Goal: Task Accomplishment & Management: Use online tool/utility

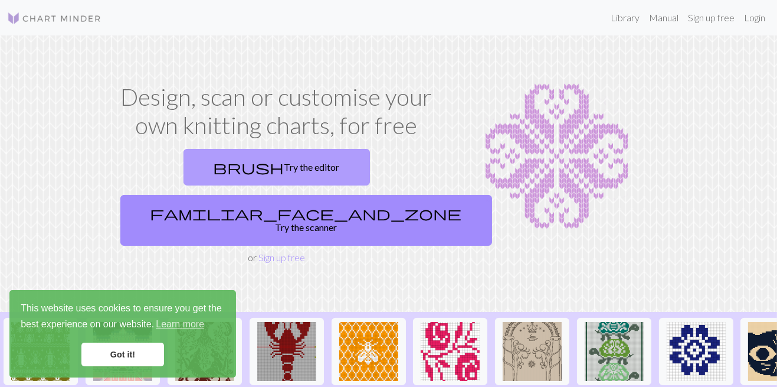
click at [214, 167] on link "brush Try the editor" at bounding box center [277, 167] width 187 height 37
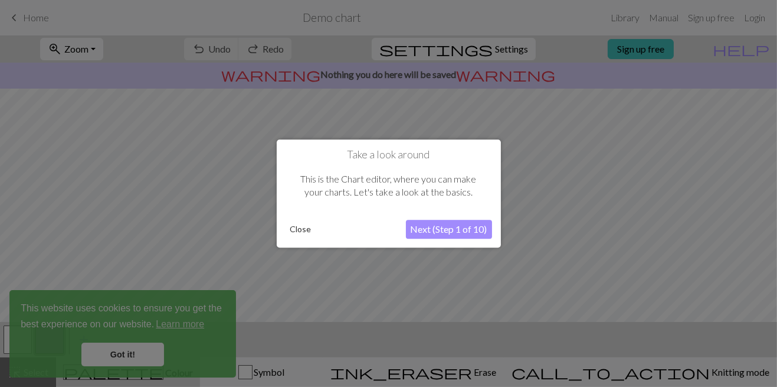
click at [480, 233] on button "Next (Step 1 of 10)" at bounding box center [449, 229] width 86 height 19
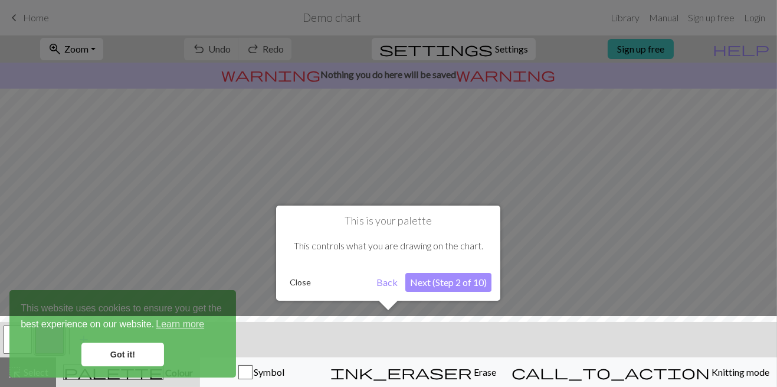
click at [146, 349] on div at bounding box center [388, 354] width 789 height 77
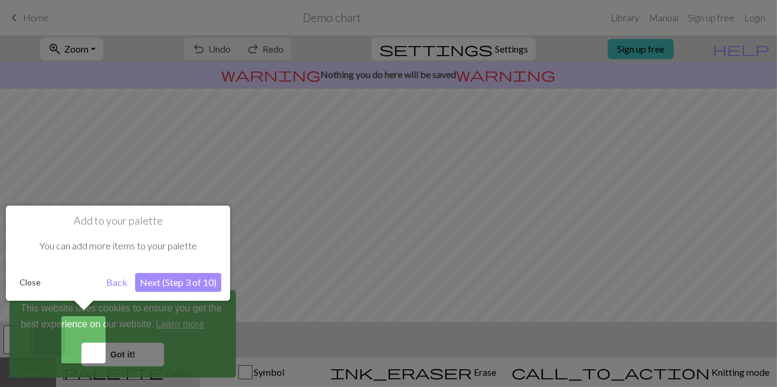
click at [194, 284] on button "Next (Step 3 of 10)" at bounding box center [178, 282] width 86 height 19
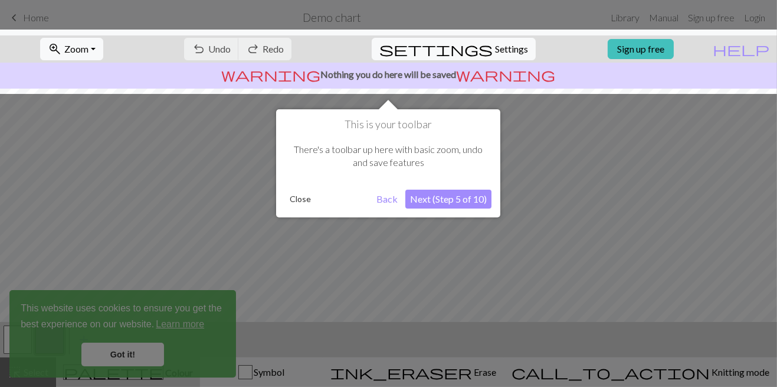
click at [482, 201] on button "Next (Step 5 of 10)" at bounding box center [448, 198] width 86 height 19
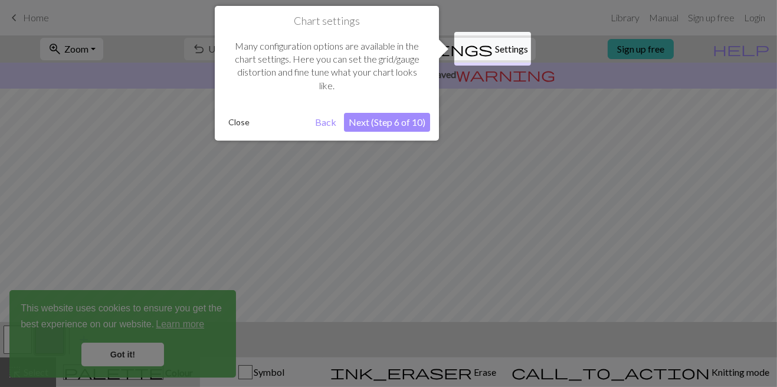
click at [407, 122] on button "Next (Step 6 of 10)" at bounding box center [387, 122] width 86 height 19
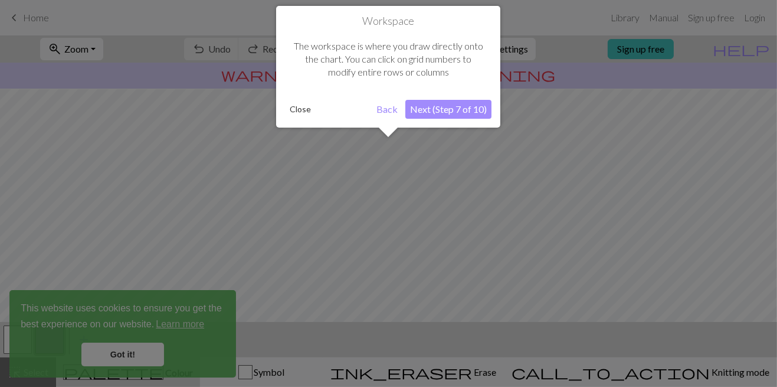
scroll to position [70, 0]
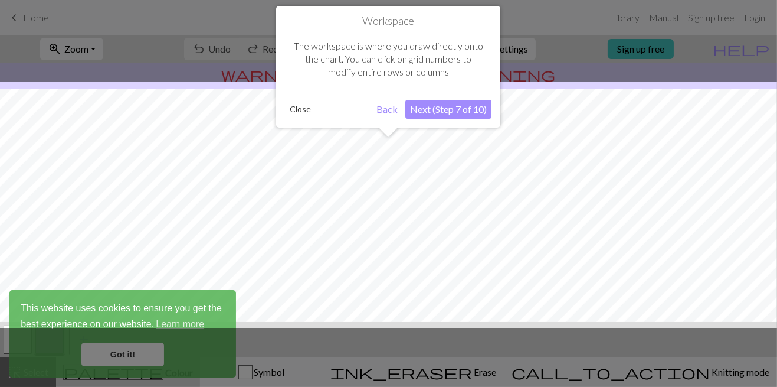
click at [473, 113] on button "Next (Step 7 of 10)" at bounding box center [448, 109] width 86 height 19
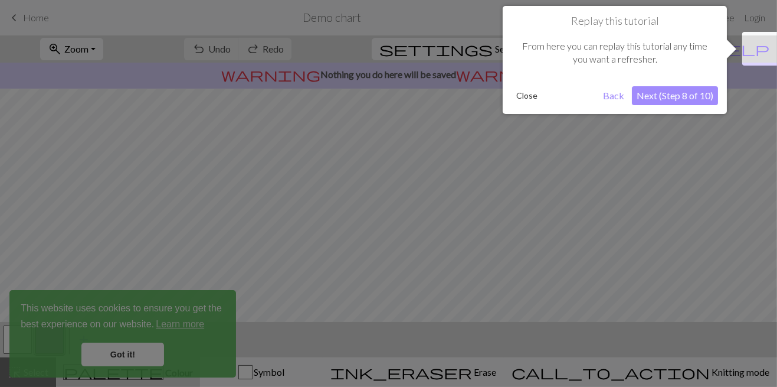
click at [685, 97] on button "Next (Step 8 of 10)" at bounding box center [675, 95] width 86 height 19
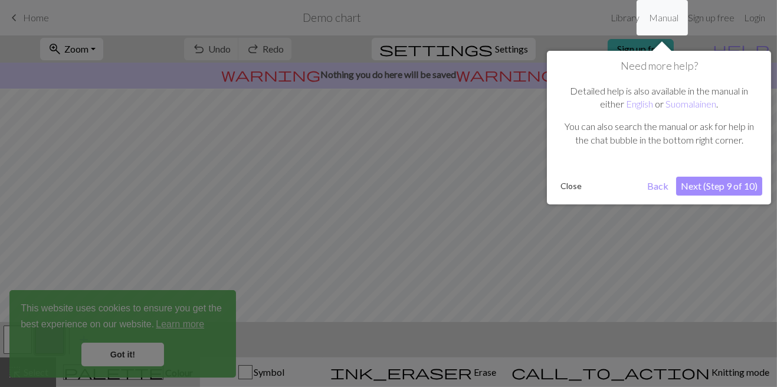
click at [748, 185] on button "Next (Step 9 of 10)" at bounding box center [719, 185] width 86 height 19
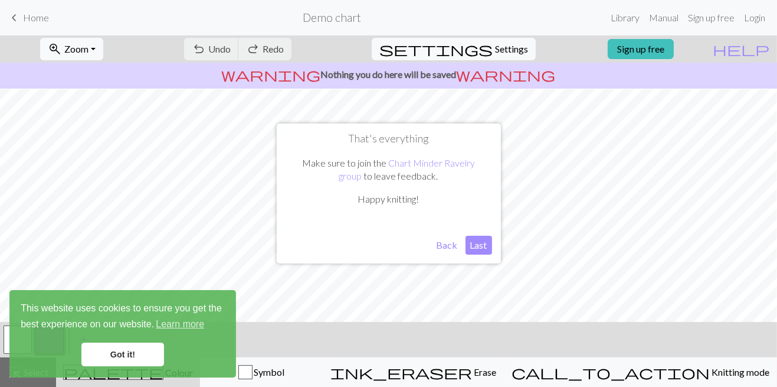
click at [485, 246] on button "Last" at bounding box center [479, 244] width 27 height 19
click at [127, 351] on link "Got it!" at bounding box center [122, 354] width 83 height 24
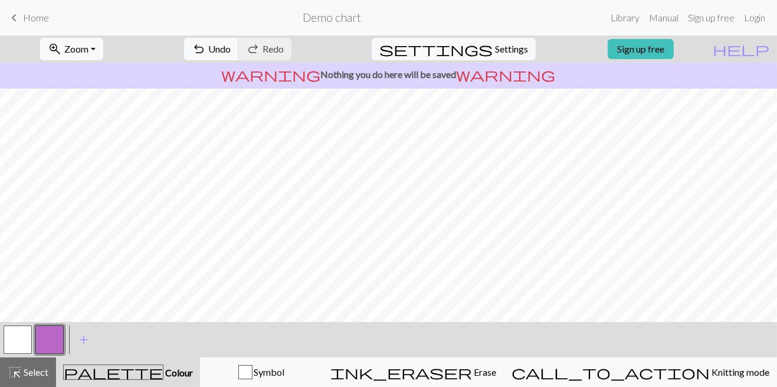
scroll to position [0, 0]
click at [18, 341] on button "button" at bounding box center [18, 339] width 28 height 28
click at [42, 342] on button "button" at bounding box center [49, 339] width 28 height 28
click at [19, 345] on button "button" at bounding box center [18, 339] width 28 height 28
click at [78, 345] on span "add" at bounding box center [84, 339] width 14 height 17
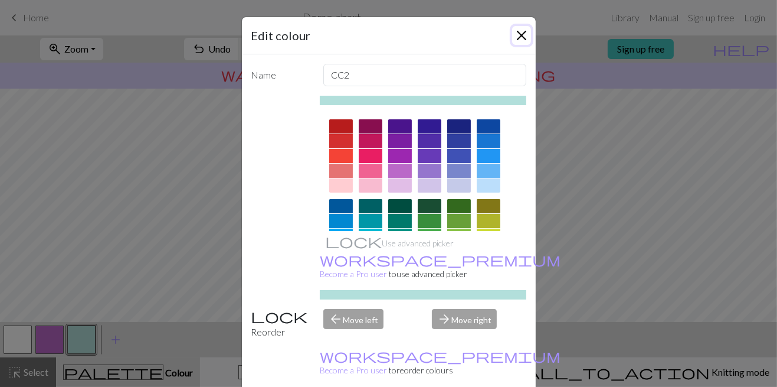
click at [521, 34] on button "Close" at bounding box center [521, 35] width 19 height 19
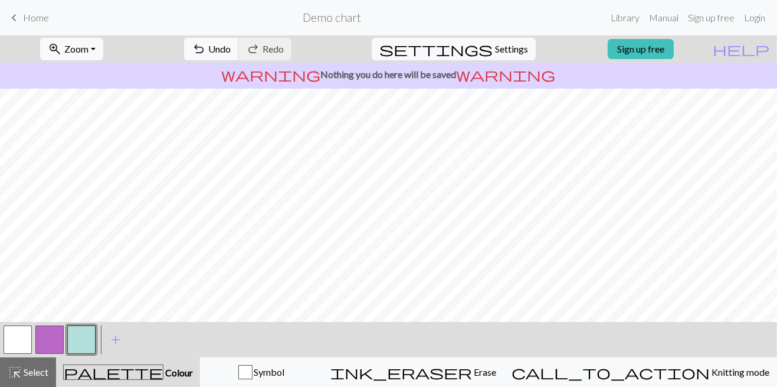
click at [83, 344] on button "button" at bounding box center [81, 339] width 28 height 28
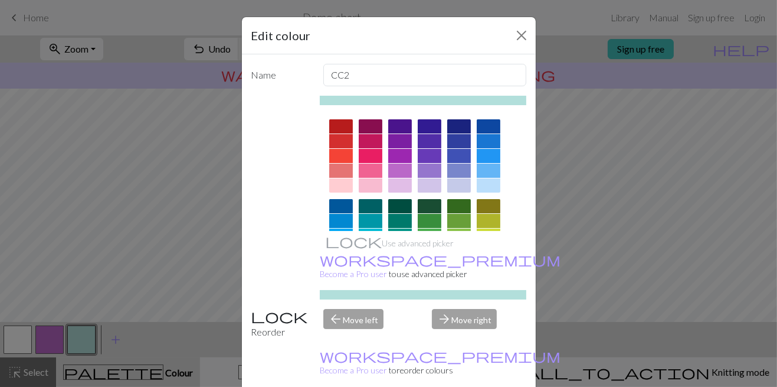
click at [399, 269] on icon at bounding box center [400, 266] width 14 height 14
click at [519, 31] on button "Close" at bounding box center [521, 35] width 19 height 19
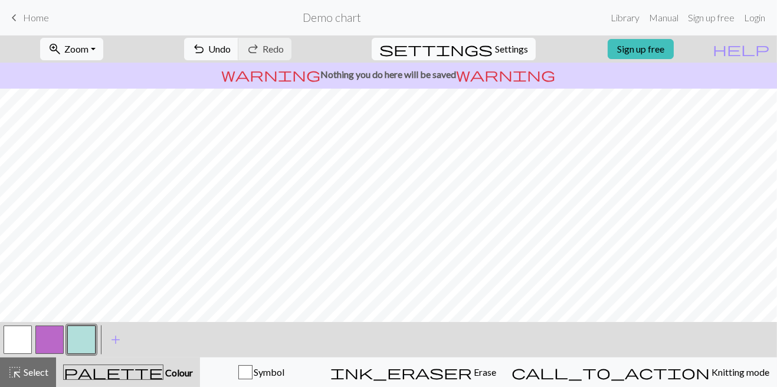
click at [495, 48] on span "Settings" at bounding box center [511, 49] width 33 height 14
select select "aran"
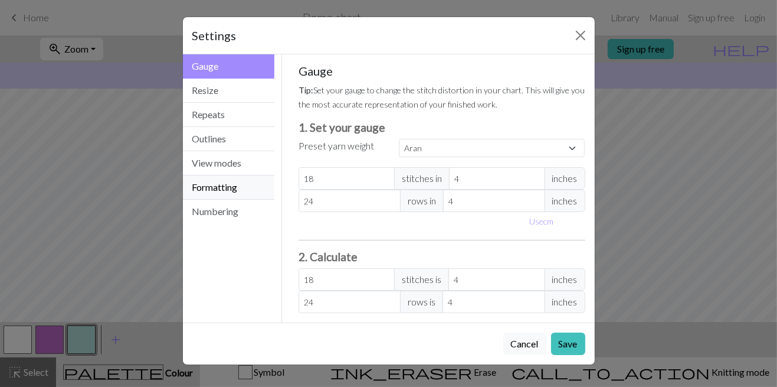
click at [240, 184] on button "Formatting" at bounding box center [229, 187] width 92 height 24
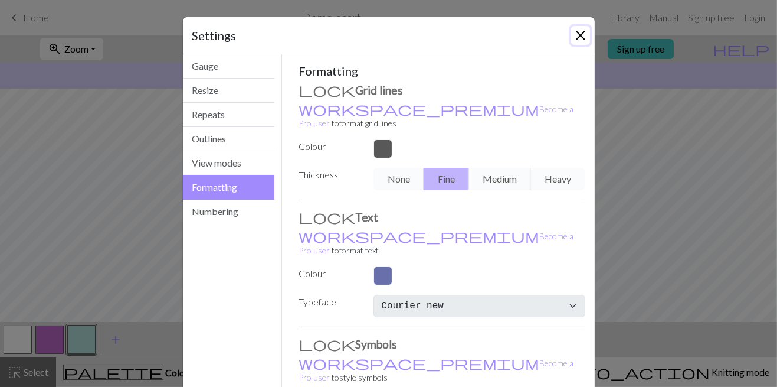
click at [580, 38] on button "Close" at bounding box center [580, 35] width 19 height 19
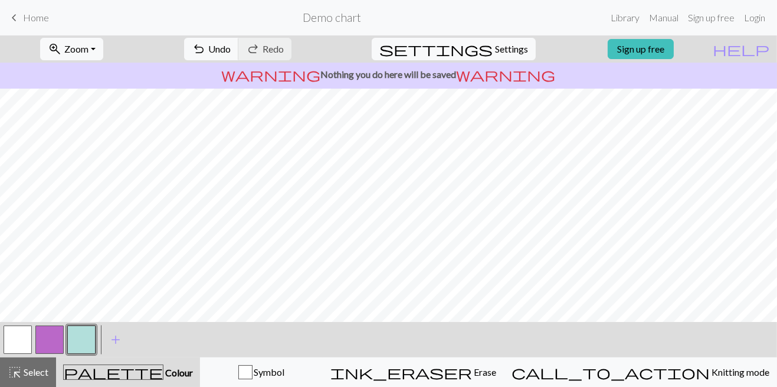
click at [50, 337] on button "button" at bounding box center [49, 339] width 28 height 28
click at [80, 339] on button "button" at bounding box center [81, 339] width 28 height 28
click at [674, 47] on link "Sign up free" at bounding box center [641, 49] width 66 height 20
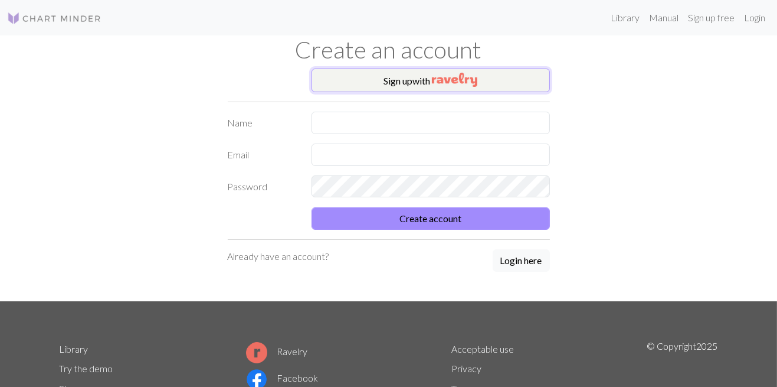
click at [453, 80] on img "button" at bounding box center [454, 80] width 45 height 14
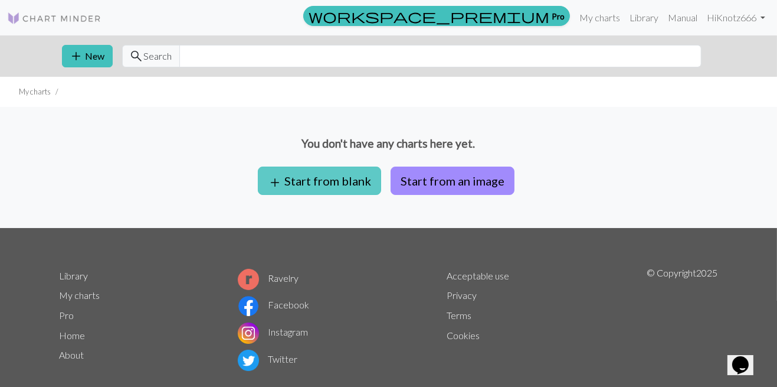
click at [332, 182] on button "add Start from blank" at bounding box center [319, 180] width 123 height 28
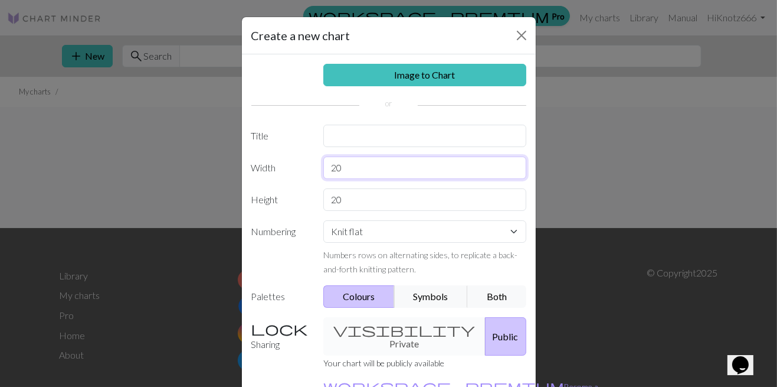
click at [372, 165] on input "20" at bounding box center [424, 167] width 203 height 22
type input "22"
click at [385, 197] on input "20" at bounding box center [424, 199] width 203 height 22
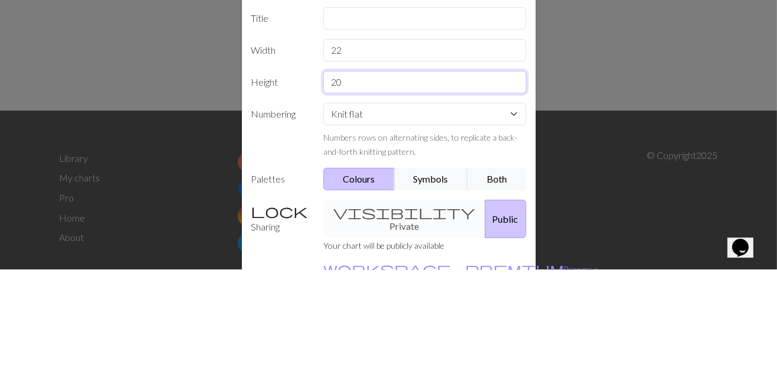
click at [456, 199] on input "20" at bounding box center [424, 199] width 203 height 22
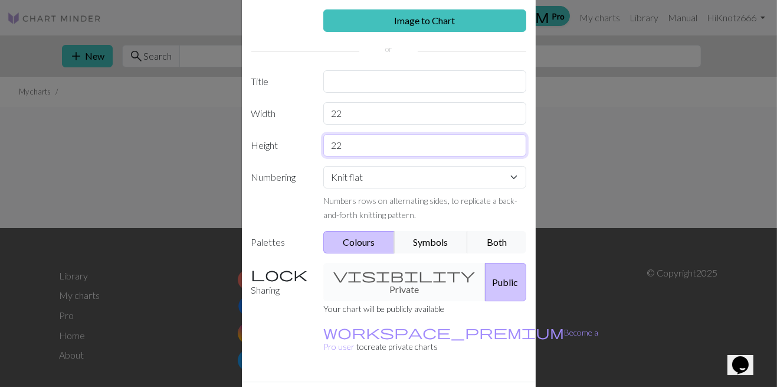
scroll to position [40, 0]
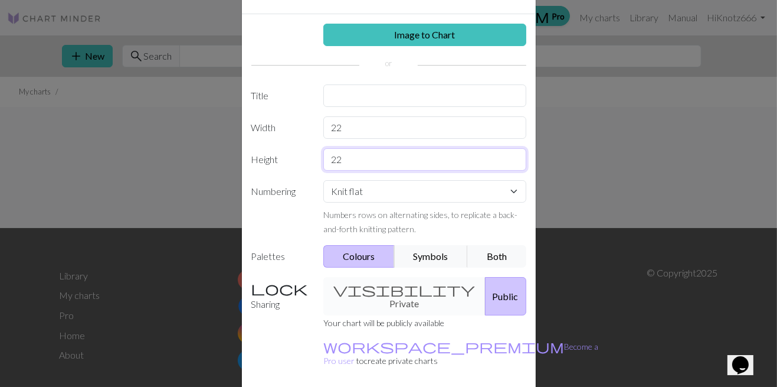
type input "22"
click at [465, 223] on div "Numbers rows on alternating sides, to replicate a back-and-forth knitting patte…" at bounding box center [424, 221] width 203 height 28
click at [520, 191] on select "Knit flat Knit in the round Lace knitting Cross stitch" at bounding box center [424, 191] width 203 height 22
click at [508, 185] on select "Knit flat Knit in the round Lace knitting Cross stitch" at bounding box center [424, 191] width 203 height 22
click at [502, 185] on select "Knit flat Knit in the round Lace knitting Cross stitch" at bounding box center [424, 191] width 203 height 22
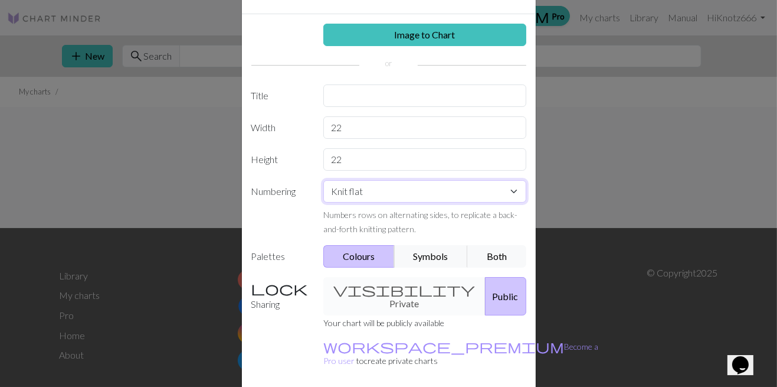
select select "round"
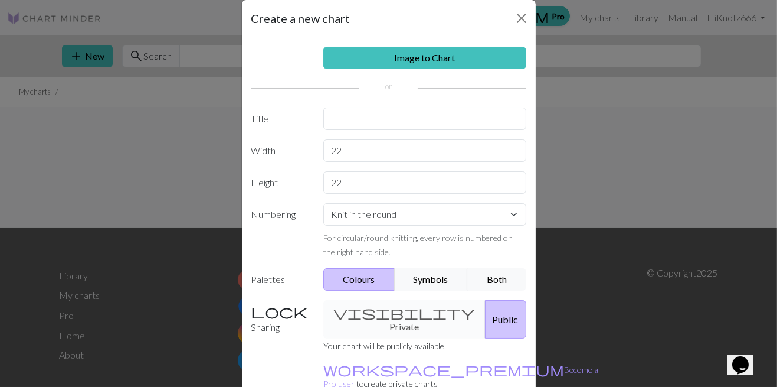
click at [407, 312] on div "visibility Private Public" at bounding box center [424, 319] width 217 height 38
click at [388, 316] on div "visibility Private Public" at bounding box center [424, 319] width 217 height 38
click at [385, 309] on div "visibility Private Public" at bounding box center [424, 319] width 217 height 38
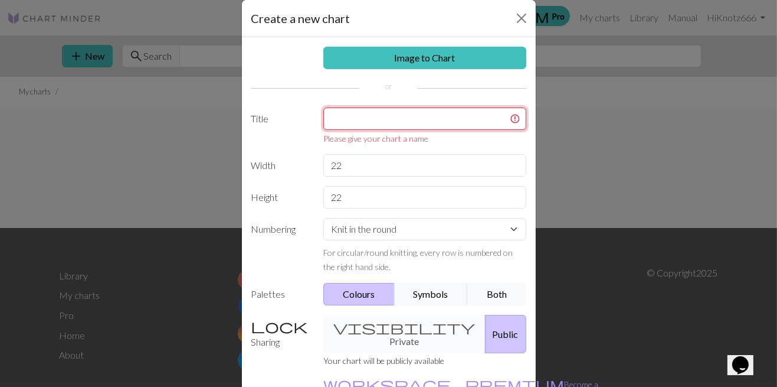
click at [462, 107] on input "text" at bounding box center [424, 118] width 203 height 22
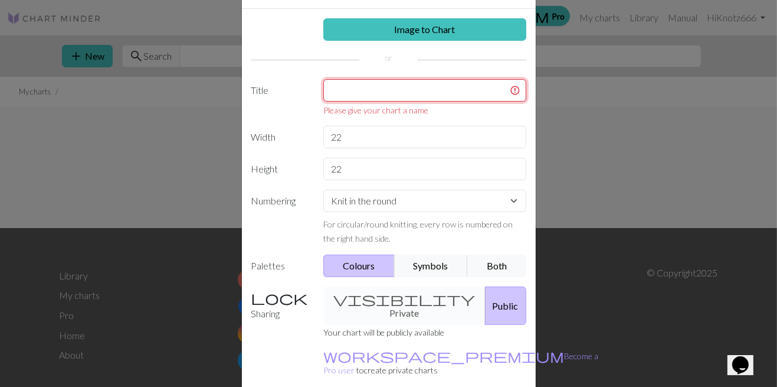
scroll to position [64, 0]
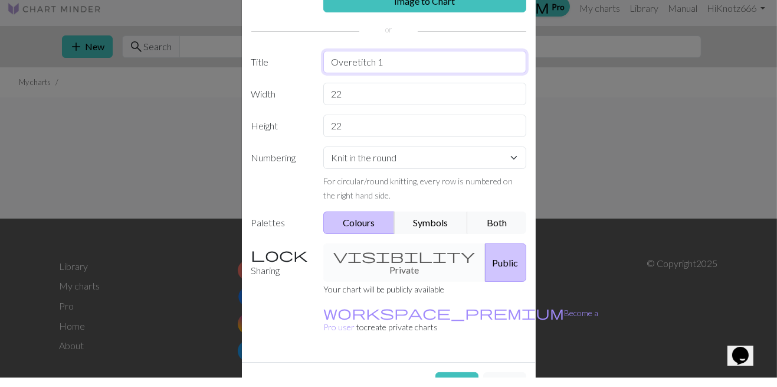
click at [357, 68] on input "Overetitch 1" at bounding box center [424, 71] width 203 height 22
type input "Overstitch 1"
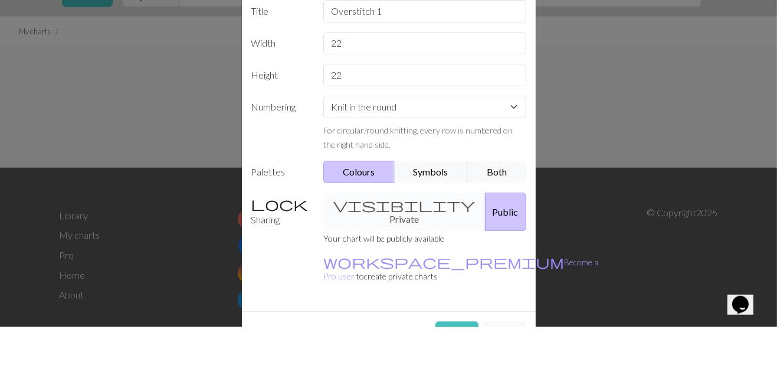
click at [595, 140] on div "Create a new chart Image to Chart Title Overstitch 1 Width 22 Height 22 Numberi…" at bounding box center [388, 193] width 777 height 387
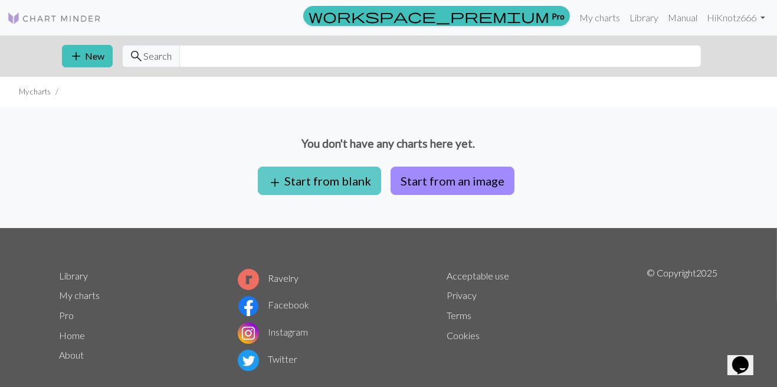
click at [350, 181] on button "add Start from blank" at bounding box center [319, 180] width 123 height 28
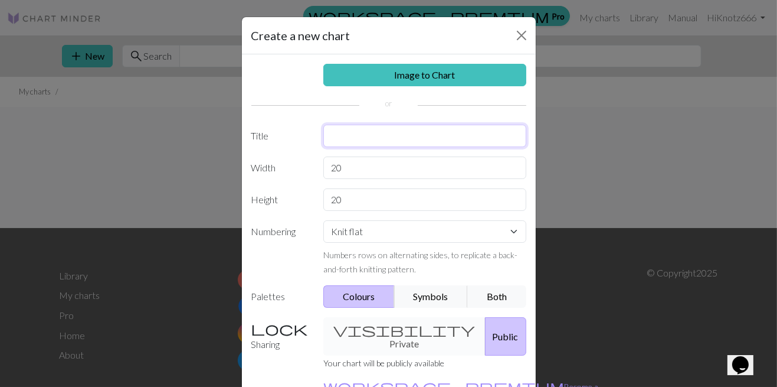
click at [470, 137] on input "text" at bounding box center [424, 136] width 203 height 22
type input "Overstitch 1"
click at [460, 165] on input "20" at bounding box center [424, 167] width 203 height 22
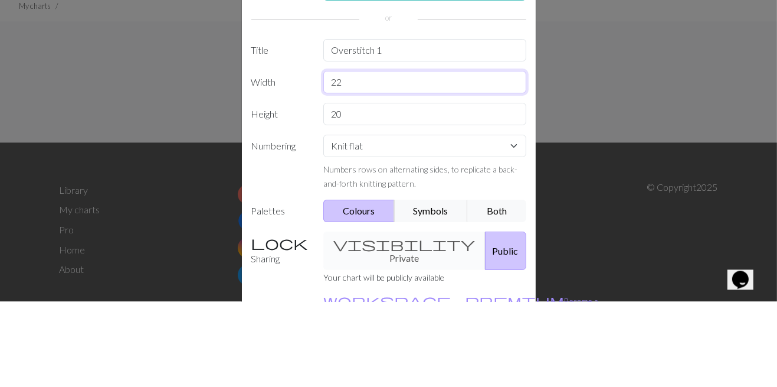
type input "22"
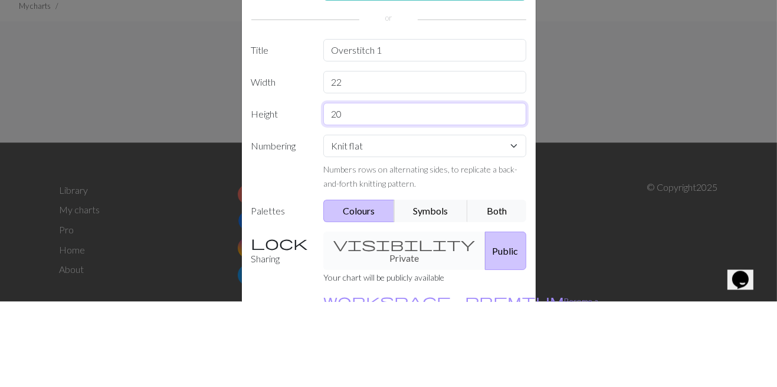
click at [447, 194] on input "20" at bounding box center [424, 199] width 203 height 22
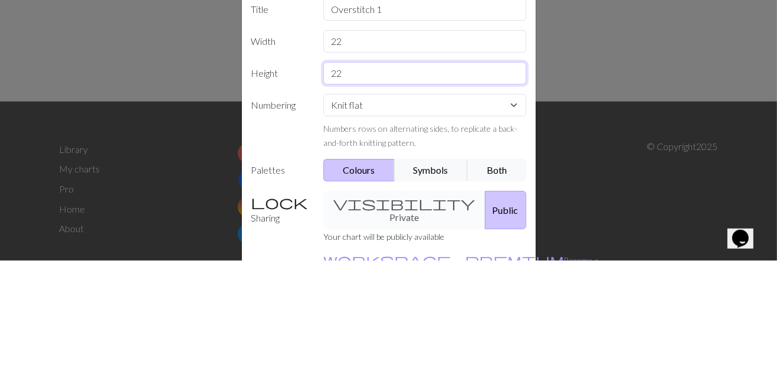
type input "22"
click at [486, 259] on div "Numbers rows on alternating sides, to replicate a back-and-forth knitting patte…" at bounding box center [424, 261] width 203 height 28
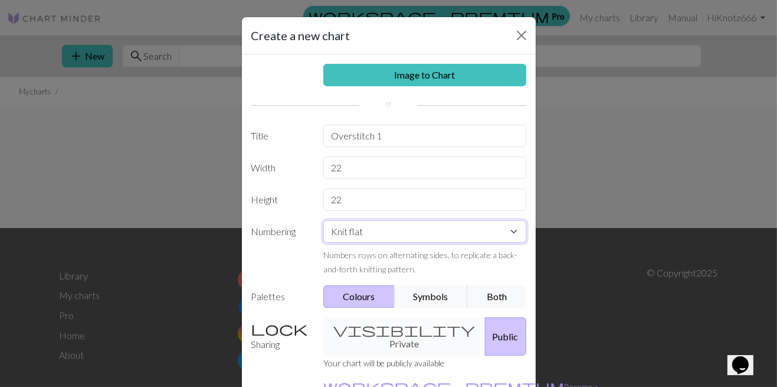
click at [501, 230] on select "Knit flat Knit in the round Lace knitting Cross stitch" at bounding box center [424, 231] width 203 height 22
select select "round"
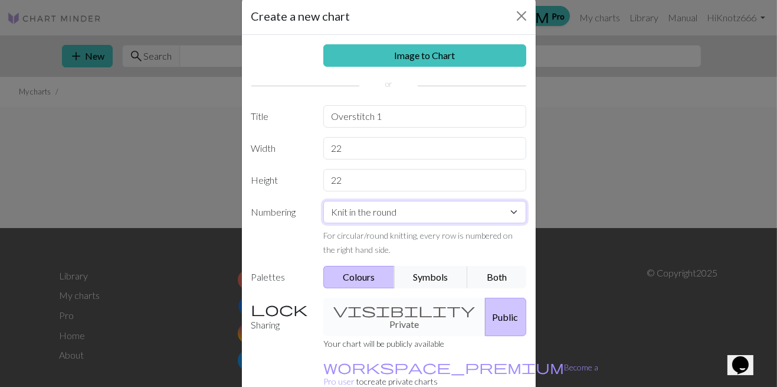
scroll to position [20, 0]
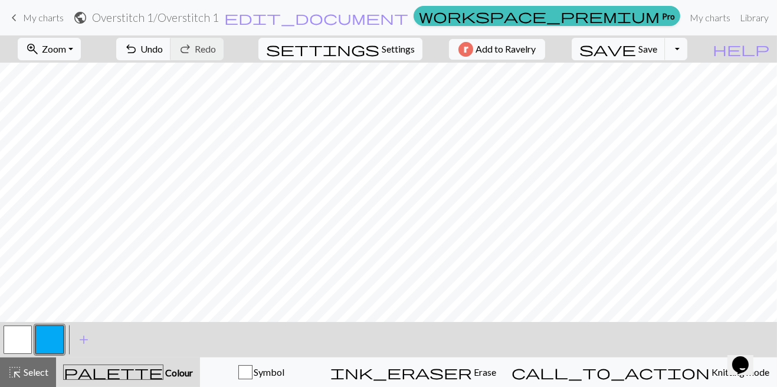
click at [394, 45] on span "Settings" at bounding box center [398, 49] width 33 height 14
select select "aran"
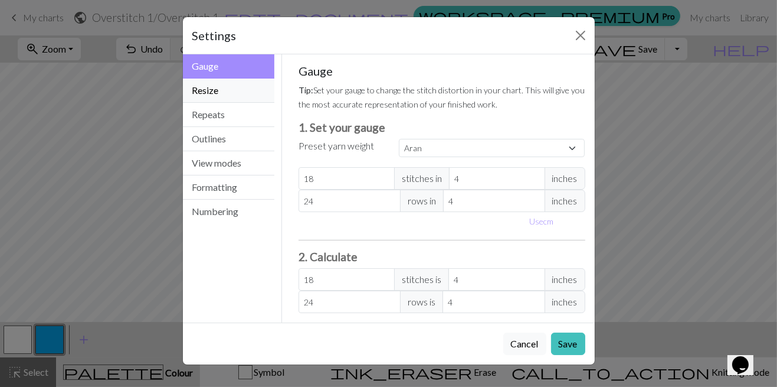
click at [237, 89] on button "Resize" at bounding box center [229, 90] width 92 height 24
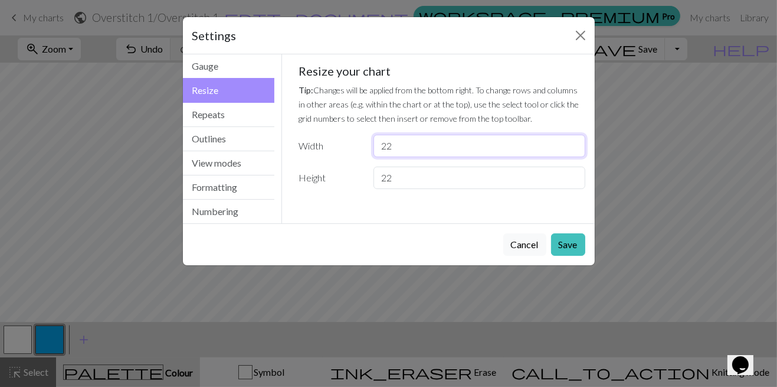
click at [457, 148] on input "22" at bounding box center [479, 146] width 211 height 22
type input "2"
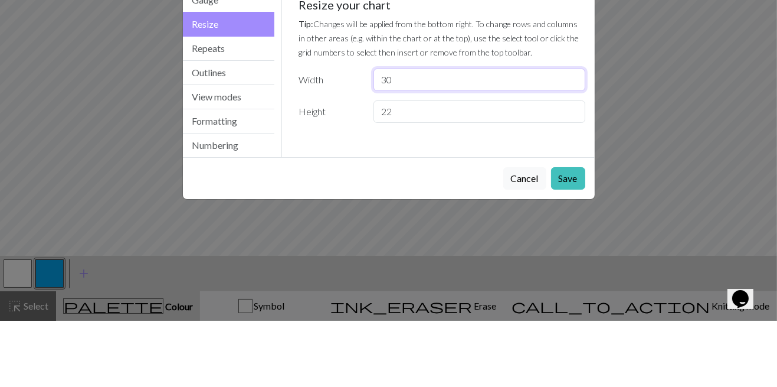
type input "30"
click at [423, 180] on input "22" at bounding box center [479, 177] width 211 height 22
type input "2"
type input "40"
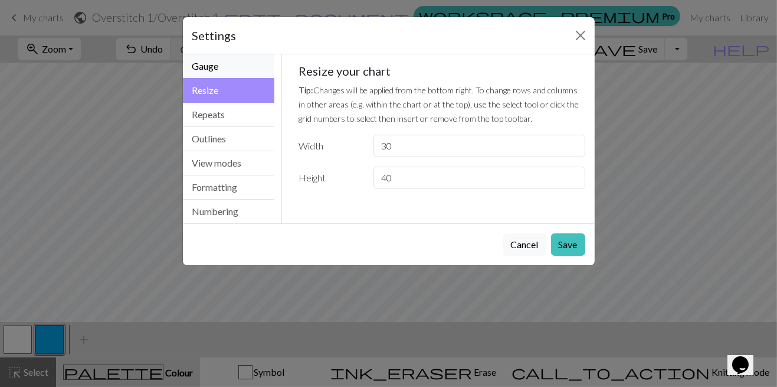
click at [241, 60] on button "Gauge" at bounding box center [229, 66] width 92 height 24
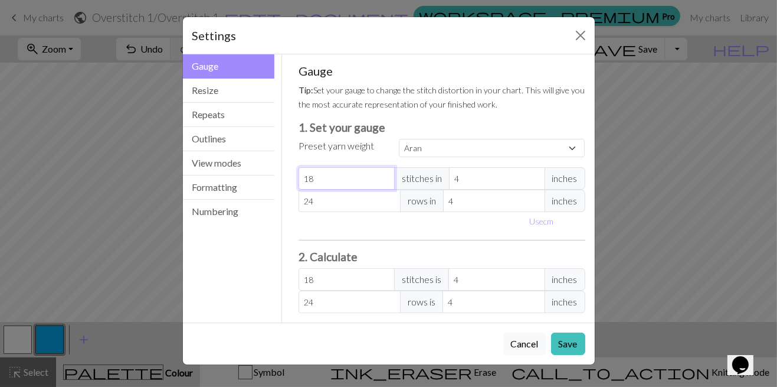
click at [370, 175] on input "18" at bounding box center [347, 178] width 96 height 22
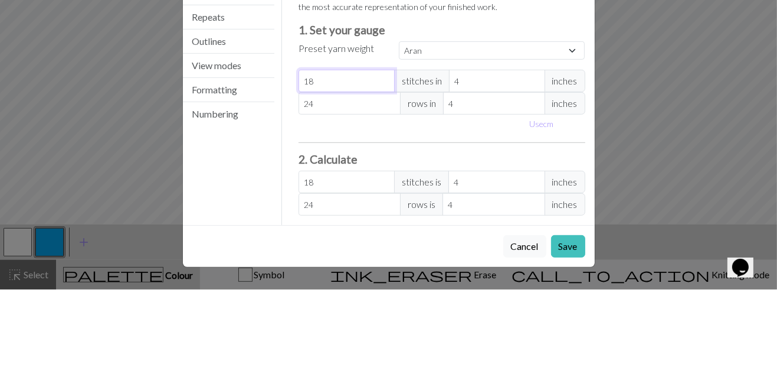
type input "1"
select select "custom"
type input "1"
type input "0"
type input "2"
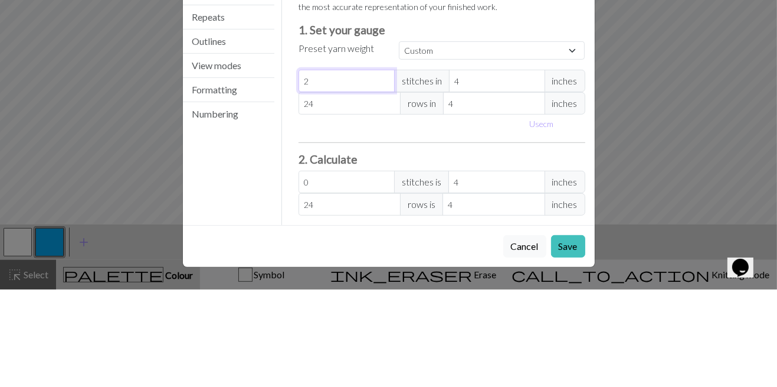
type input "2"
type input "22"
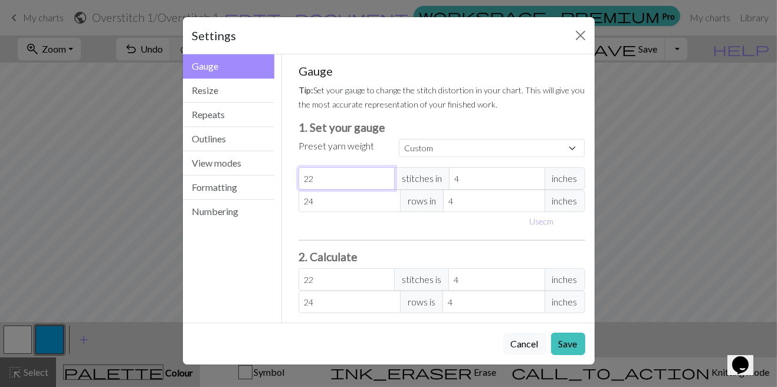
type input "22"
click at [347, 199] on input "24" at bounding box center [350, 200] width 102 height 22
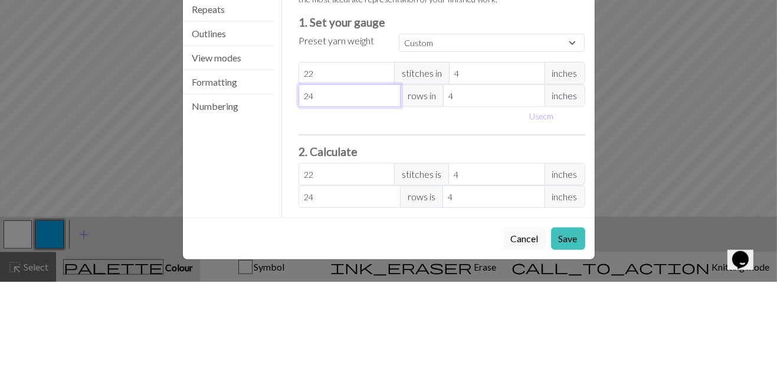
type input "2"
type input "0"
type input "6"
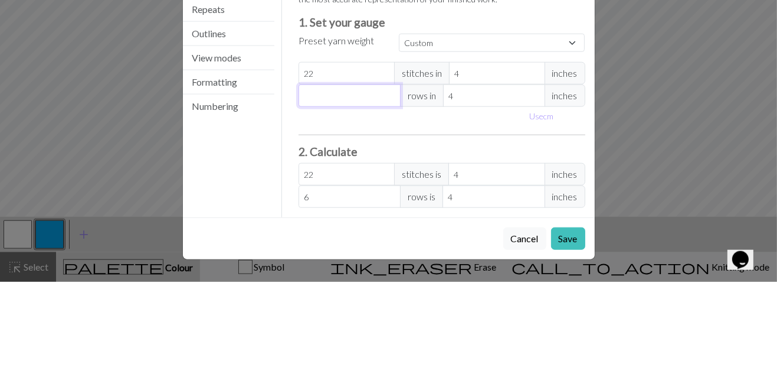
type input "0"
type input "3"
type input "36"
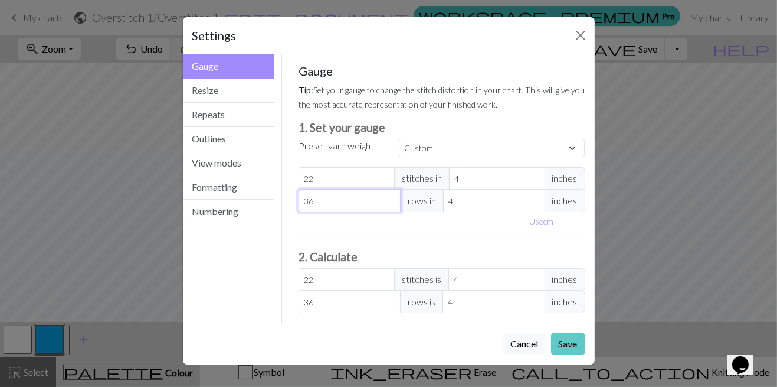
type input "36"
click at [575, 338] on button "Save" at bounding box center [568, 343] width 34 height 22
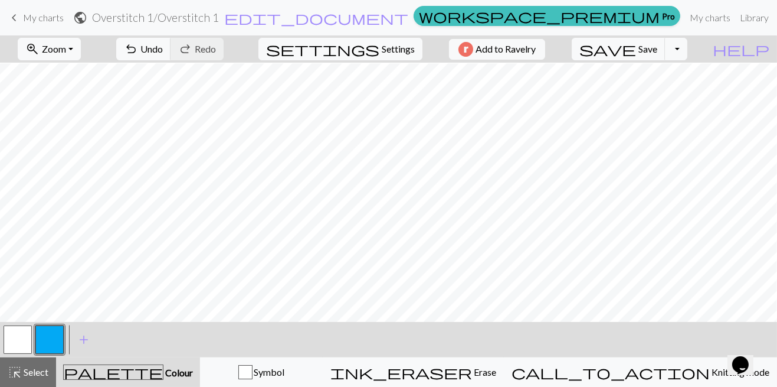
scroll to position [80, 0]
click at [163, 46] on span "Undo" at bounding box center [151, 48] width 22 height 11
click at [171, 55] on button "undo Undo Undo" at bounding box center [143, 49] width 55 height 22
click at [163, 51] on span "Undo" at bounding box center [151, 48] width 22 height 11
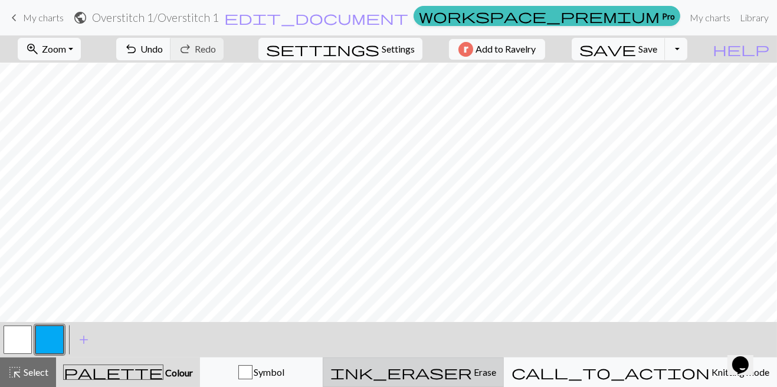
click at [496, 371] on span "Erase" at bounding box center [484, 371] width 24 height 11
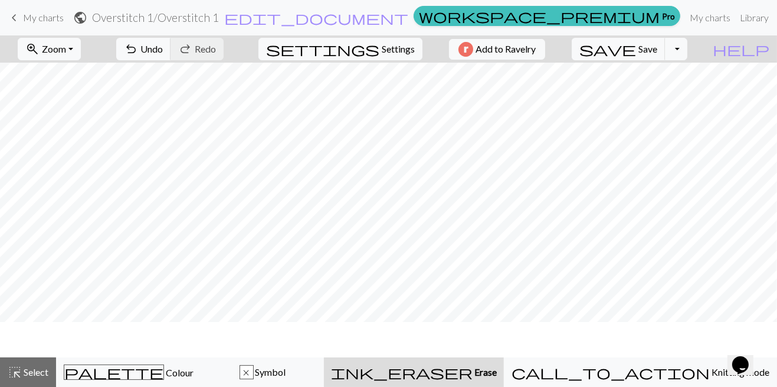
scroll to position [0, 0]
click at [504, 364] on button "ink_eraser Erase Erase" at bounding box center [414, 372] width 180 height 30
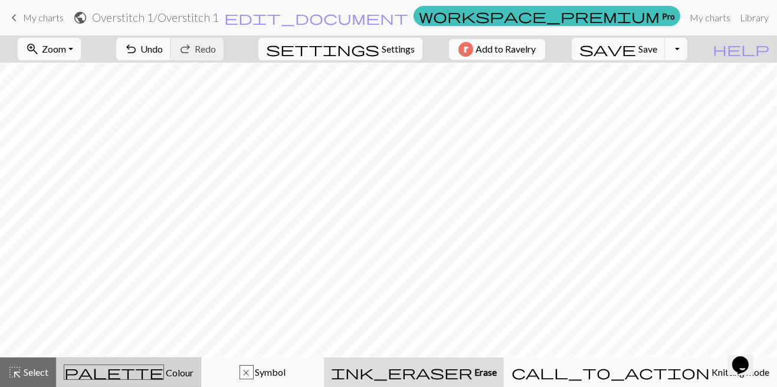
click at [177, 369] on div "palette Colour Colour" at bounding box center [129, 371] width 130 height 15
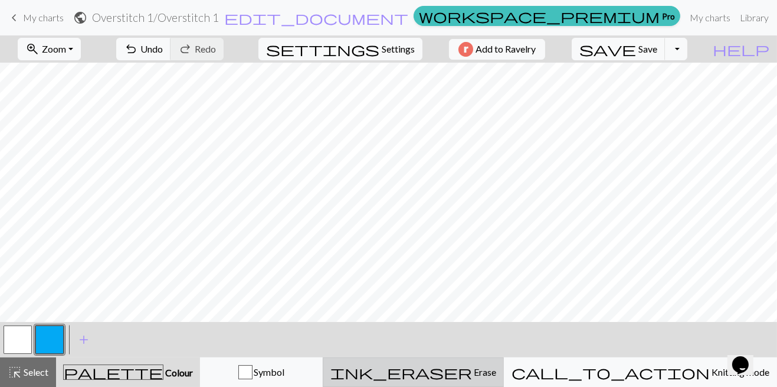
click at [472, 368] on span "ink_eraser" at bounding box center [402, 372] width 142 height 17
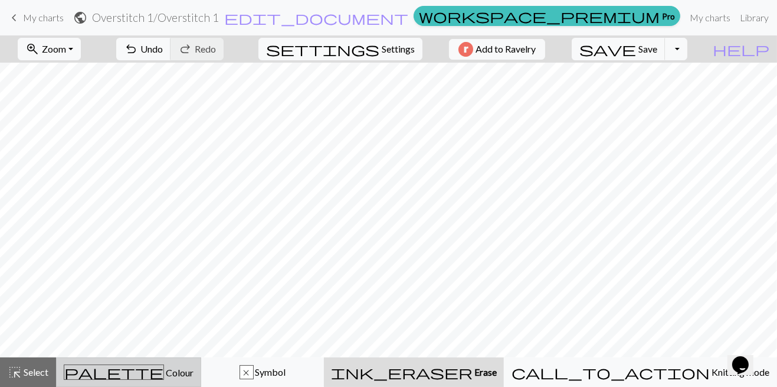
click at [194, 367] on div "palette Colour Colour" at bounding box center [129, 371] width 130 height 15
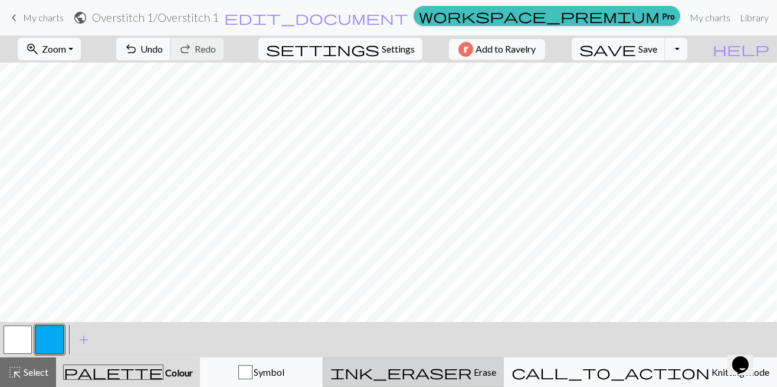
click at [496, 372] on span "Erase" at bounding box center [484, 371] width 24 height 11
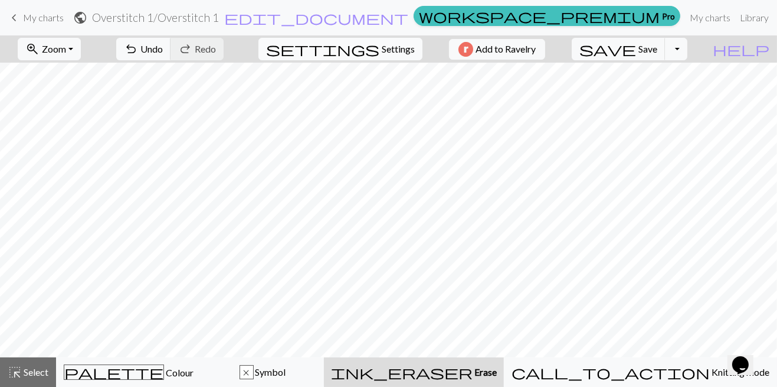
click at [385, 54] on span "Settings" at bounding box center [398, 49] width 33 height 14
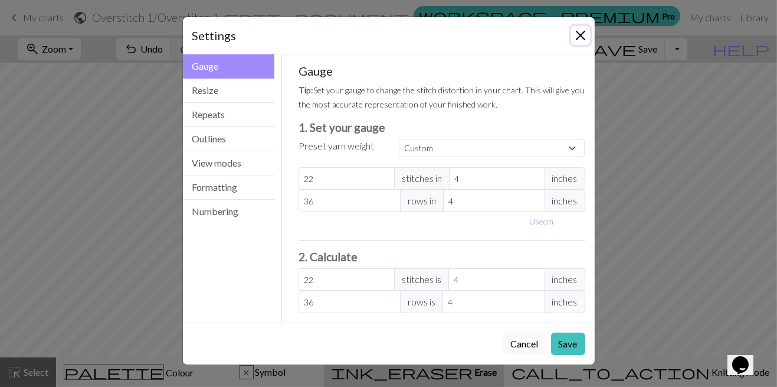
click at [575, 28] on button "Close" at bounding box center [580, 35] width 19 height 19
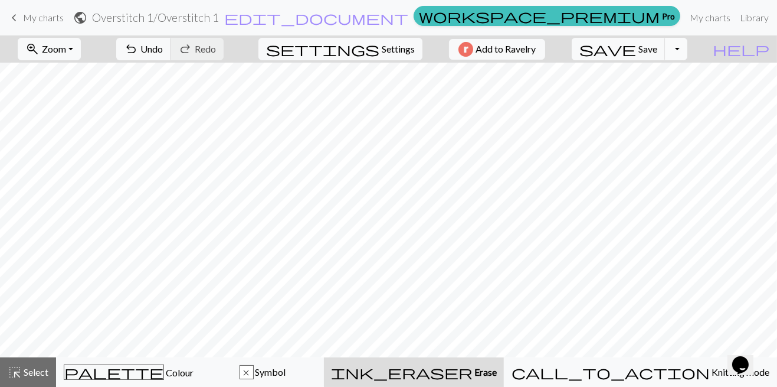
click at [688, 50] on button "Toggle Dropdown" at bounding box center [676, 49] width 22 height 22
click at [286, 368] on span "Symbol" at bounding box center [270, 371] width 32 height 11
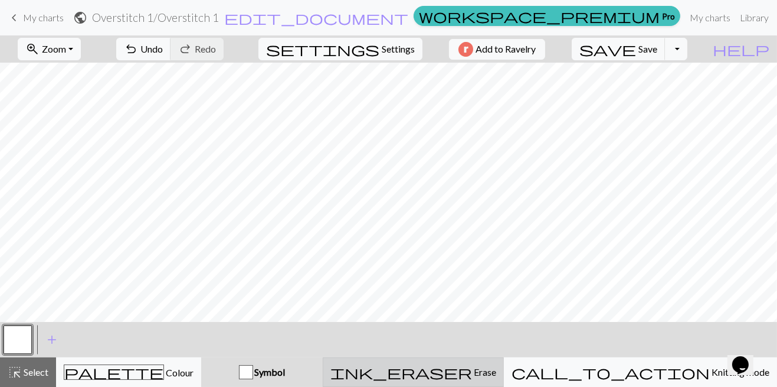
click at [474, 370] on div "ink_eraser Erase Erase" at bounding box center [414, 372] width 166 height 14
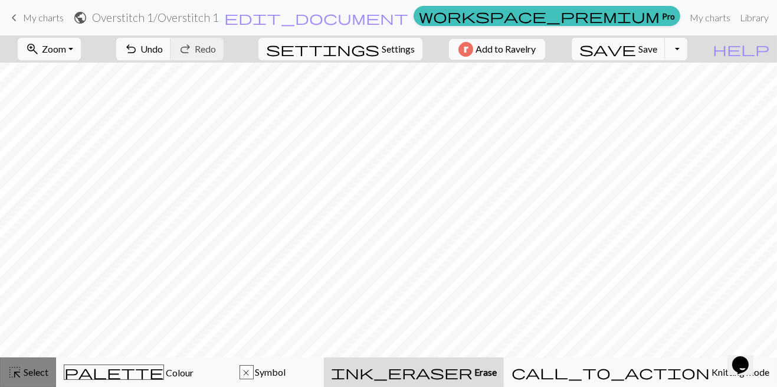
click at [30, 377] on span "Select" at bounding box center [35, 371] width 27 height 11
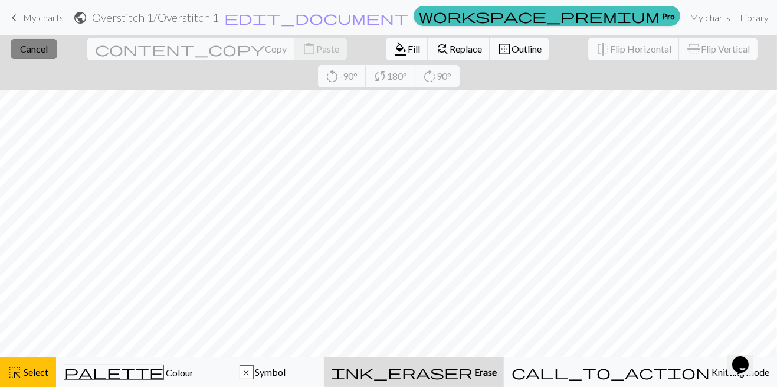
click at [23, 51] on span "Cancel" at bounding box center [34, 48] width 28 height 11
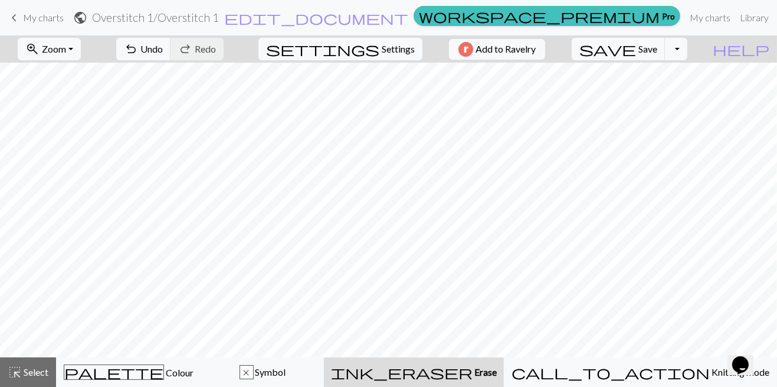
click at [21, 12] on span "keyboard_arrow_left" at bounding box center [14, 17] width 14 height 17
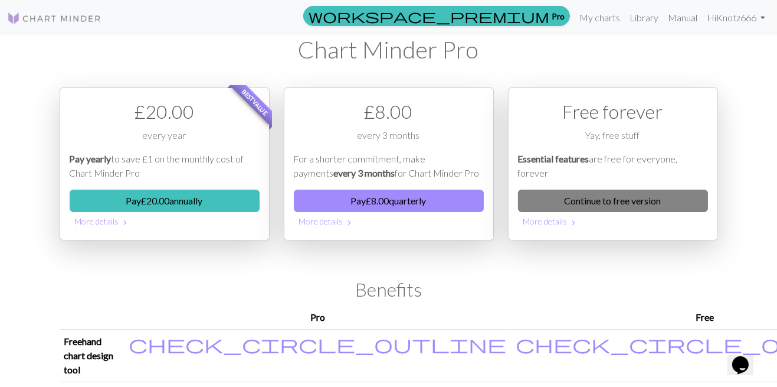
click at [654, 197] on link "Continue to free version" at bounding box center [613, 200] width 190 height 22
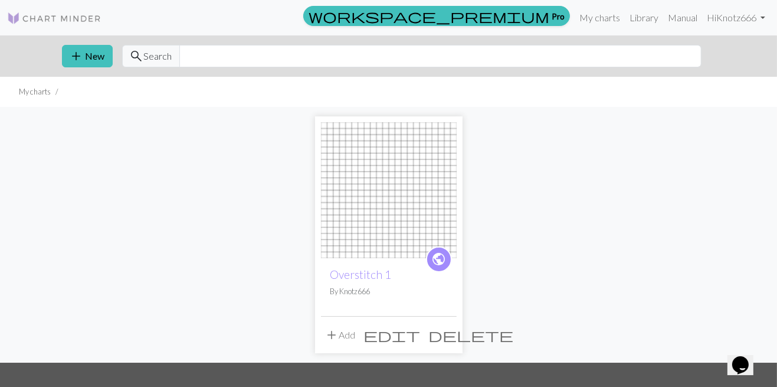
click at [414, 195] on img at bounding box center [389, 190] width 136 height 136
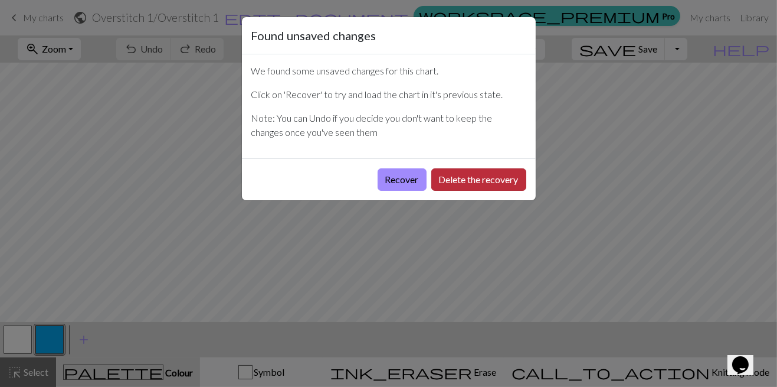
click at [480, 175] on button "Delete the recovery" at bounding box center [478, 179] width 95 height 22
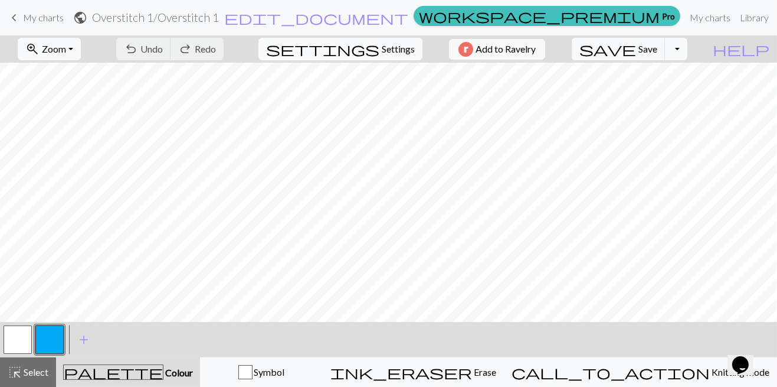
click at [388, 47] on span "Settings" at bounding box center [398, 49] width 33 height 14
select select "aran"
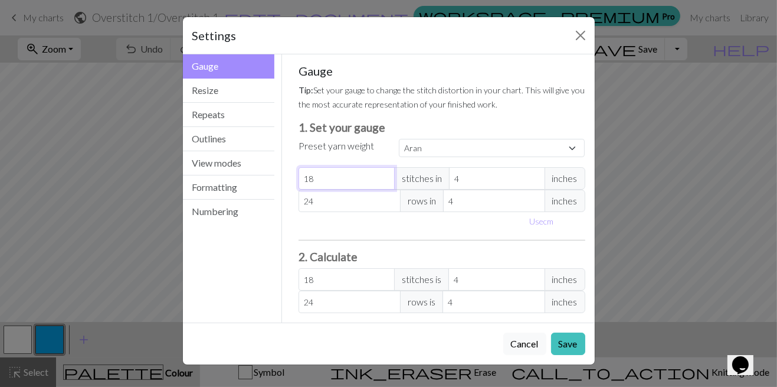
click at [344, 176] on input "18" at bounding box center [347, 178] width 96 height 22
click at [362, 178] on input "18" at bounding box center [347, 178] width 96 height 22
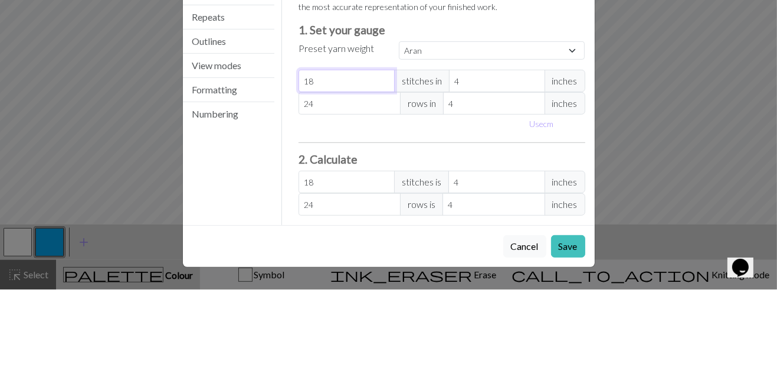
type input "1"
select select "custom"
type input "1"
type input "0"
type input "2"
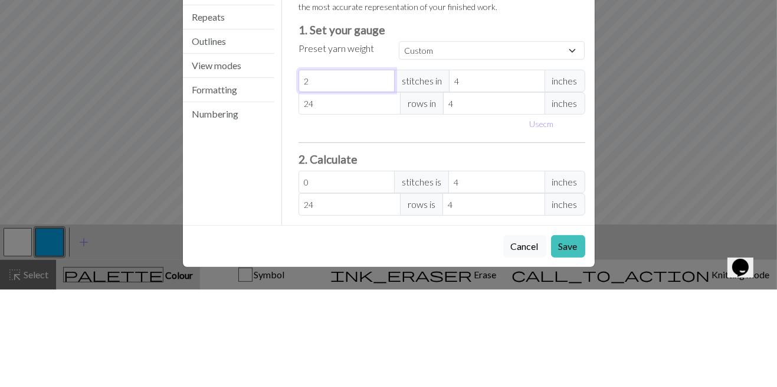
type input "2"
type input "22"
click at [371, 198] on input "24" at bounding box center [350, 200] width 102 height 22
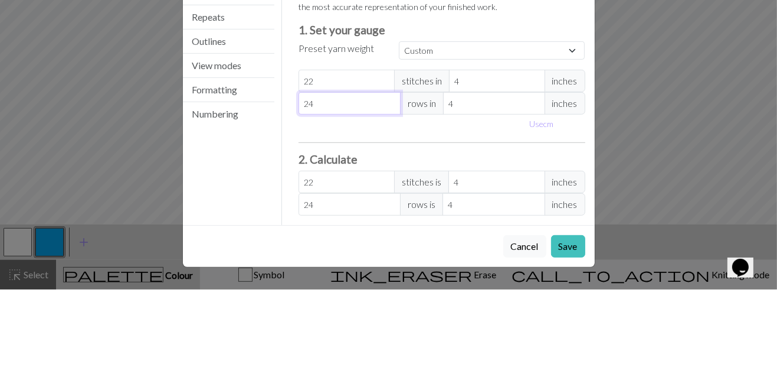
type input "2"
type input "0"
type input "3"
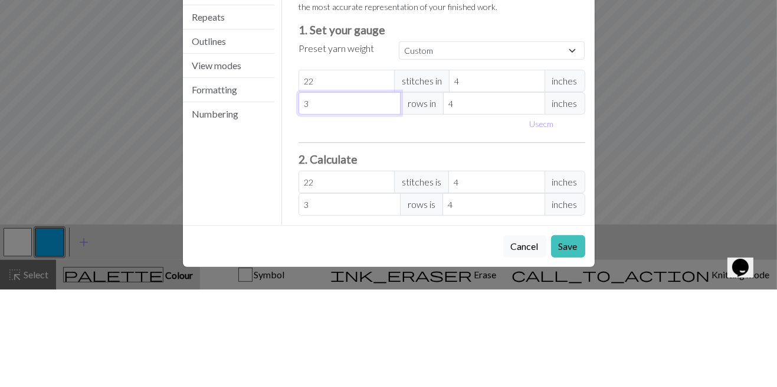
type input "36"
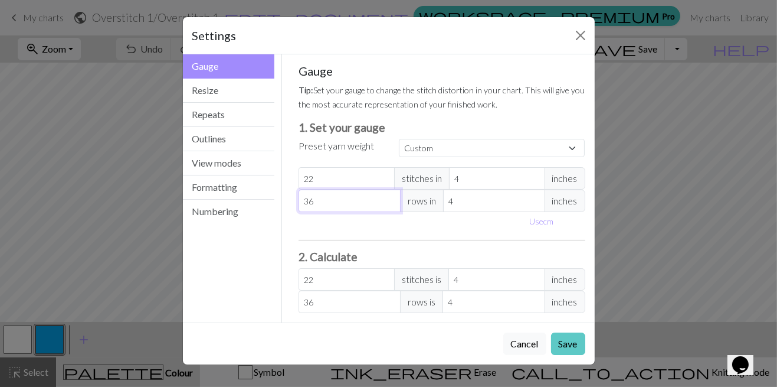
type input "36"
click at [574, 335] on button "Save" at bounding box center [568, 343] width 34 height 22
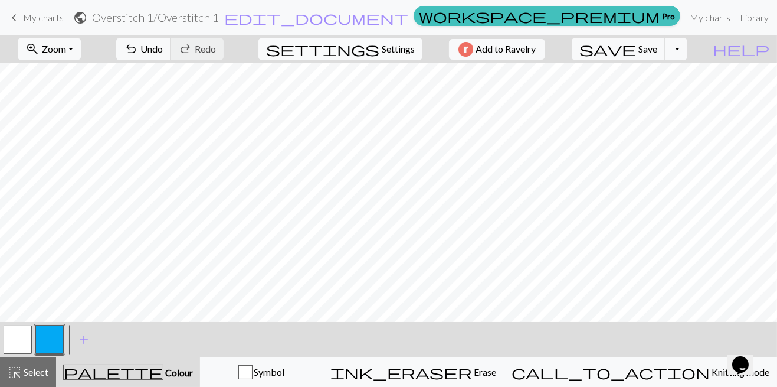
click at [390, 53] on span "Settings" at bounding box center [398, 49] width 33 height 14
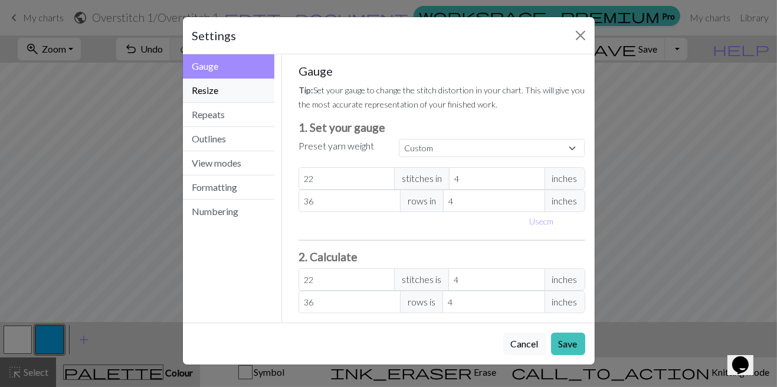
click at [250, 87] on button "Resize" at bounding box center [229, 90] width 92 height 24
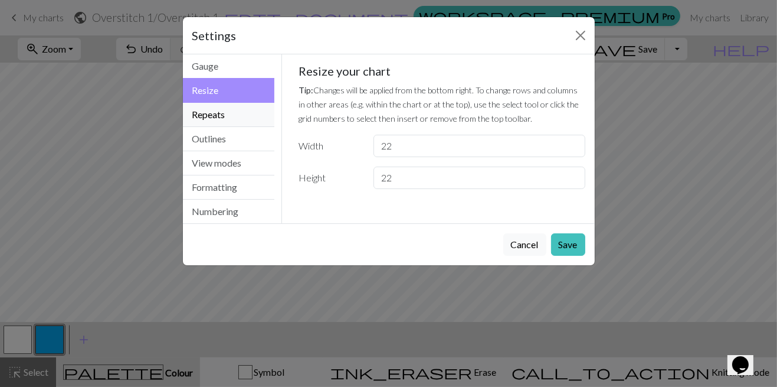
click at [254, 112] on button "Repeats" at bounding box center [229, 115] width 92 height 24
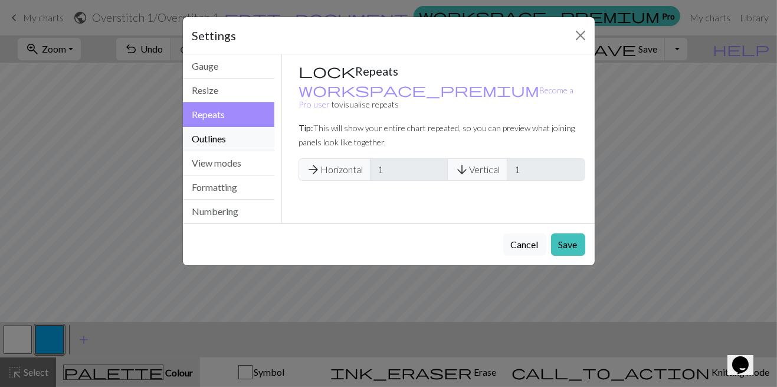
click at [245, 145] on button "Outlines" at bounding box center [229, 139] width 92 height 24
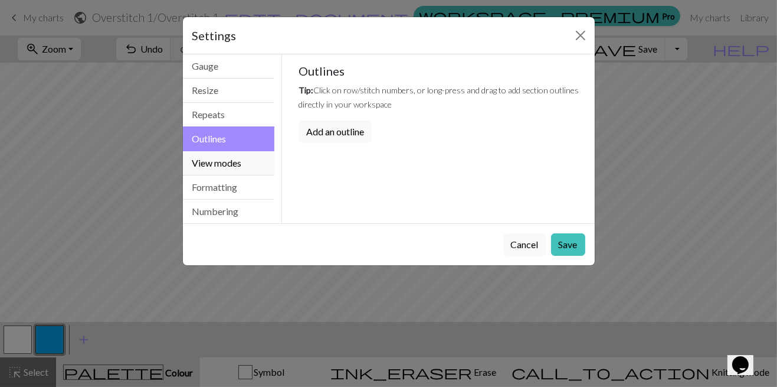
click at [251, 162] on button "View modes" at bounding box center [229, 163] width 92 height 24
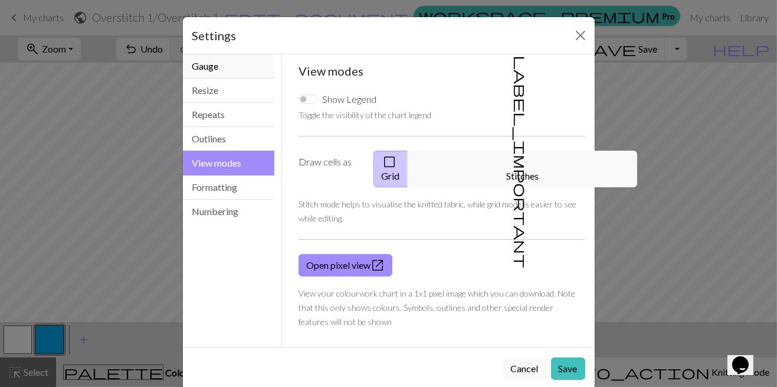
click at [244, 71] on button "Gauge" at bounding box center [229, 66] width 92 height 24
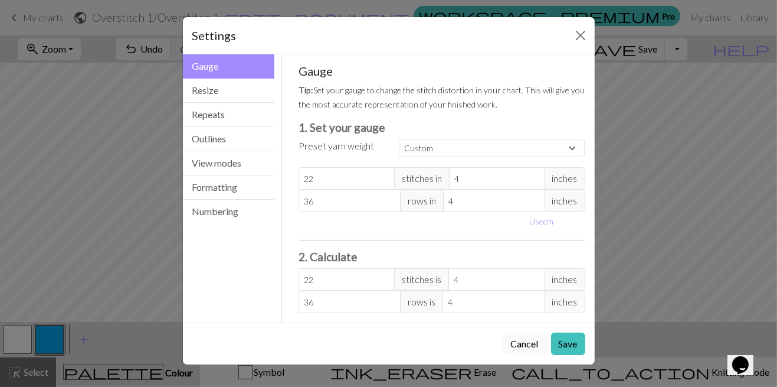
click at [673, 241] on div "Settings Gauge Gauge Resize Repeats Outlines View modes Formatting Numbering Ga…" at bounding box center [388, 193] width 777 height 387
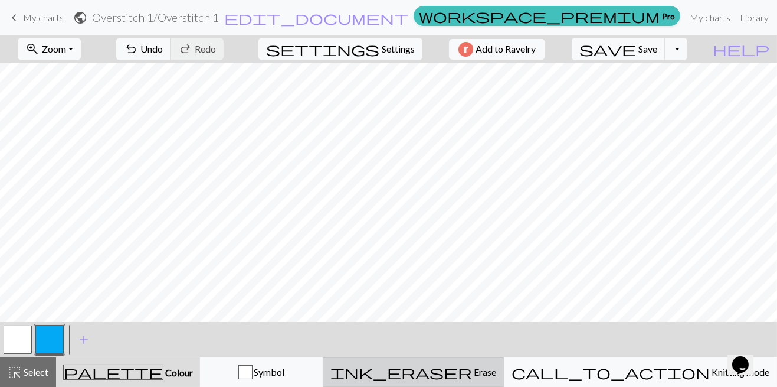
click at [472, 374] on span "ink_eraser" at bounding box center [402, 372] width 142 height 17
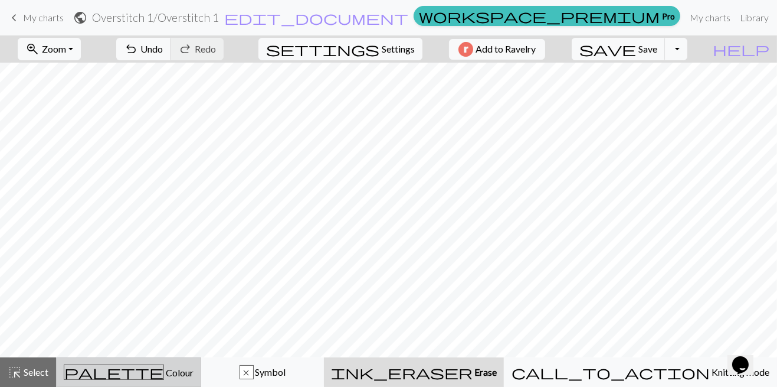
click at [181, 368] on div "palette Colour Colour" at bounding box center [129, 371] width 130 height 15
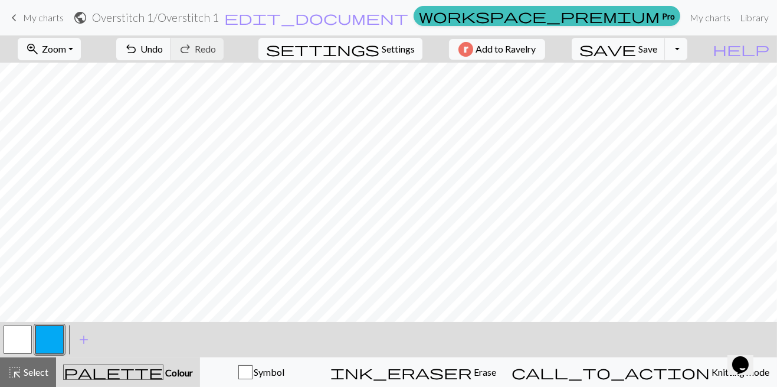
click at [390, 47] on span "Settings" at bounding box center [398, 49] width 33 height 14
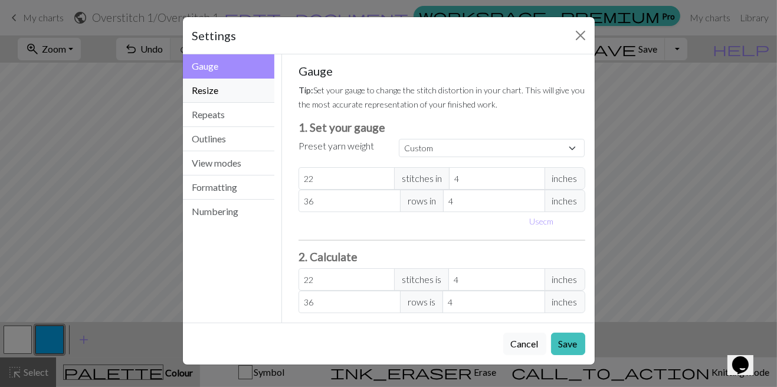
click at [233, 89] on button "Resize" at bounding box center [229, 90] width 92 height 24
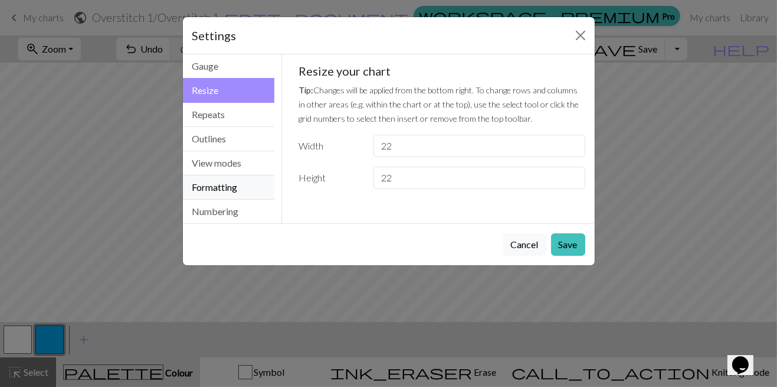
click at [244, 178] on button "Formatting" at bounding box center [229, 187] width 92 height 24
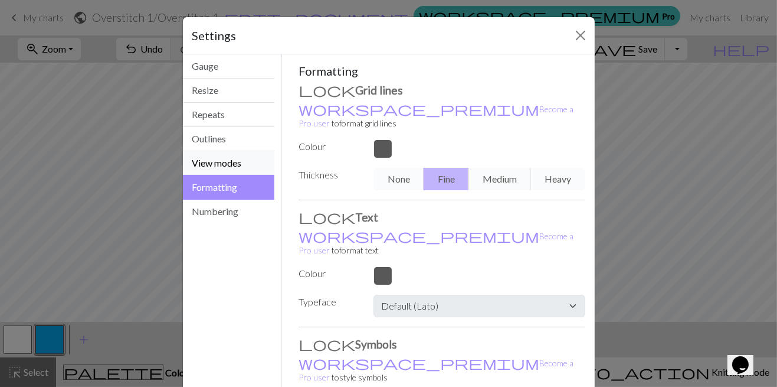
click at [226, 159] on button "View modes" at bounding box center [229, 163] width 92 height 24
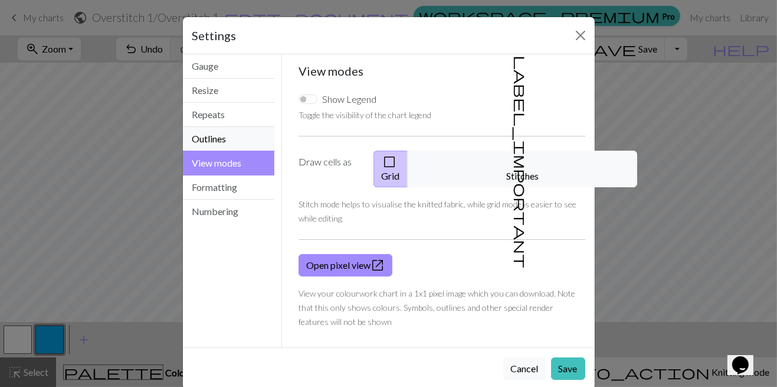
click at [218, 132] on button "Outlines" at bounding box center [229, 139] width 92 height 24
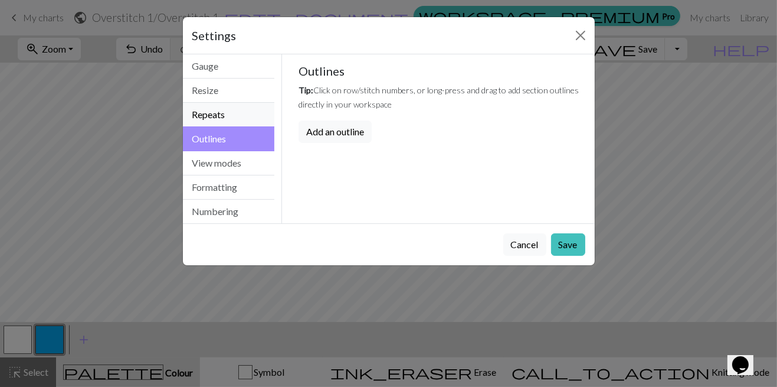
click at [233, 109] on button "Repeats" at bounding box center [229, 115] width 92 height 24
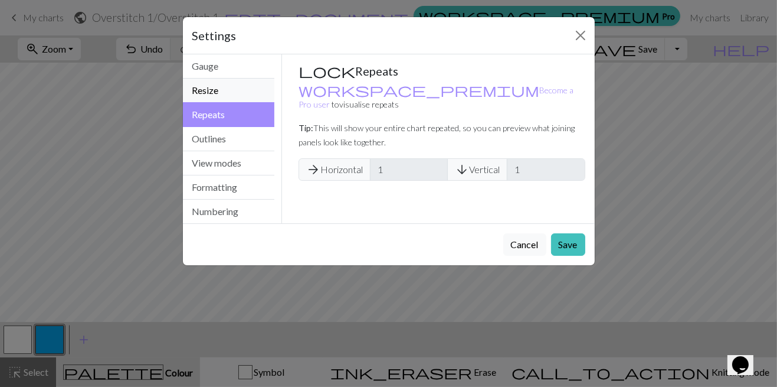
click at [238, 84] on button "Resize" at bounding box center [229, 90] width 92 height 24
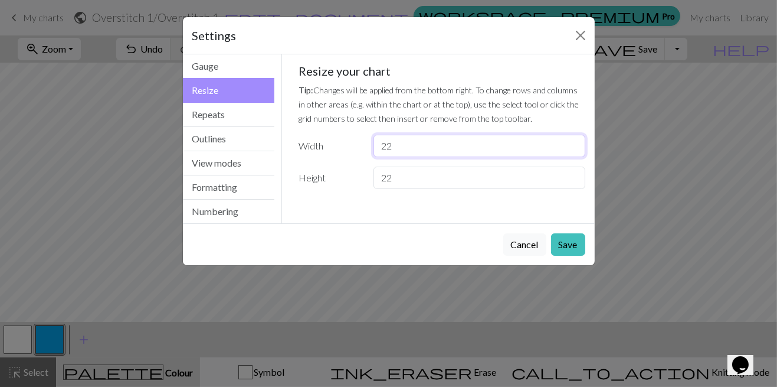
click at [437, 143] on input "22" at bounding box center [479, 146] width 211 height 22
click at [525, 147] on input "22" at bounding box center [479, 146] width 211 height 22
type input "2"
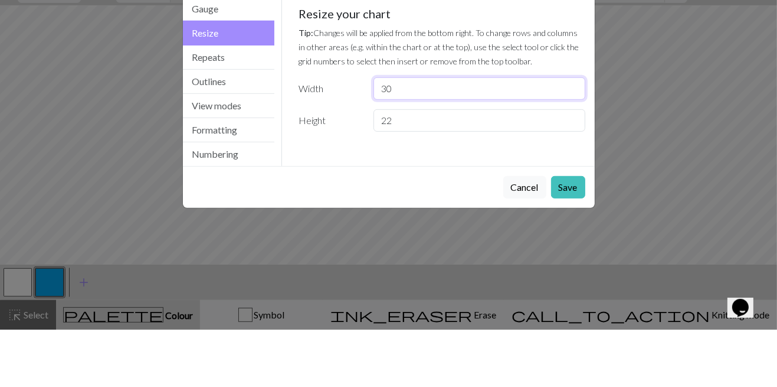
type input "30"
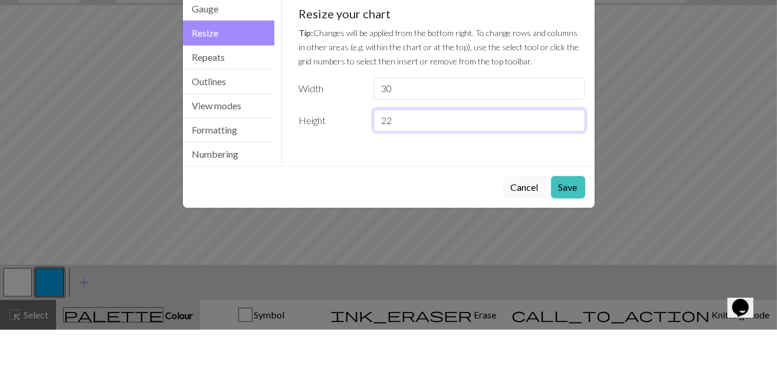
click at [425, 179] on input "22" at bounding box center [479, 177] width 211 height 22
type input "2"
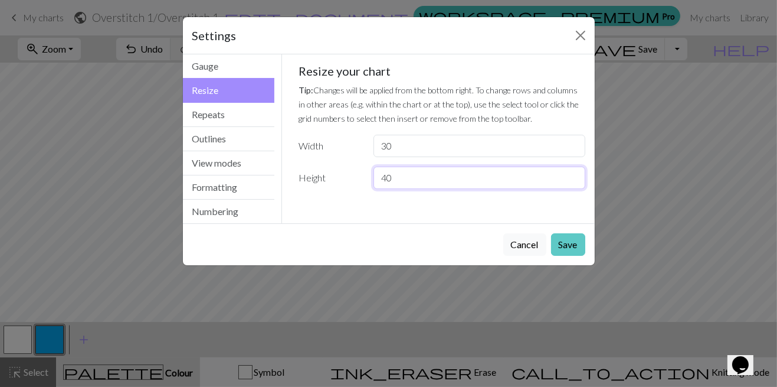
type input "40"
click at [566, 247] on button "Save" at bounding box center [568, 244] width 34 height 22
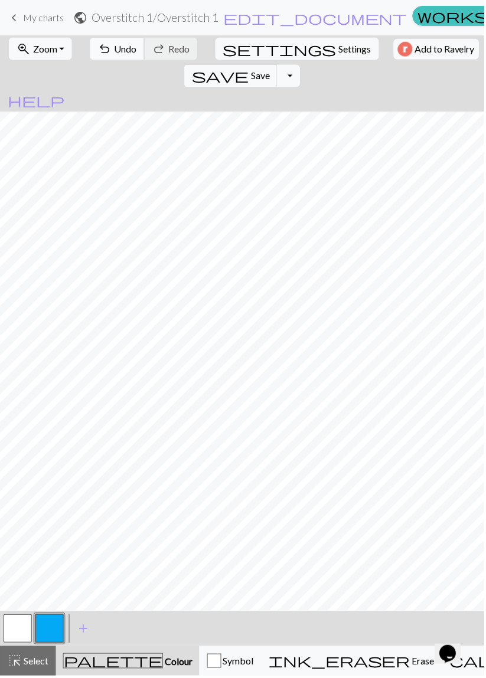
click at [122, 50] on span "Undo" at bounding box center [126, 48] width 22 height 11
click at [121, 50] on span "Undo" at bounding box center [126, 48] width 22 height 11
click at [115, 55] on button "undo Undo Undo" at bounding box center [117, 49] width 55 height 22
click at [120, 50] on span "Undo" at bounding box center [126, 48] width 22 height 11
click at [339, 47] on span "Settings" at bounding box center [355, 49] width 33 height 14
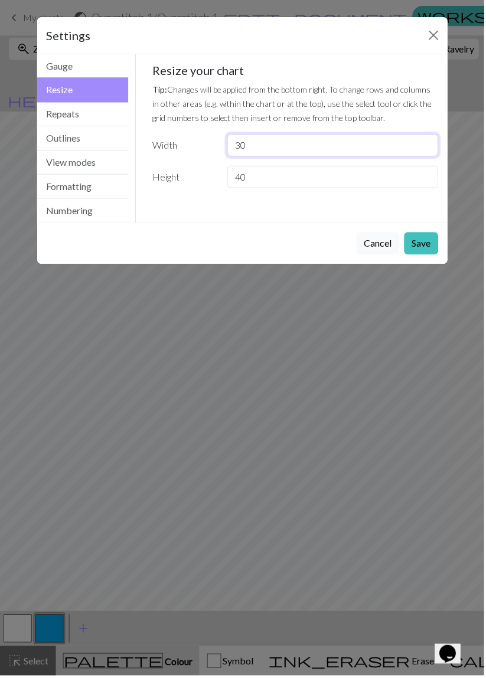
click at [283, 145] on input "30" at bounding box center [333, 146] width 211 height 22
click at [331, 145] on input "30" at bounding box center [333, 146] width 211 height 22
type input "3"
type input "40"
click at [433, 236] on button "Save" at bounding box center [422, 244] width 34 height 22
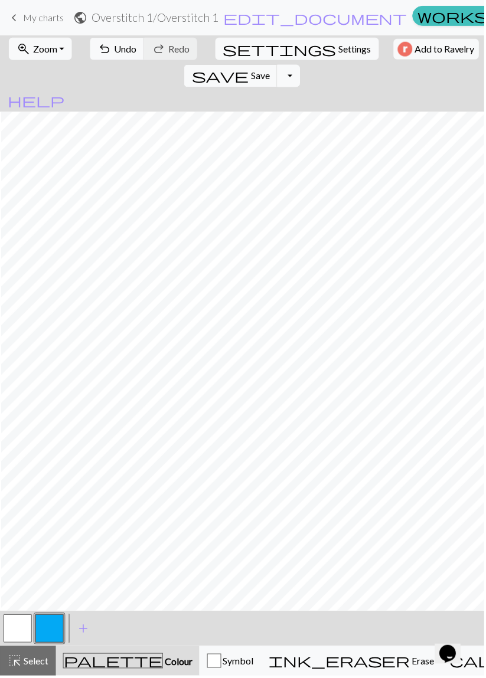
scroll to position [0, 14]
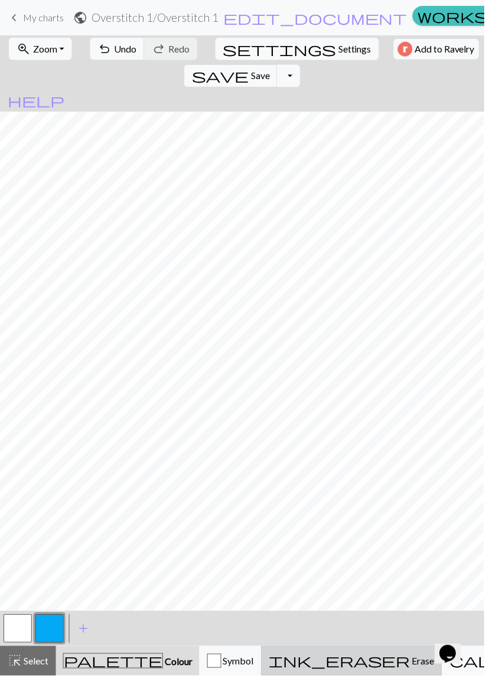
click at [411, 386] on span "Erase" at bounding box center [423, 663] width 24 height 11
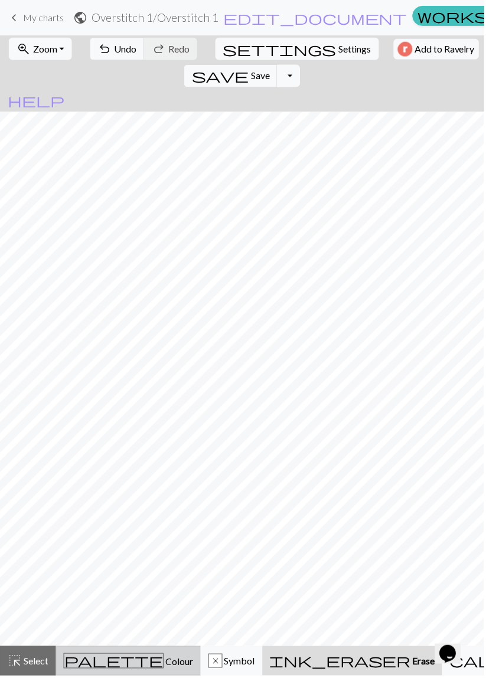
click at [90, 386] on span "palette" at bounding box center [113, 663] width 99 height 17
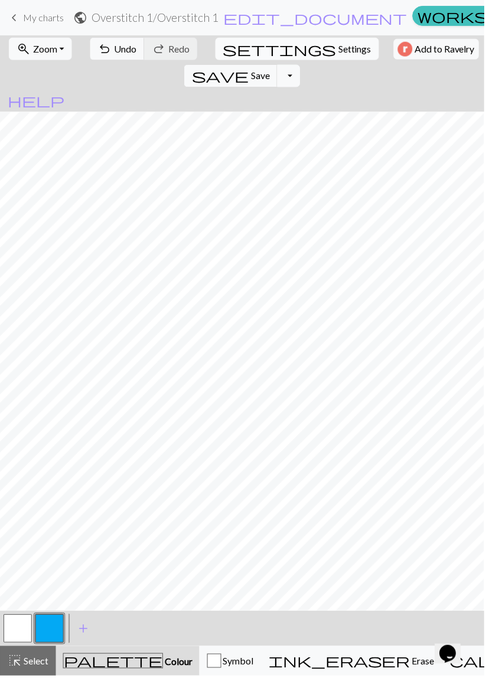
click at [339, 54] on span "Settings" at bounding box center [355, 49] width 33 height 14
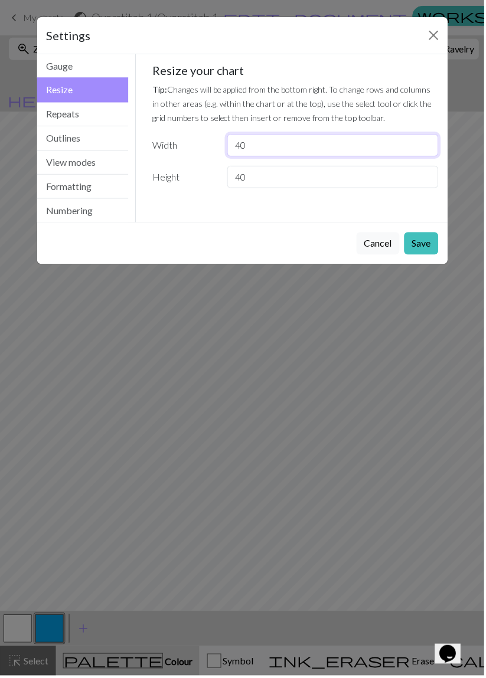
click at [299, 151] on input "40" at bounding box center [333, 146] width 211 height 22
type input "4"
type input "30"
click at [428, 241] on button "Save" at bounding box center [422, 244] width 34 height 22
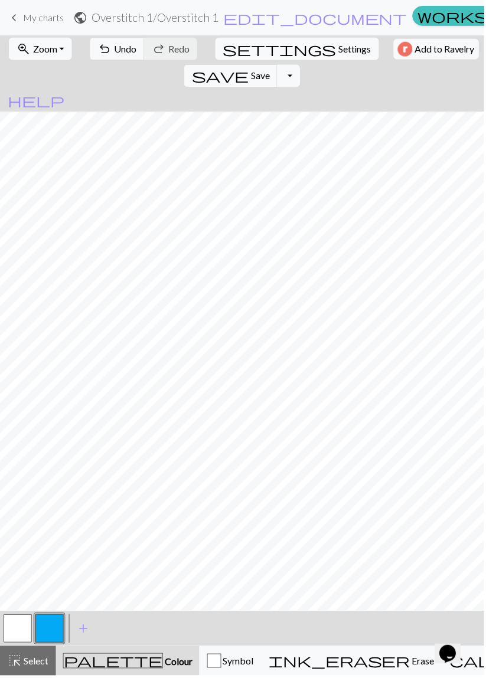
scroll to position [0, 0]
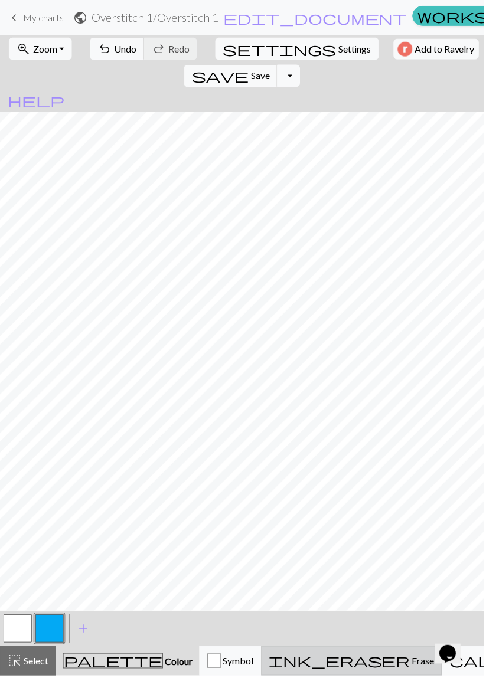
click at [310, 386] on span "ink_eraser" at bounding box center [341, 663] width 142 height 17
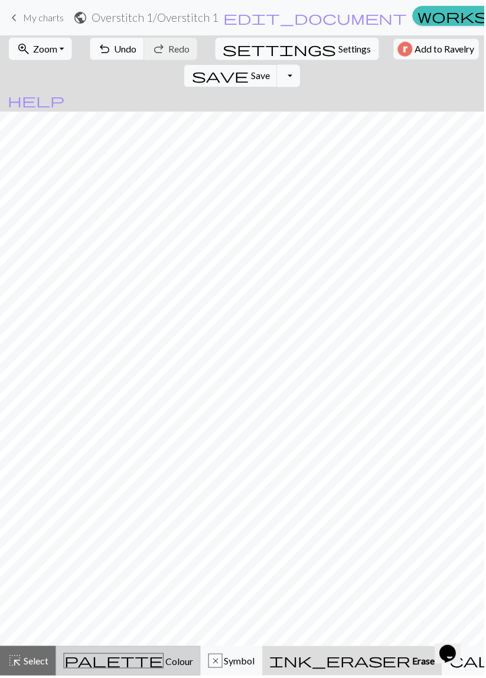
click at [164, 386] on span "Colour" at bounding box center [179, 663] width 30 height 11
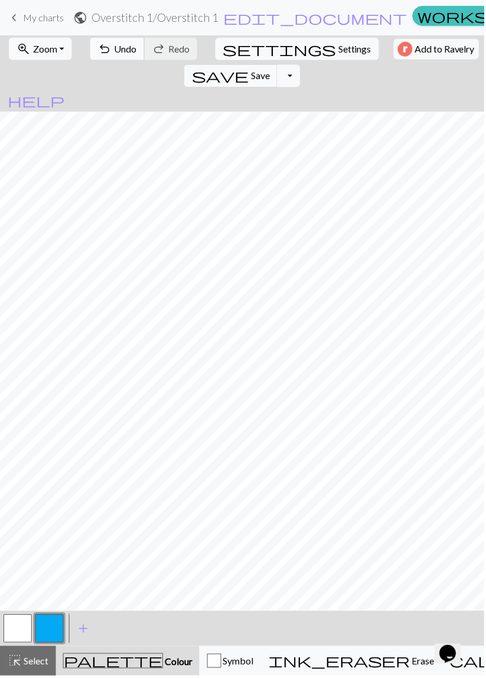
click at [121, 49] on span "Undo" at bounding box center [126, 48] width 22 height 11
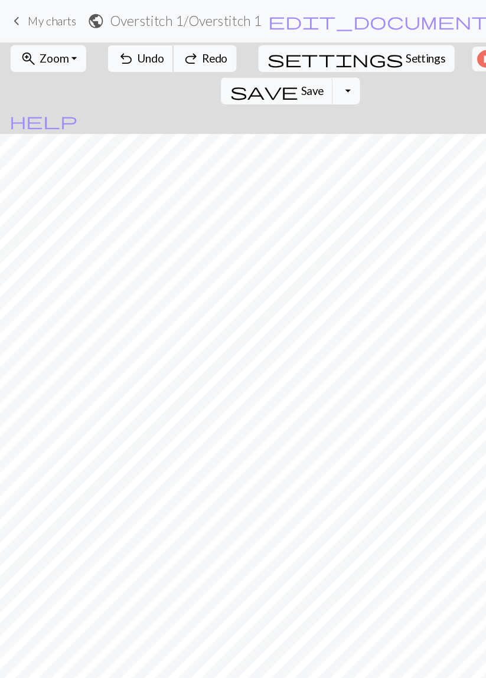
click at [98, 42] on span "undo" at bounding box center [105, 49] width 14 height 17
click at [115, 51] on span "Undo" at bounding box center [126, 48] width 22 height 11
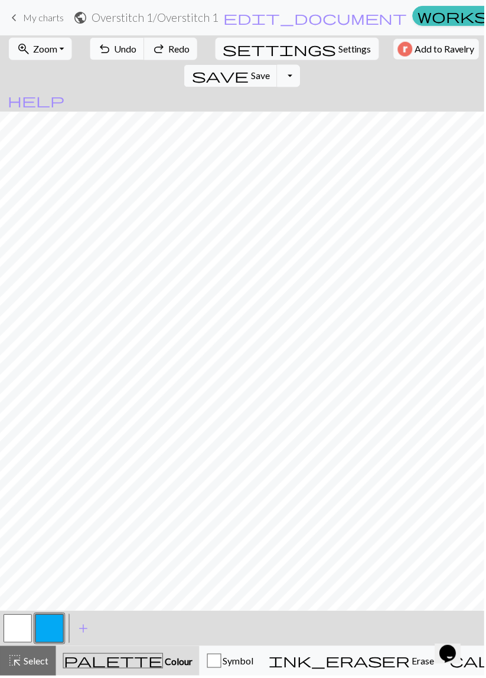
click at [145, 58] on button "redo Redo Redo" at bounding box center [171, 49] width 53 height 22
click at [123, 47] on span "Undo" at bounding box center [126, 48] width 22 height 11
click at [117, 45] on span "Undo" at bounding box center [126, 48] width 22 height 11
click at [119, 48] on span "Undo" at bounding box center [126, 48] width 22 height 11
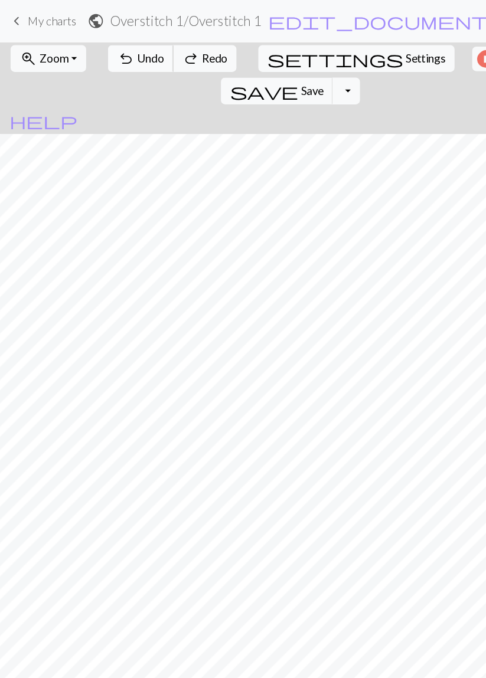
click at [117, 54] on span "Undo" at bounding box center [126, 48] width 22 height 11
click at [117, 48] on span "Undo" at bounding box center [126, 48] width 22 height 11
click at [120, 41] on button "undo Undo Undo" at bounding box center [117, 49] width 55 height 22
click at [115, 53] on span "Undo" at bounding box center [126, 48] width 22 height 11
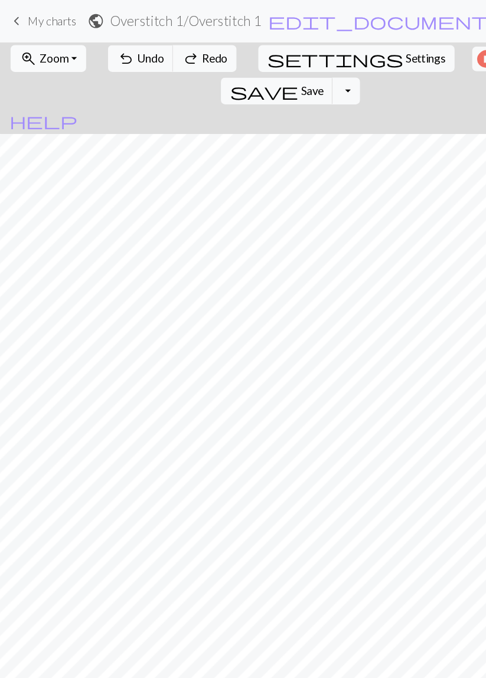
click at [67, 55] on button "zoom_in Zoom Zoom" at bounding box center [40, 49] width 63 height 22
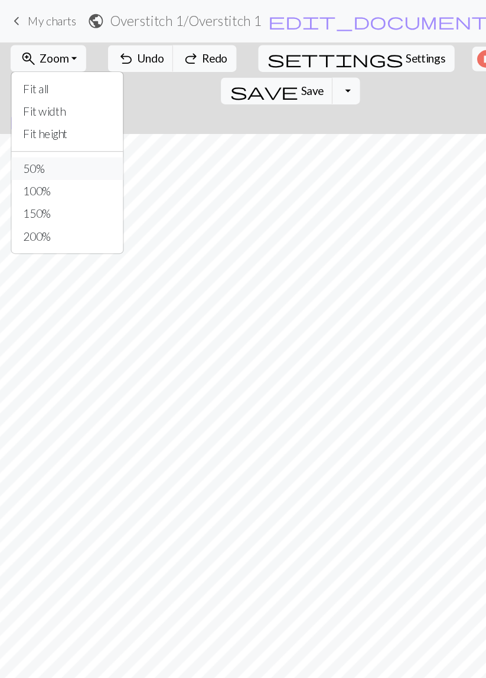
click at [50, 139] on button "50%" at bounding box center [56, 141] width 93 height 19
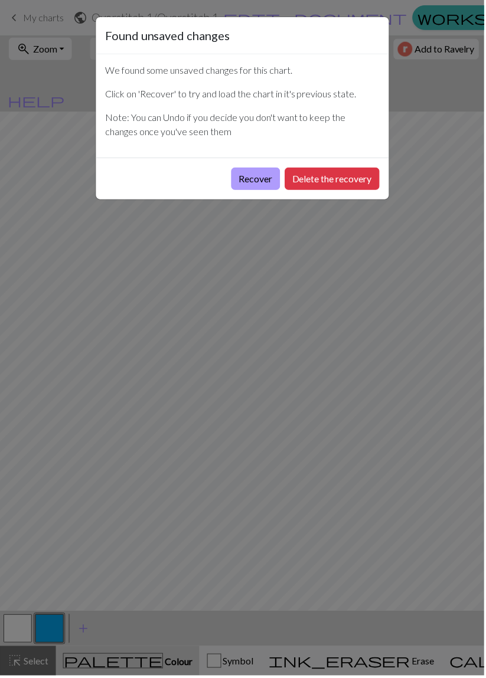
click at [263, 179] on button "Recover" at bounding box center [256, 179] width 49 height 22
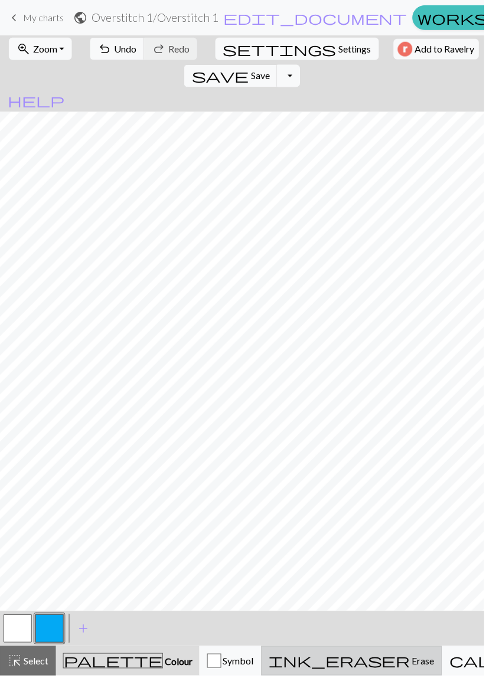
click at [411, 659] on span "Erase" at bounding box center [423, 663] width 24 height 11
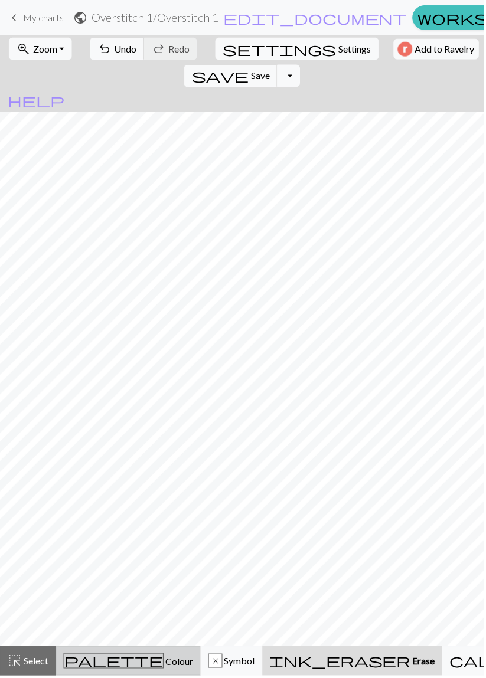
click at [164, 659] on span "Colour" at bounding box center [179, 663] width 30 height 11
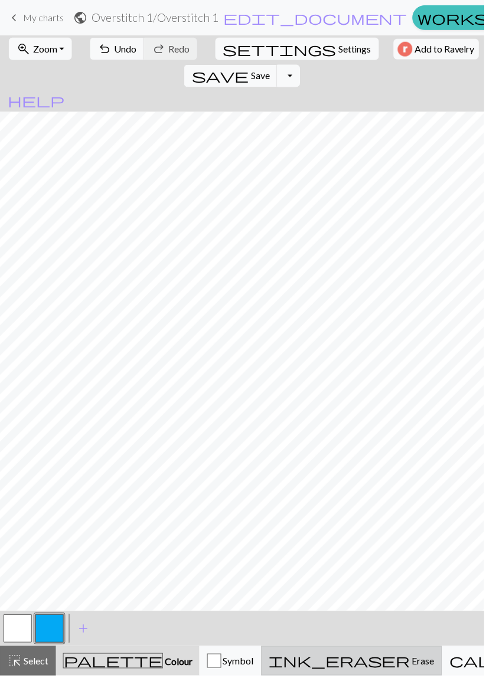
click at [411, 663] on span "Erase" at bounding box center [423, 663] width 24 height 11
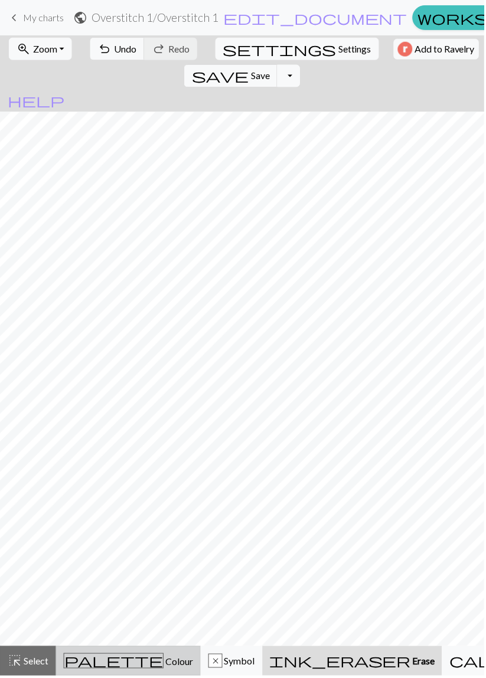
click at [164, 665] on span "Colour" at bounding box center [179, 663] width 30 height 11
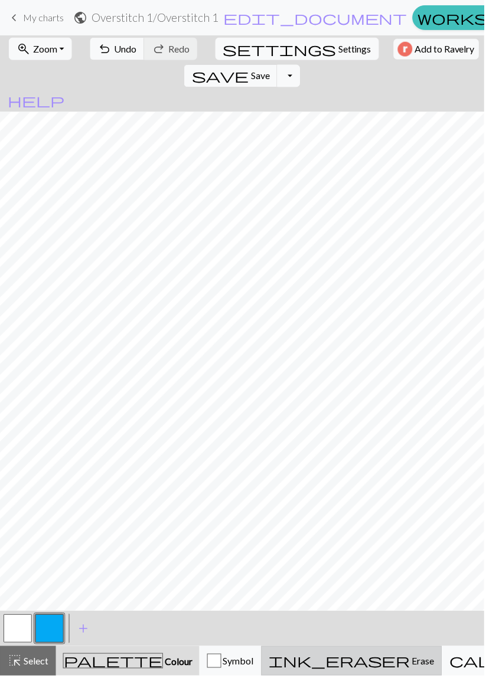
click at [411, 669] on span "Erase" at bounding box center [423, 663] width 24 height 11
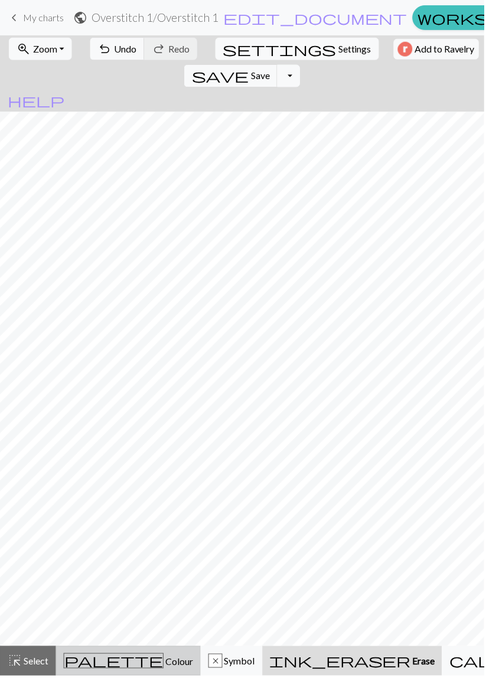
click at [164, 663] on span "Colour" at bounding box center [179, 663] width 30 height 11
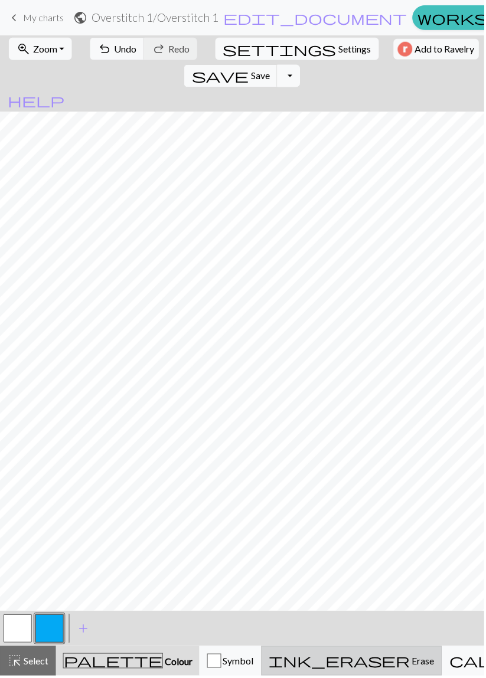
click at [331, 670] on div "ink_eraser Erase Erase" at bounding box center [353, 663] width 166 height 14
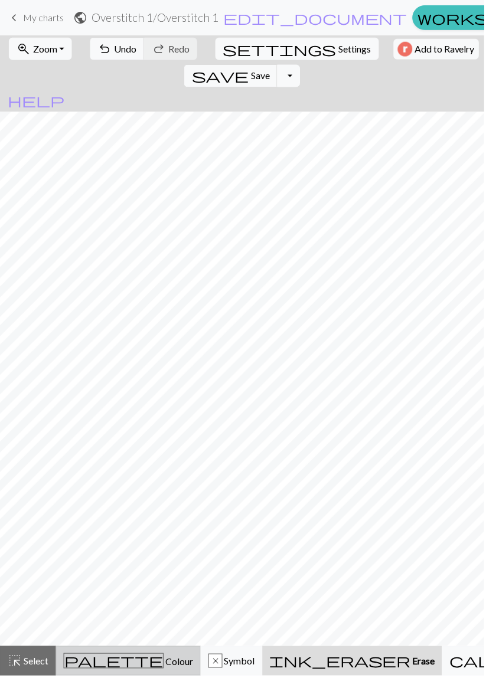
click at [115, 670] on div "palette Colour Colour" at bounding box center [129, 663] width 130 height 15
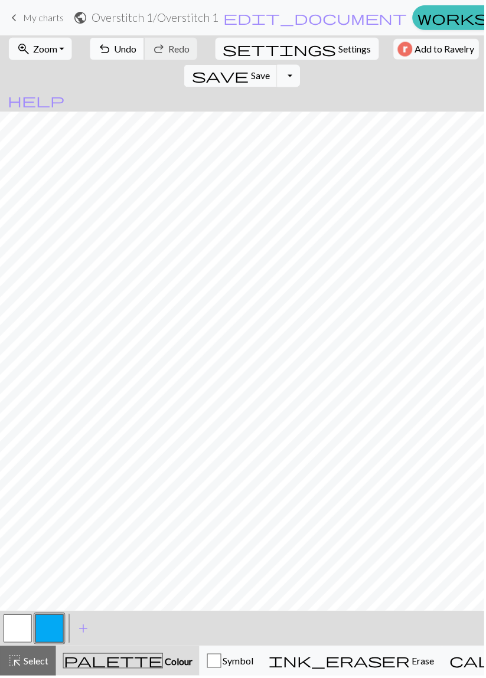
click at [120, 49] on span "Undo" at bounding box center [126, 48] width 22 height 11
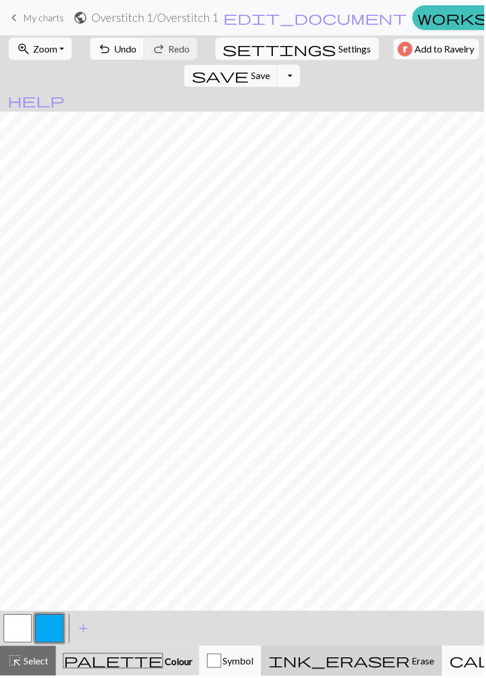
click at [315, 668] on span "ink_eraser" at bounding box center [341, 663] width 142 height 17
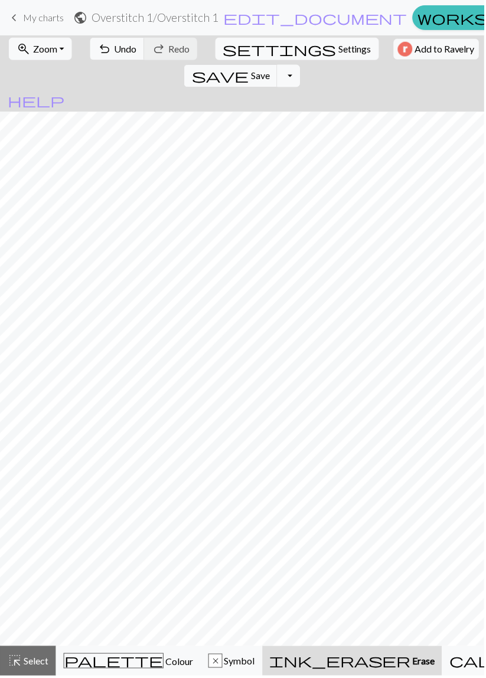
click at [34, 17] on span "My charts" at bounding box center [43, 17] width 41 height 11
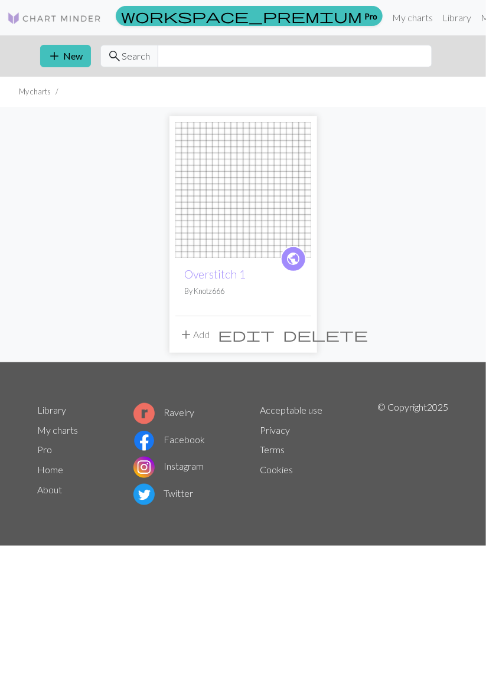
click at [260, 199] on img at bounding box center [243, 190] width 136 height 136
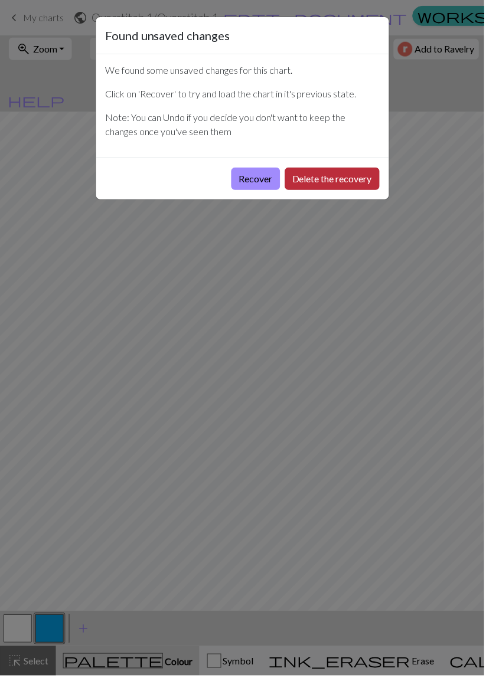
click at [339, 174] on button "Delete the recovery" at bounding box center [333, 179] width 95 height 22
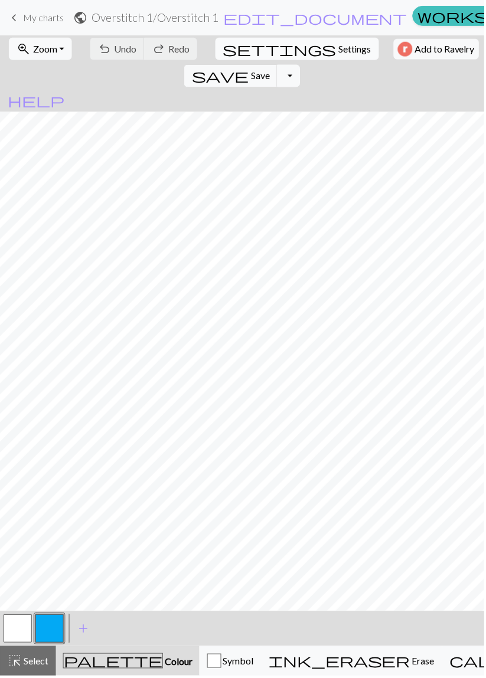
click at [339, 51] on span "Settings" at bounding box center [355, 49] width 33 height 14
select select "aran"
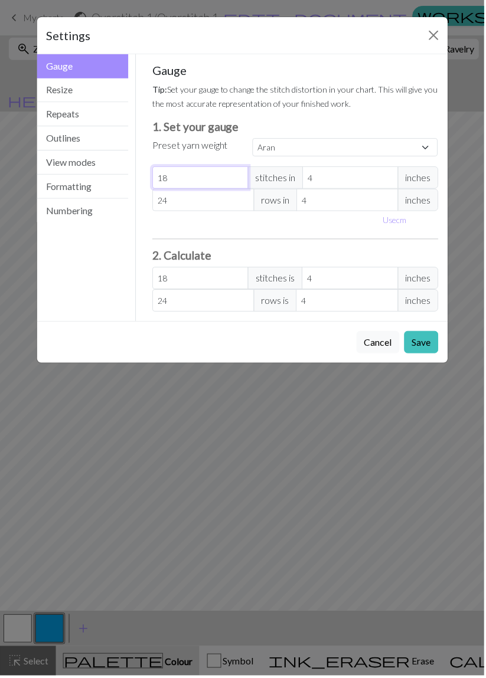
click at [204, 178] on input "18" at bounding box center [201, 178] width 96 height 22
type input "1"
select select "custom"
type input "1"
type input "0"
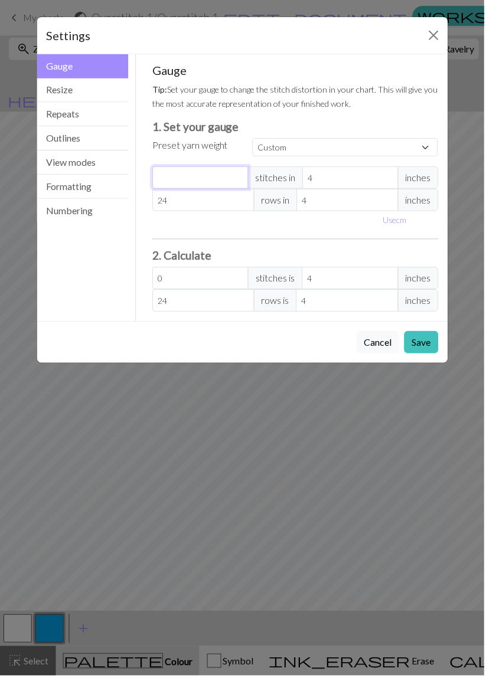
type input "2"
type input "22"
click at [206, 187] on input "22" at bounding box center [201, 178] width 96 height 22
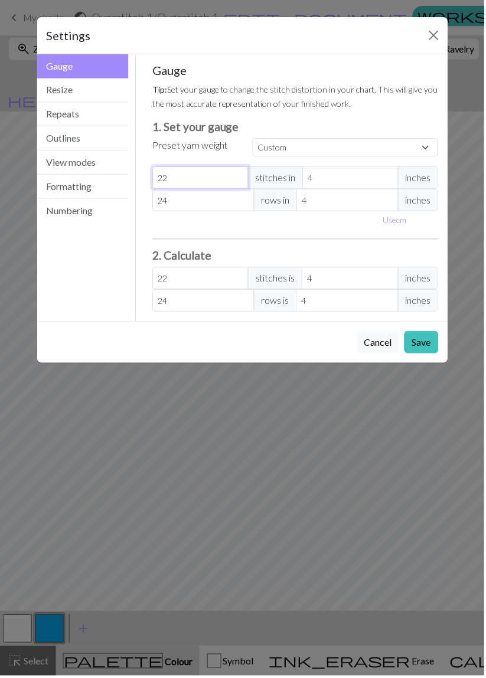
type input "22"
click at [218, 199] on input "24" at bounding box center [204, 200] width 102 height 22
type input "2"
type input "0"
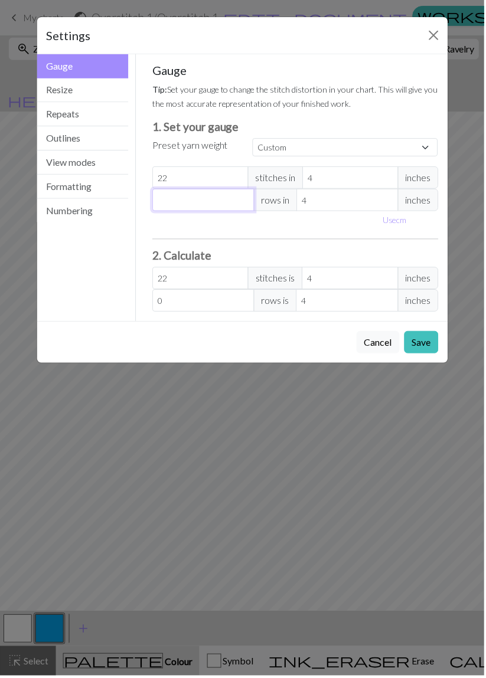
type input "3"
type input "36"
click at [90, 84] on button "Resize" at bounding box center [83, 90] width 92 height 24
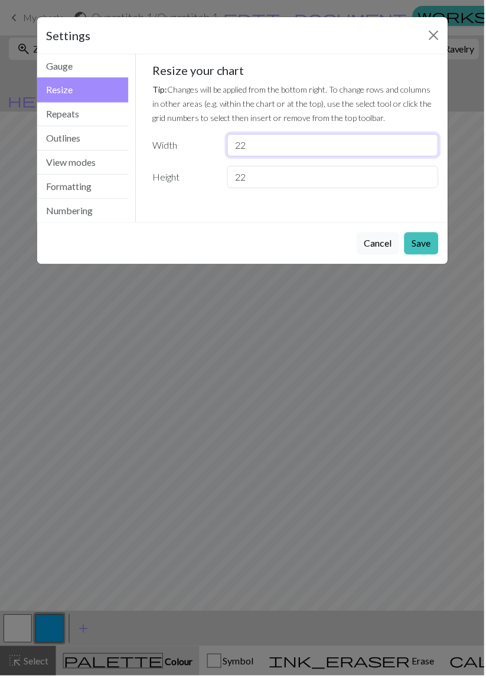
click at [300, 147] on input "22" at bounding box center [333, 146] width 211 height 22
type input "2"
type input "40"
click at [312, 181] on input "22" at bounding box center [333, 177] width 211 height 22
type input "2"
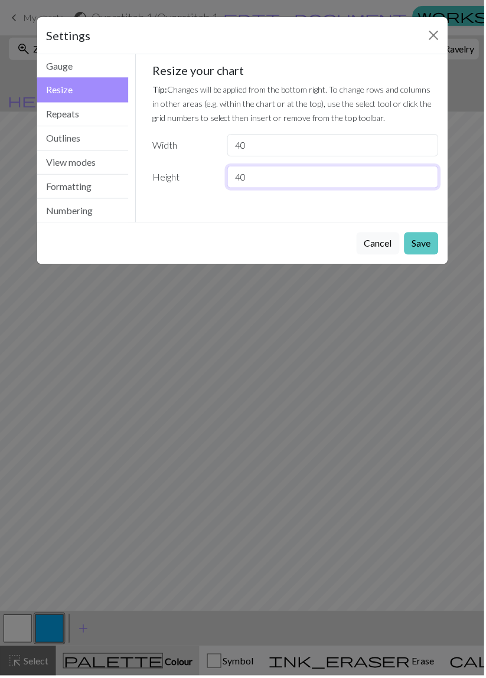
type input "40"
click at [428, 237] on button "Save" at bounding box center [422, 244] width 34 height 22
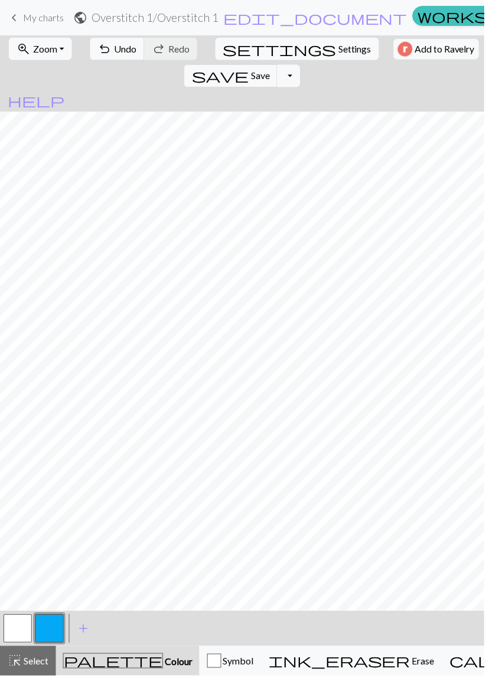
click at [35, 24] on link "keyboard_arrow_left My charts" at bounding box center [35, 18] width 57 height 20
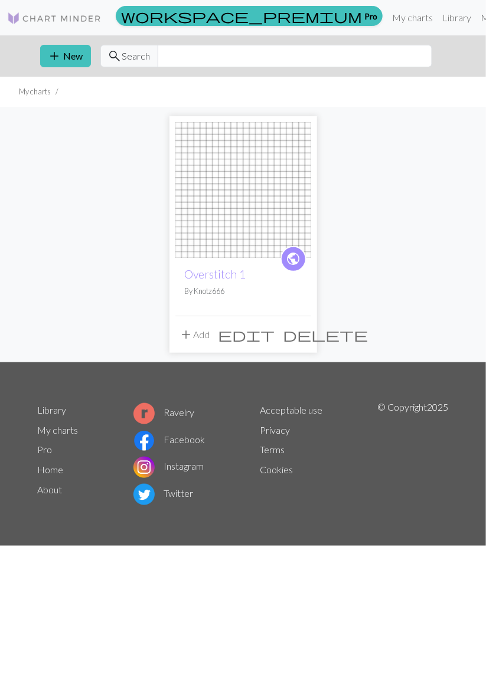
click at [238, 203] on img at bounding box center [243, 190] width 136 height 136
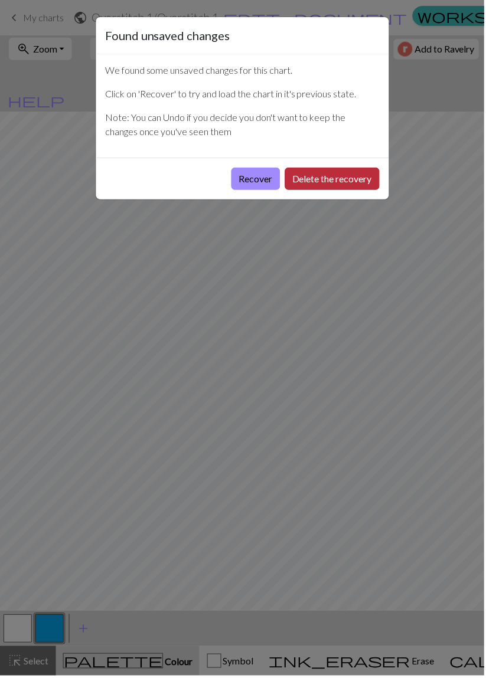
click at [335, 179] on button "Delete the recovery" at bounding box center [333, 179] width 95 height 22
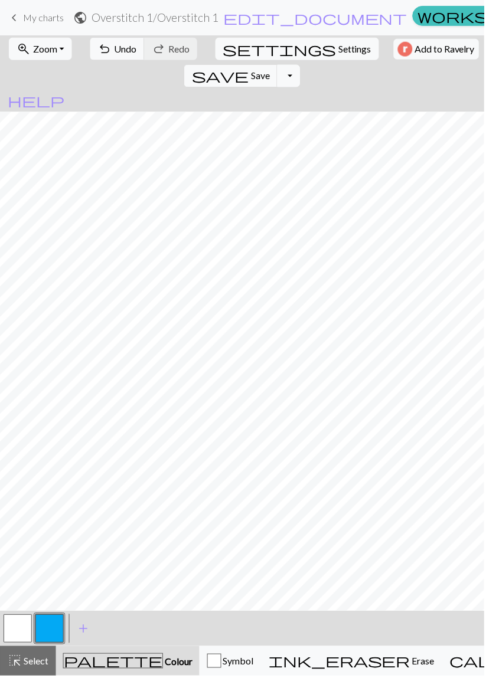
click at [44, 30] on div "keyboard_arrow_left My charts public Overstitch 1 / Overstitch 1 edit_document …" at bounding box center [243, 18] width 486 height 24
click at [37, 20] on span "My charts" at bounding box center [43, 17] width 41 height 11
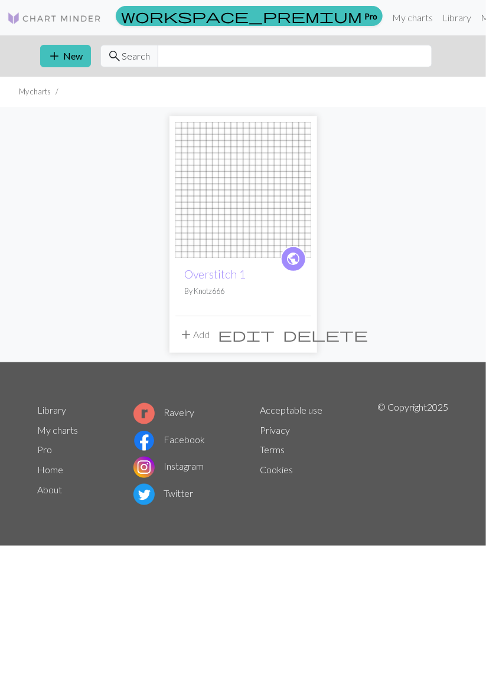
click at [256, 211] on img at bounding box center [243, 190] width 136 height 136
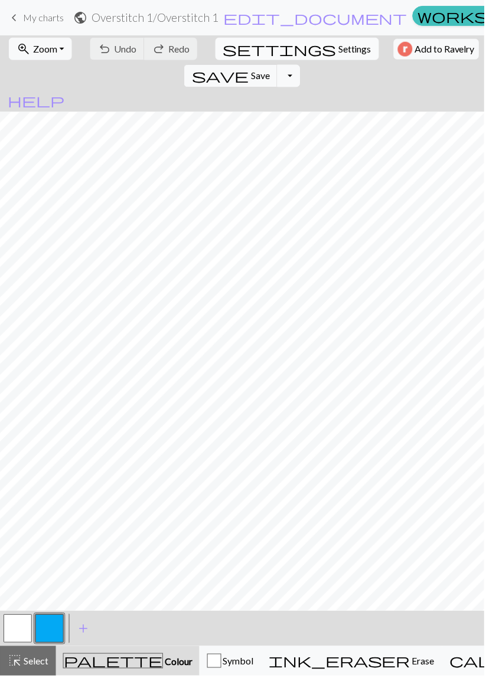
click at [339, 49] on span "Settings" at bounding box center [355, 49] width 33 height 14
select select "aran"
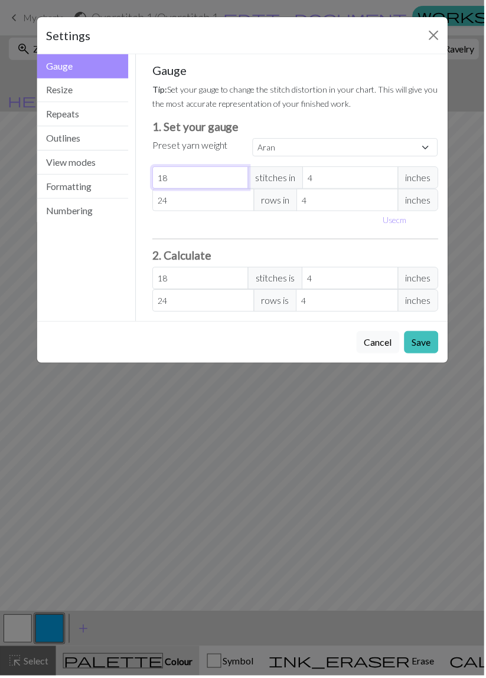
click at [218, 175] on input "18" at bounding box center [201, 178] width 96 height 22
click at [207, 184] on input "18" at bounding box center [201, 178] width 96 height 22
type input "1"
select select "custom"
type input "1"
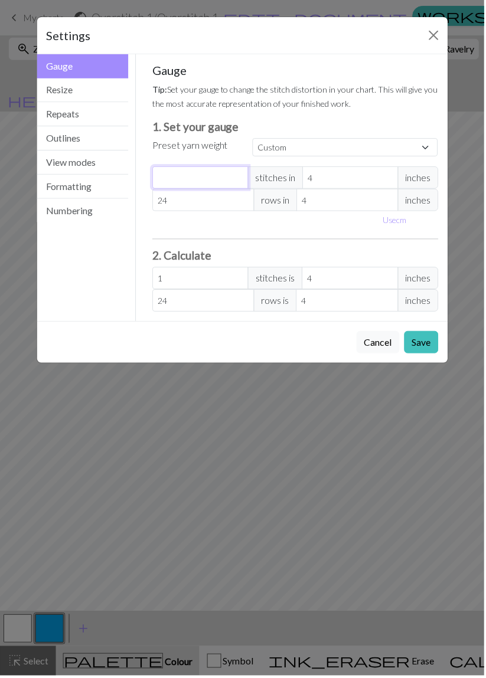
type input "0"
type input "2"
type input "22"
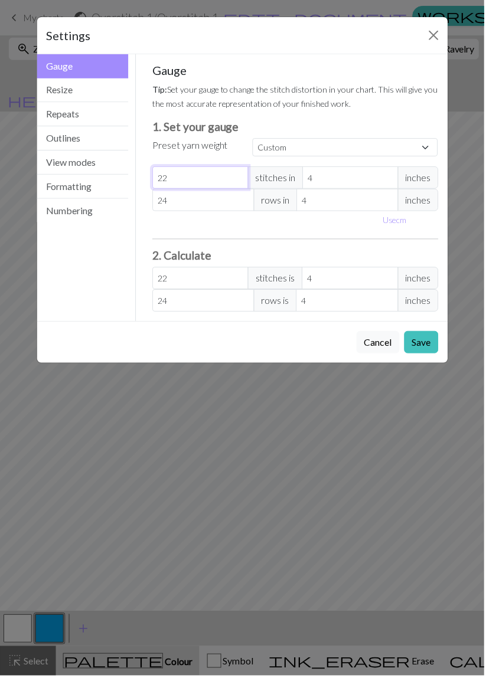
type input "22"
click at [218, 195] on input "24" at bounding box center [204, 200] width 102 height 22
type input "2"
type input "0"
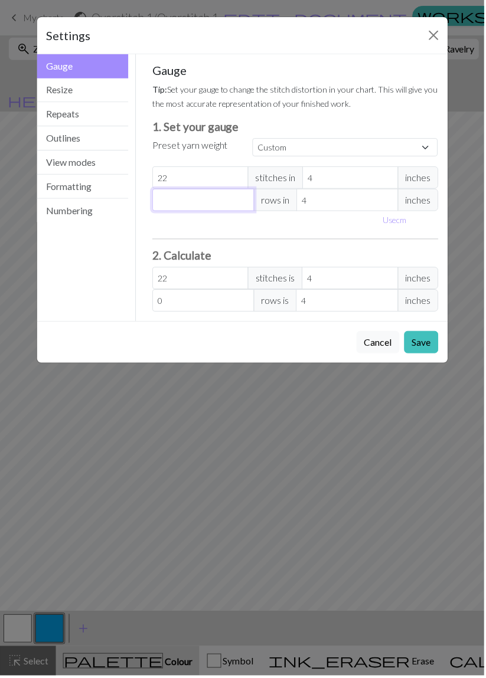
type input "3"
type input "36"
click at [87, 91] on button "Resize" at bounding box center [83, 90] width 92 height 24
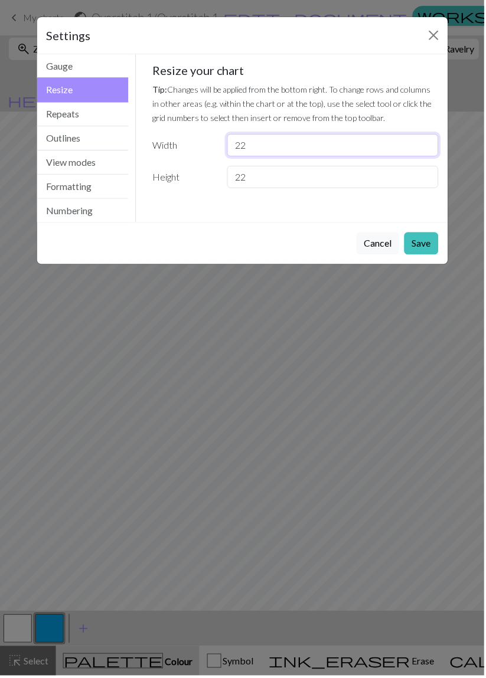
click at [295, 147] on input "22" at bounding box center [333, 146] width 211 height 22
type input "2"
type input "40"
click at [323, 175] on input "22" at bounding box center [333, 177] width 211 height 22
type input "2"
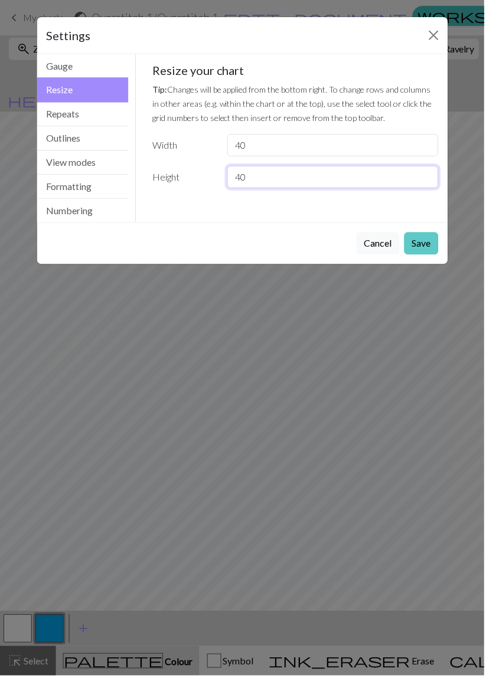
type input "40"
click at [432, 238] on button "Save" at bounding box center [422, 244] width 34 height 22
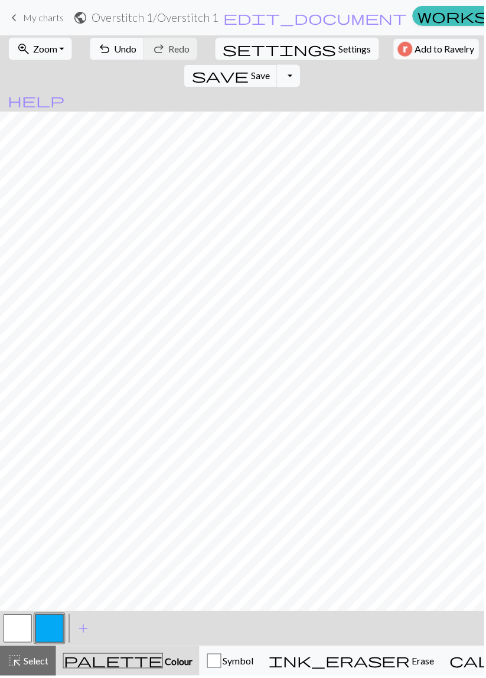
click at [44, 21] on span "My charts" at bounding box center [43, 17] width 41 height 11
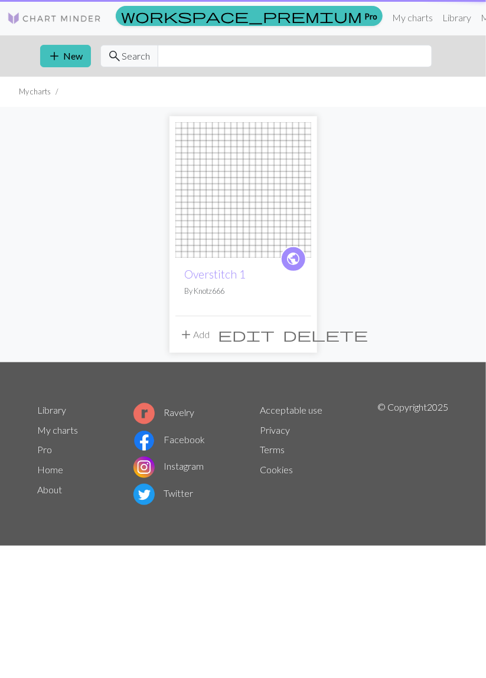
click at [266, 199] on img at bounding box center [243, 190] width 136 height 136
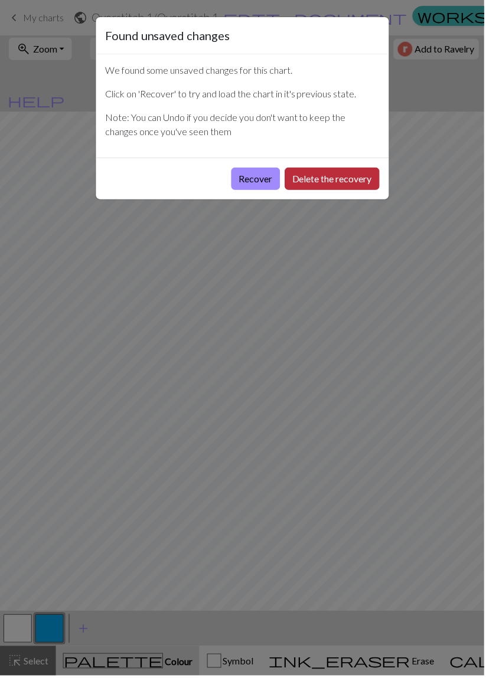
click at [335, 181] on button "Delete the recovery" at bounding box center [333, 179] width 95 height 22
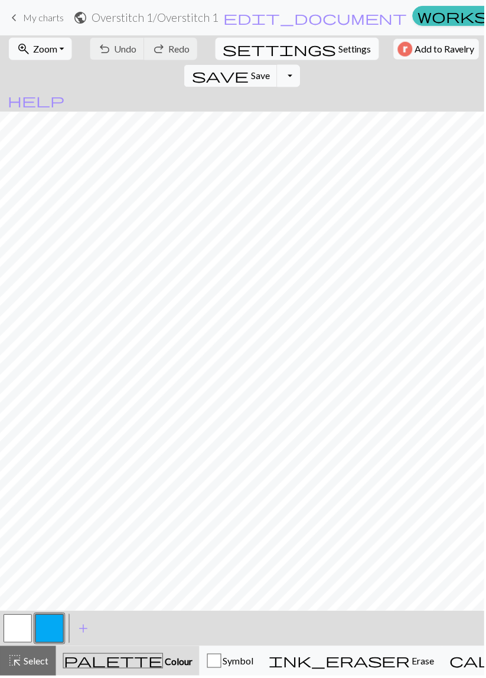
click at [228, 45] on button "settings Settings" at bounding box center [298, 49] width 164 height 22
select select "aran"
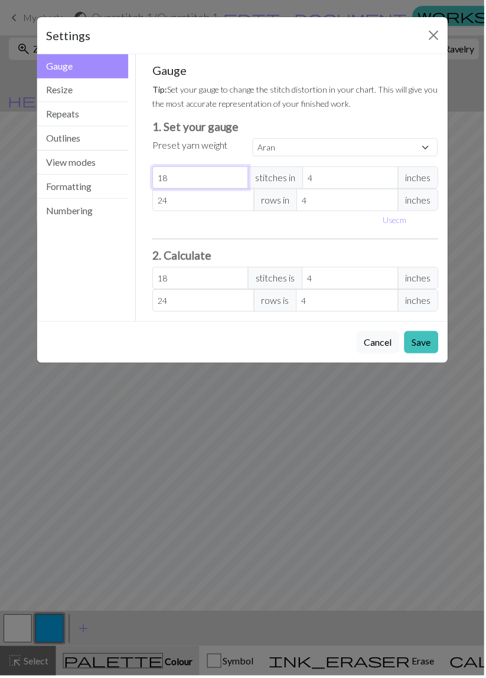
click at [194, 181] on input "18" at bounding box center [201, 178] width 96 height 22
click at [197, 182] on input "18" at bounding box center [201, 178] width 96 height 22
type input "1"
select select "custom"
type input "1"
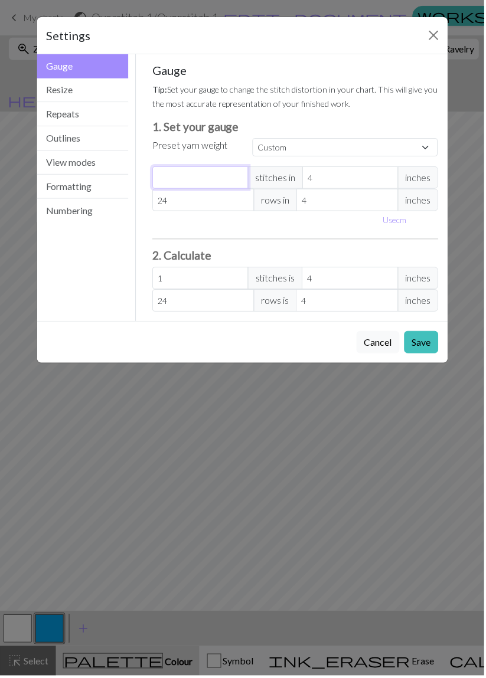
type input "0"
type input "2"
type input "22"
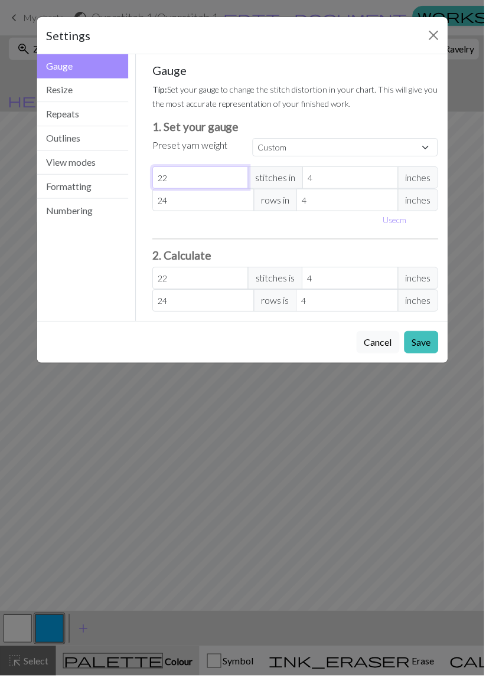
type input "22"
click at [212, 205] on input "24" at bounding box center [204, 200] width 102 height 22
type input "2"
type input "0"
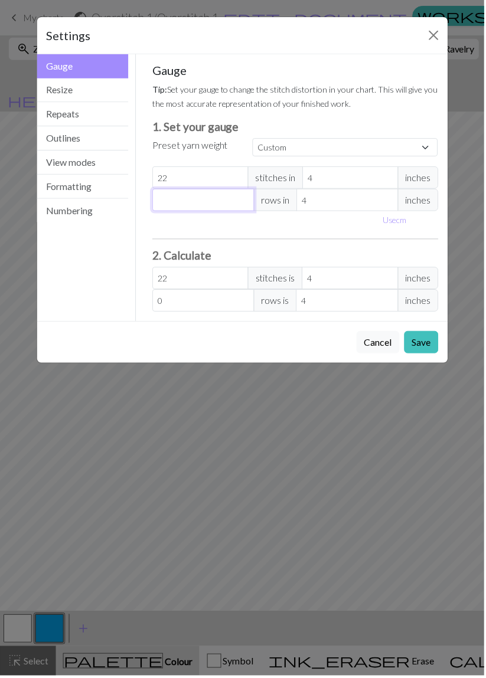
type input "3"
type input "36"
click at [94, 86] on button "Resize" at bounding box center [83, 90] width 92 height 24
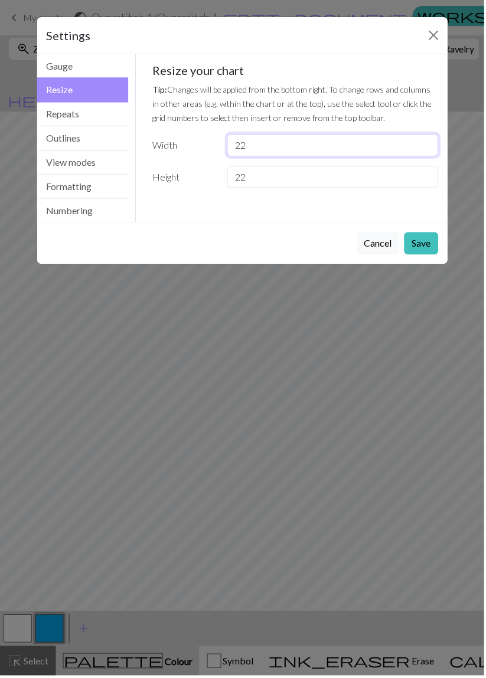
click at [329, 148] on input "22" at bounding box center [333, 146] width 211 height 22
type input "2"
type input "30"
click at [318, 177] on input "22" at bounding box center [333, 177] width 211 height 22
type input "2"
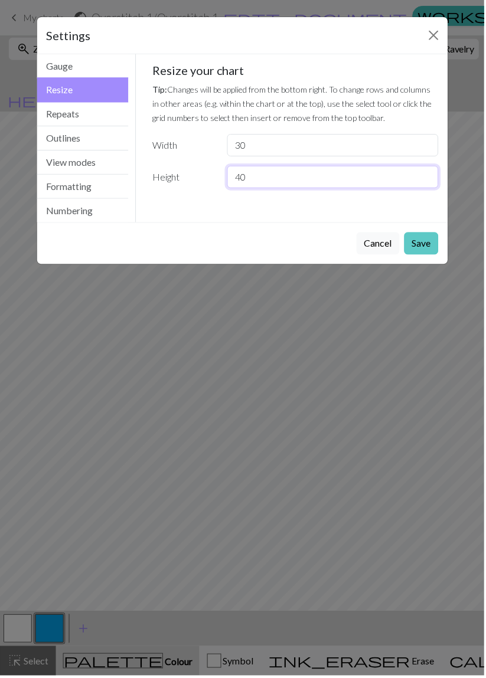
type input "40"
click at [428, 241] on button "Save" at bounding box center [422, 244] width 34 height 22
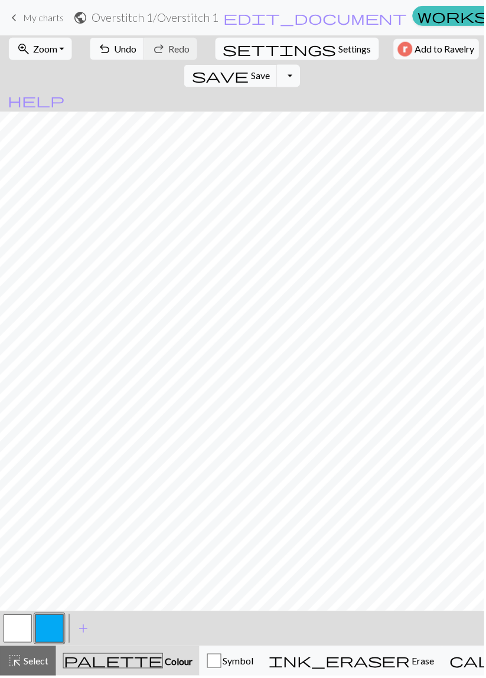
click at [339, 52] on span "Settings" at bounding box center [355, 49] width 33 height 14
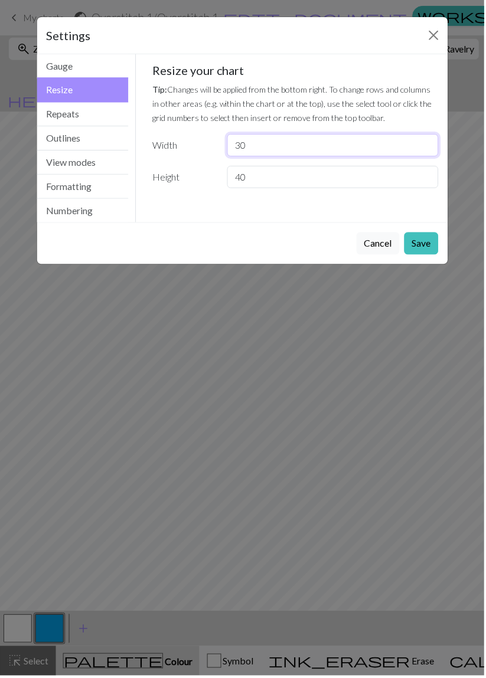
click at [289, 151] on input "30" at bounding box center [333, 146] width 211 height 22
type input "3"
type input "40"
click at [428, 243] on button "Save" at bounding box center [422, 244] width 34 height 22
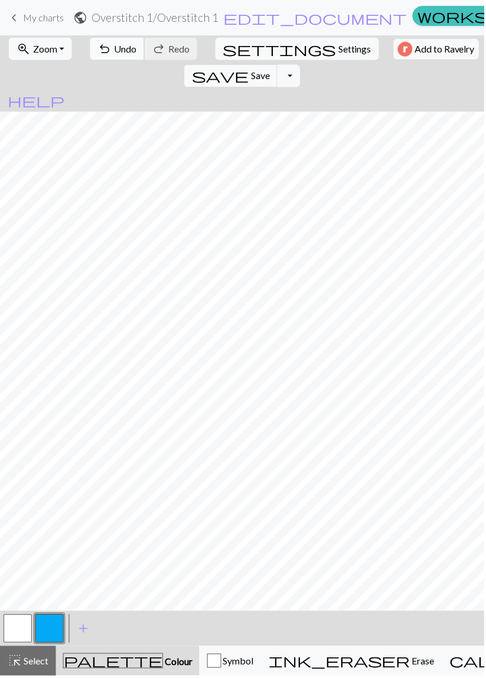
click at [115, 43] on span "Undo" at bounding box center [126, 48] width 22 height 11
click at [115, 49] on span "Undo" at bounding box center [126, 48] width 22 height 11
click at [118, 50] on span "Undo" at bounding box center [126, 48] width 22 height 11
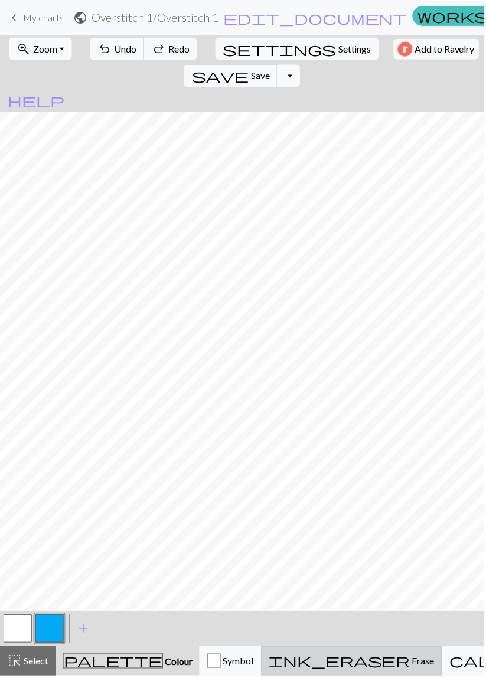
click at [411, 664] on span "Erase" at bounding box center [423, 663] width 24 height 11
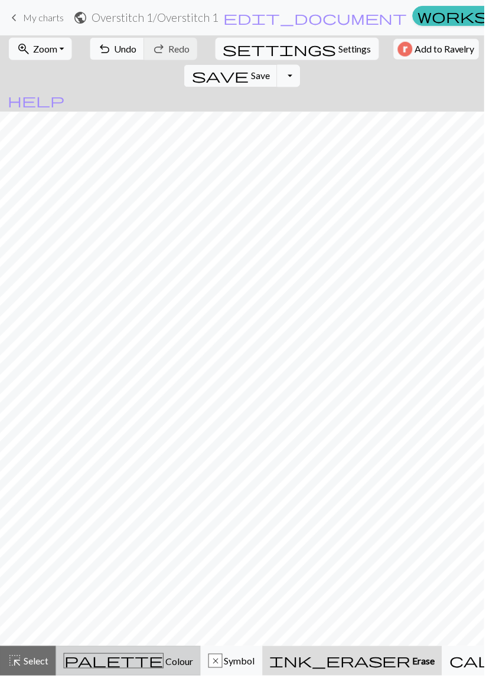
click at [164, 665] on span "Colour" at bounding box center [179, 663] width 30 height 11
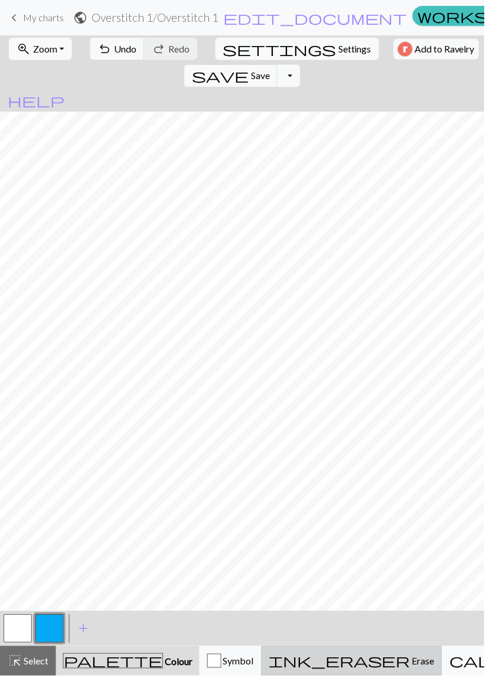
click at [411, 668] on span "Erase" at bounding box center [423, 663] width 24 height 11
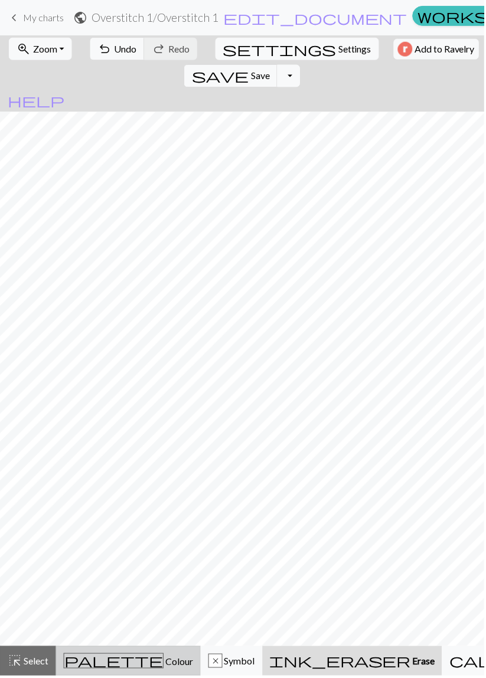
click at [164, 663] on span "Colour" at bounding box center [179, 663] width 30 height 11
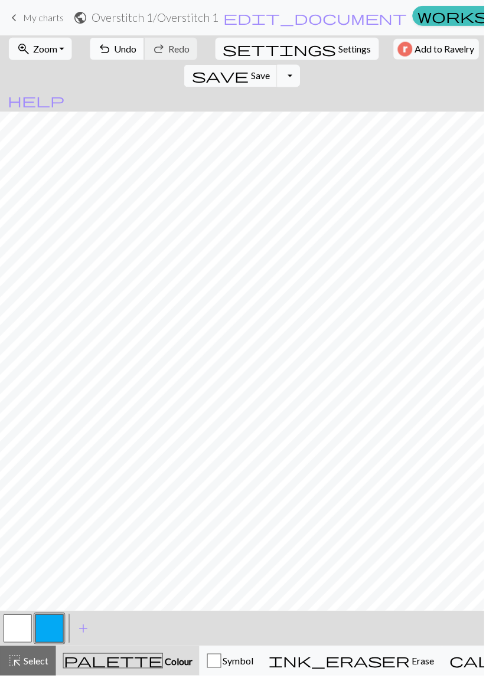
click at [115, 49] on span "Undo" at bounding box center [126, 48] width 22 height 11
click at [116, 53] on span "Undo" at bounding box center [126, 48] width 22 height 11
click at [115, 53] on span "Undo" at bounding box center [126, 48] width 22 height 11
click at [270, 70] on span "Save" at bounding box center [260, 75] width 19 height 11
click at [32, 19] on span "My charts" at bounding box center [43, 17] width 41 height 11
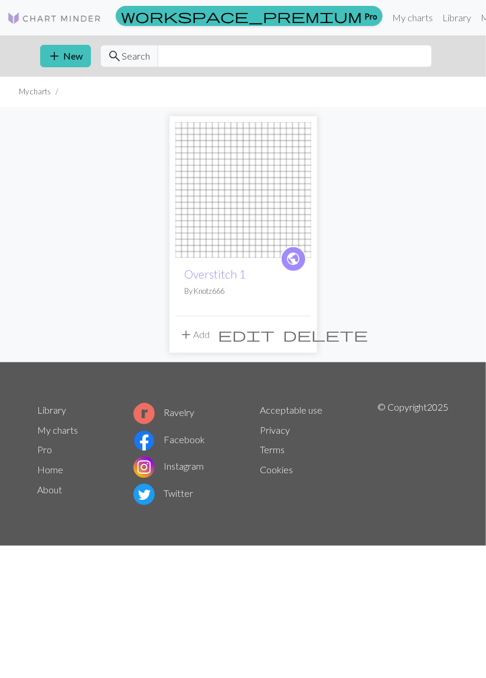
click at [268, 178] on img at bounding box center [243, 190] width 136 height 136
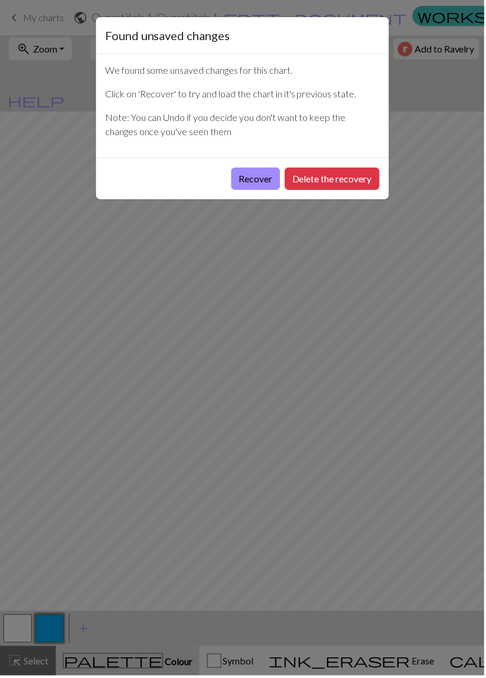
click at [417, 68] on div "Found unsaved changes We found some unsaved changes for this chart. Click on 'R…" at bounding box center [243, 339] width 486 height 678
click at [355, 176] on button "Delete the recovery" at bounding box center [333, 179] width 95 height 22
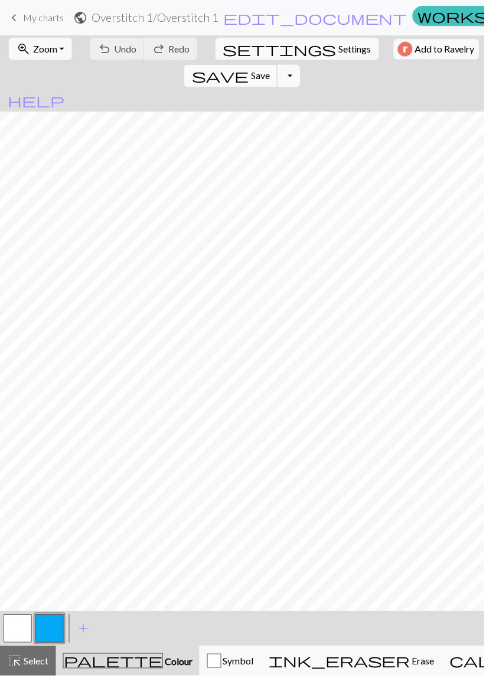
click at [270, 70] on span "Save" at bounding box center [260, 75] width 19 height 11
click at [29, 22] on div "Chart saved" at bounding box center [243, 23] width 486 height 47
click at [40, 17] on span "My charts" at bounding box center [43, 17] width 41 height 11
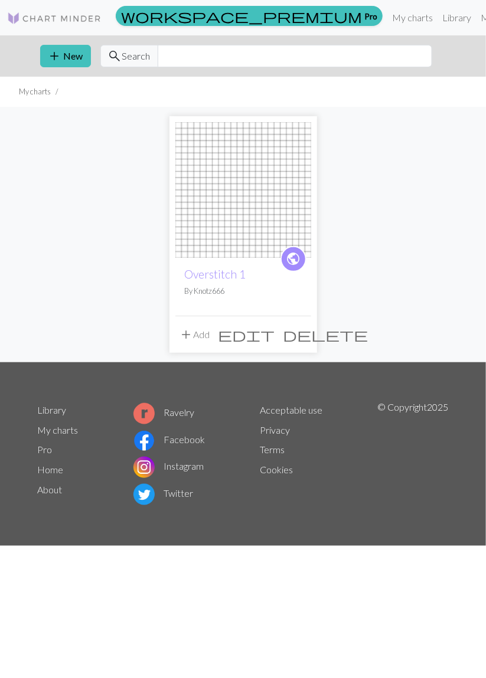
click at [273, 196] on img at bounding box center [243, 190] width 136 height 136
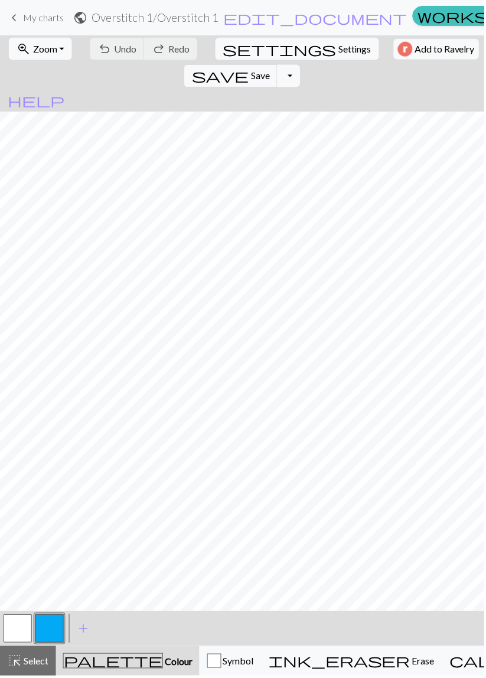
click at [26, 23] on span "My charts" at bounding box center [43, 17] width 41 height 11
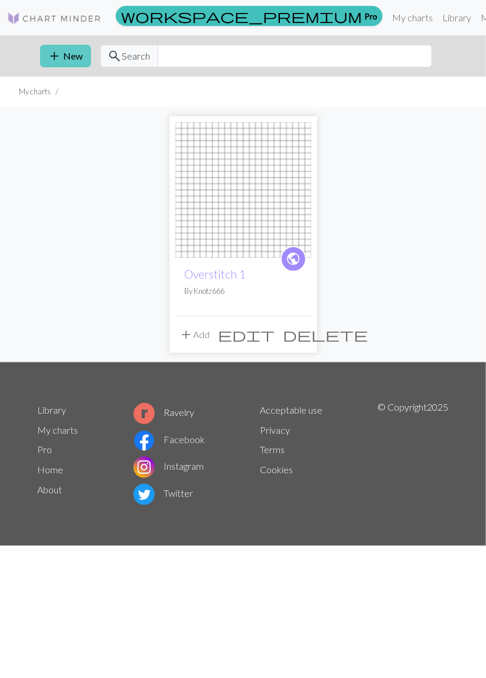
click at [70, 55] on button "add New" at bounding box center [65, 56] width 51 height 22
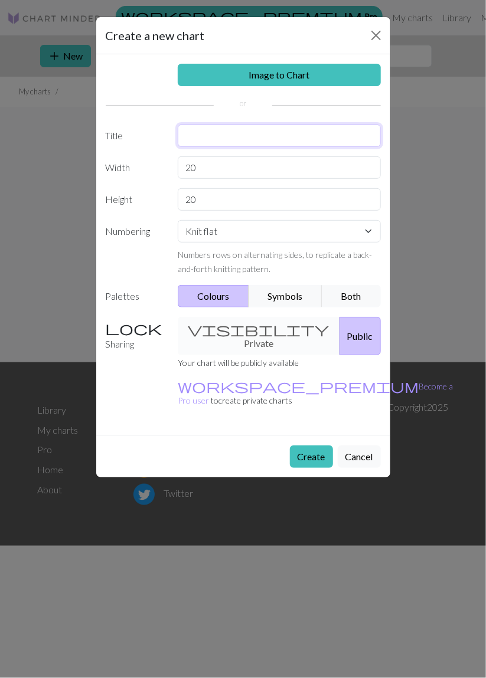
click at [316, 127] on input "text" at bounding box center [279, 136] width 203 height 22
click at [334, 139] on input "text" at bounding box center [279, 136] width 203 height 22
type input "Overstitch 2"
click at [260, 166] on input "20" at bounding box center [279, 167] width 203 height 22
type input "2"
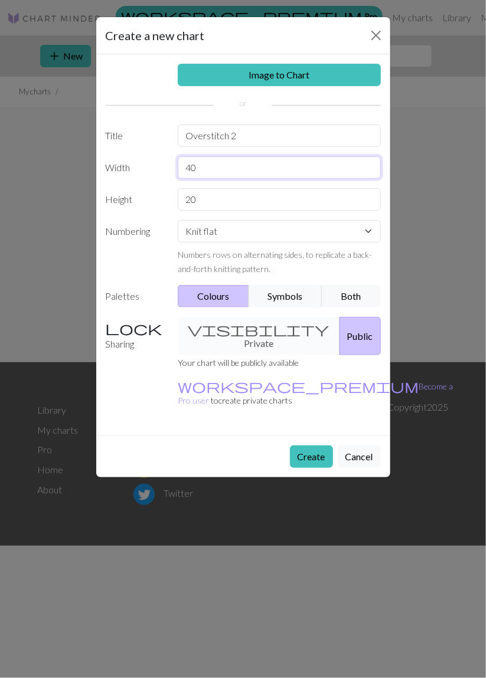
type input "4"
type input "30"
click at [254, 199] on input "20" at bounding box center [279, 199] width 203 height 22
type input "2"
type input "3"
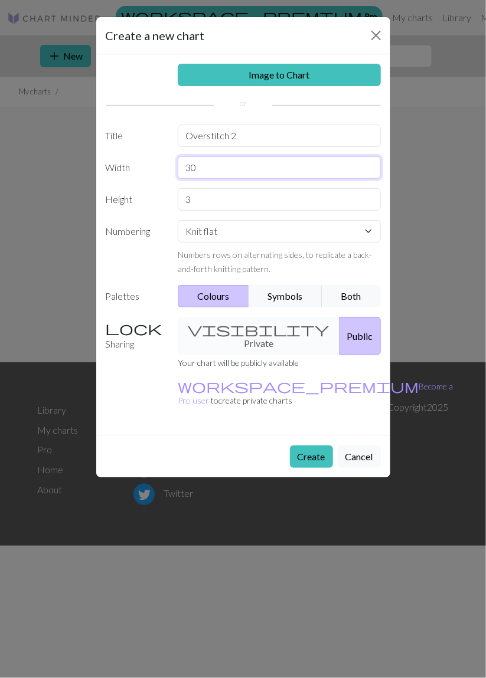
click at [270, 166] on input "30" at bounding box center [279, 167] width 203 height 22
type input "3"
type input "20"
click at [251, 201] on input "3" at bounding box center [279, 199] width 203 height 22
type input "20"
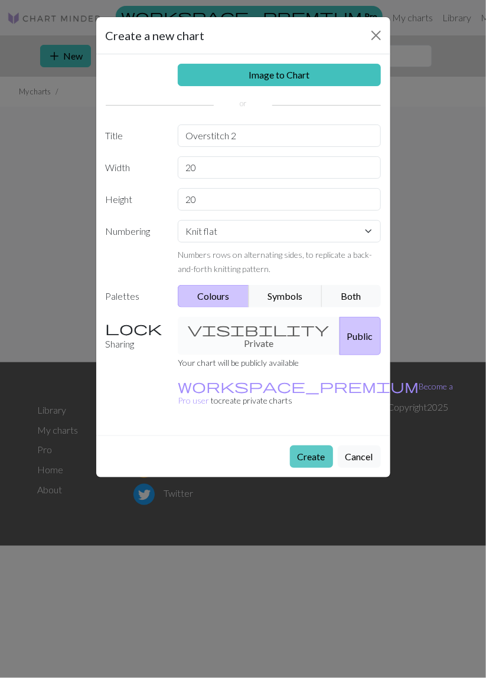
click at [322, 446] on button "Create" at bounding box center [311, 457] width 43 height 22
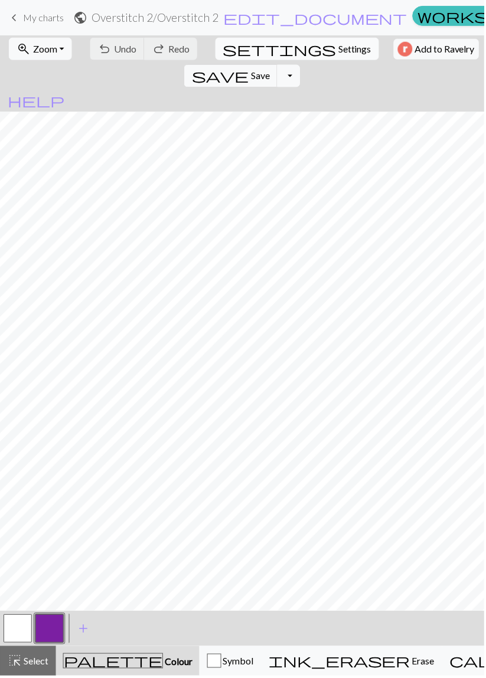
click at [339, 51] on span "Settings" at bounding box center [355, 49] width 33 height 14
select select "aran"
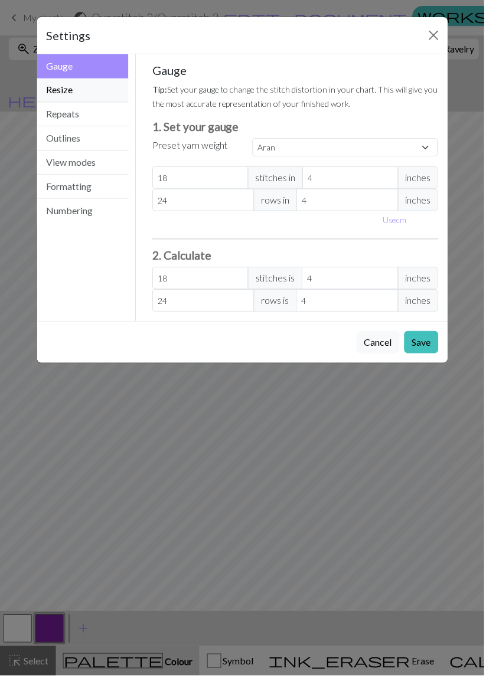
click at [106, 90] on button "Resize" at bounding box center [83, 90] width 92 height 24
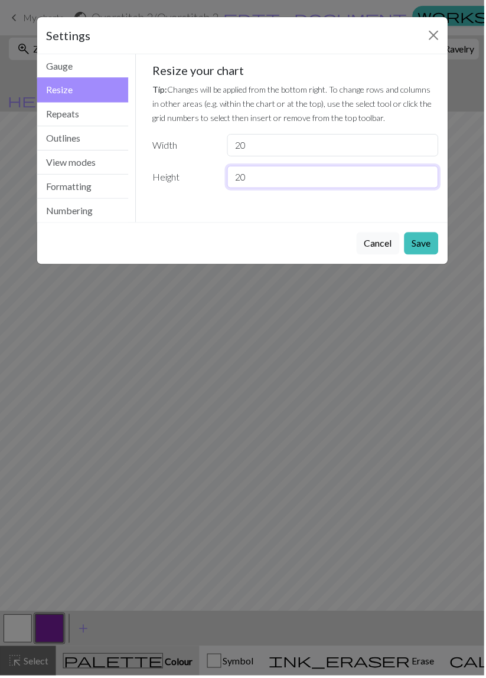
click at [308, 184] on input "20" at bounding box center [333, 177] width 211 height 22
type input "2"
type input "30"
click at [433, 32] on button "Close" at bounding box center [435, 35] width 19 height 19
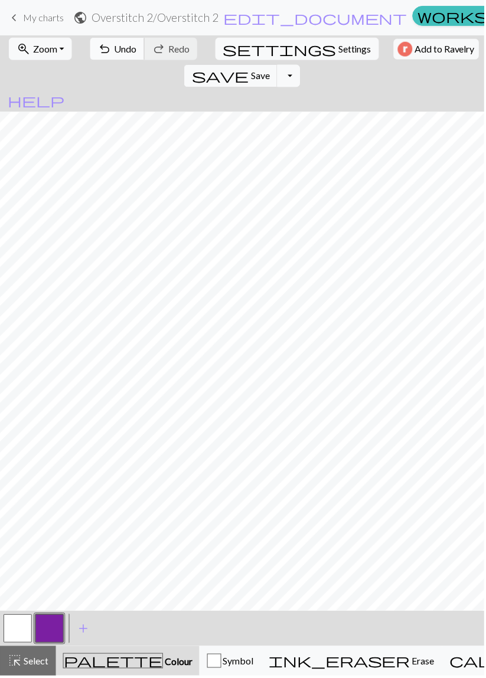
click at [115, 50] on span "Undo" at bounding box center [126, 48] width 22 height 11
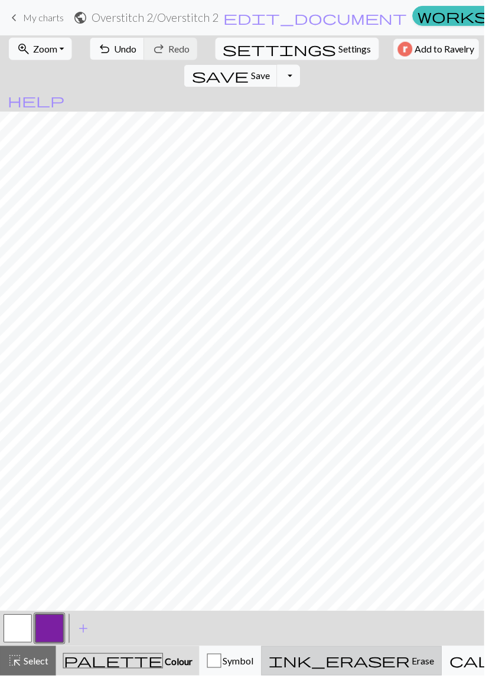
click at [411, 662] on span "Erase" at bounding box center [423, 663] width 24 height 11
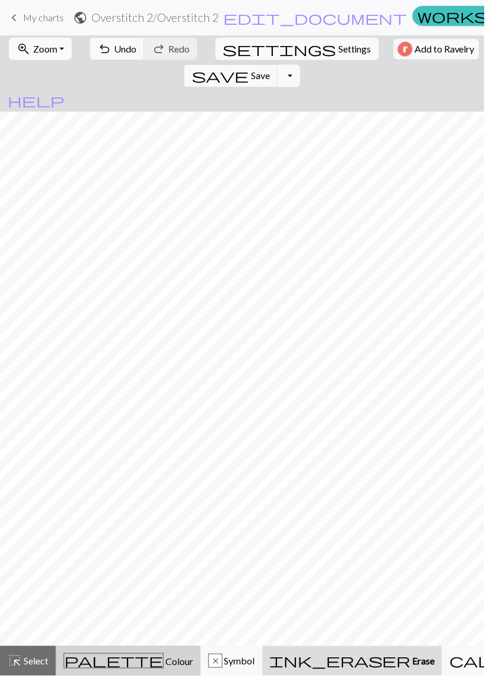
click at [135, 660] on div "palette Colour Colour" at bounding box center [129, 663] width 130 height 15
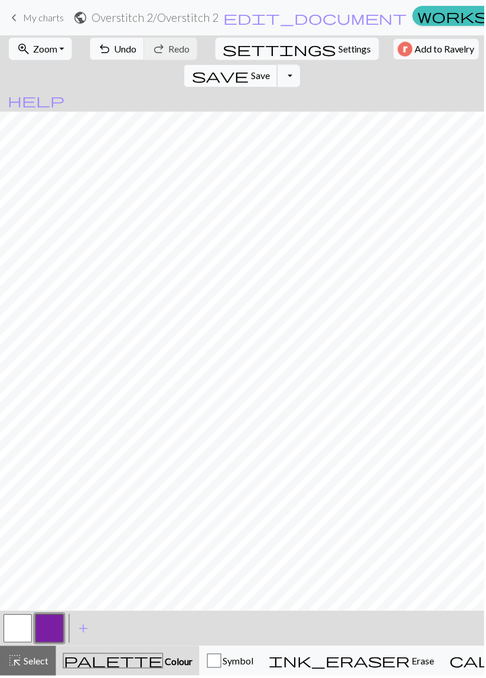
click at [270, 70] on span "Save" at bounding box center [260, 75] width 19 height 11
click at [38, 19] on span "My charts" at bounding box center [43, 17] width 41 height 11
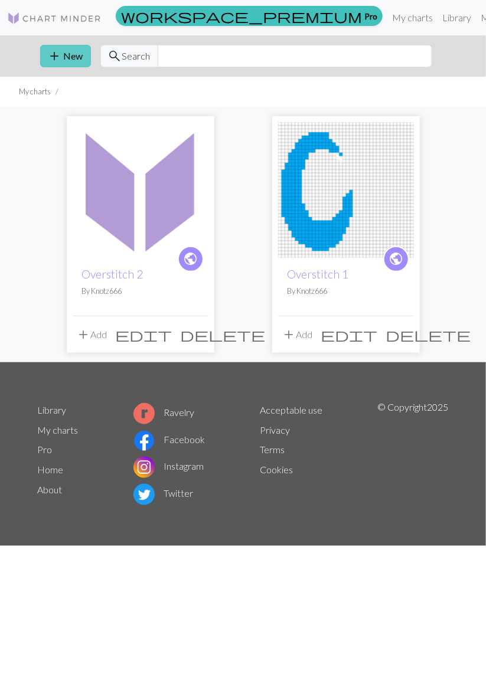
click at [66, 52] on button "add New" at bounding box center [65, 56] width 51 height 22
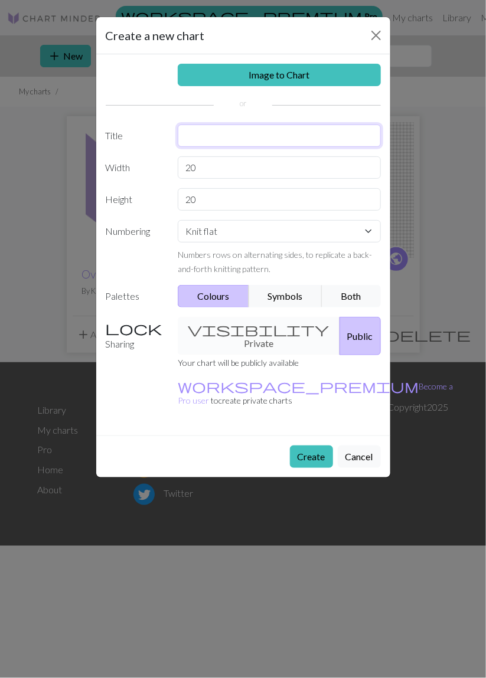
click at [282, 138] on input "text" at bounding box center [279, 136] width 203 height 22
type input "Overstitch 3"
click at [320, 446] on button "Create" at bounding box center [311, 457] width 43 height 22
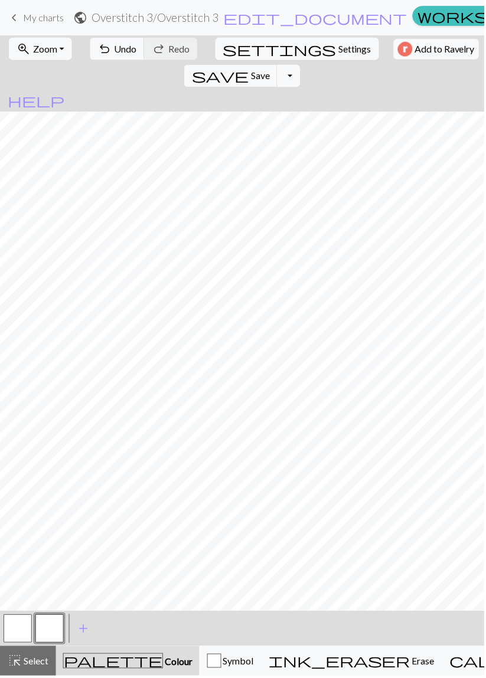
click at [49, 626] on button "button" at bounding box center [49, 631] width 28 height 28
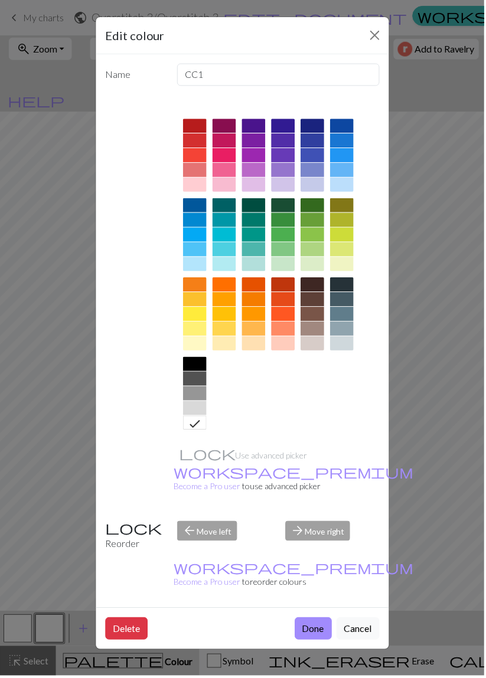
click at [225, 289] on div at bounding box center [225, 286] width 24 height 14
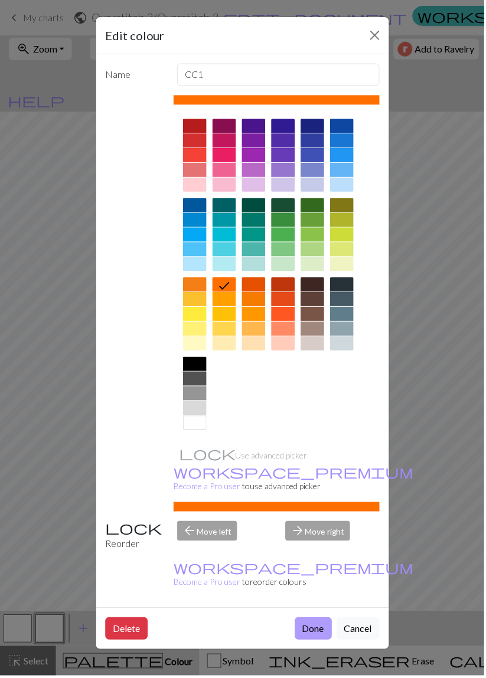
click at [315, 620] on button "Done" at bounding box center [314, 631] width 37 height 22
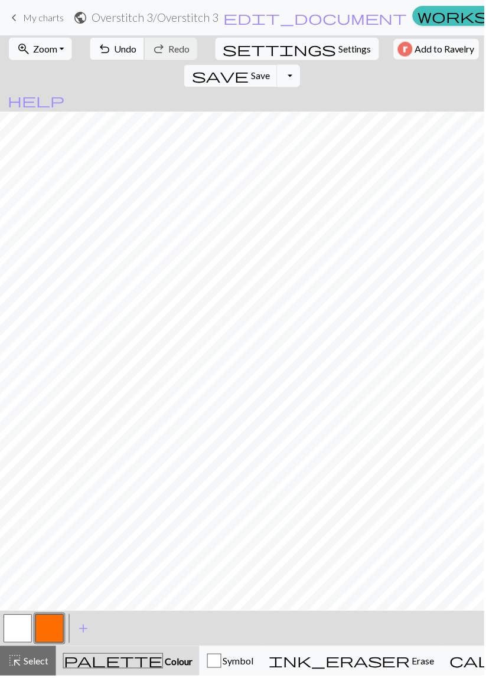
click at [115, 47] on span "Undo" at bounding box center [126, 48] width 22 height 11
click at [51, 630] on button "button" at bounding box center [49, 631] width 28 height 28
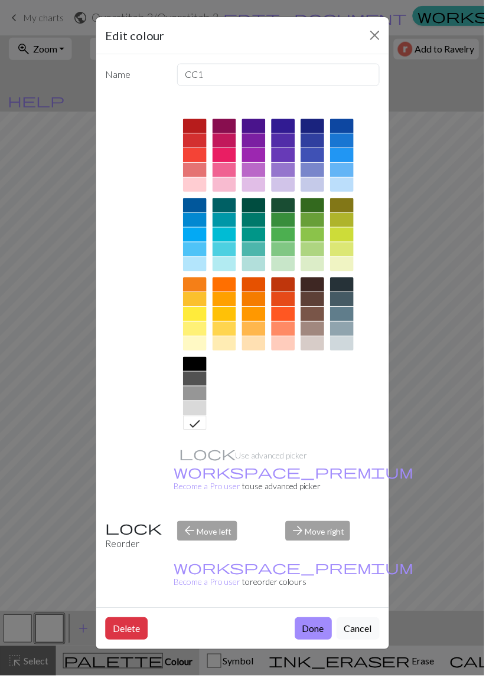
click at [225, 284] on div at bounding box center [225, 286] width 24 height 14
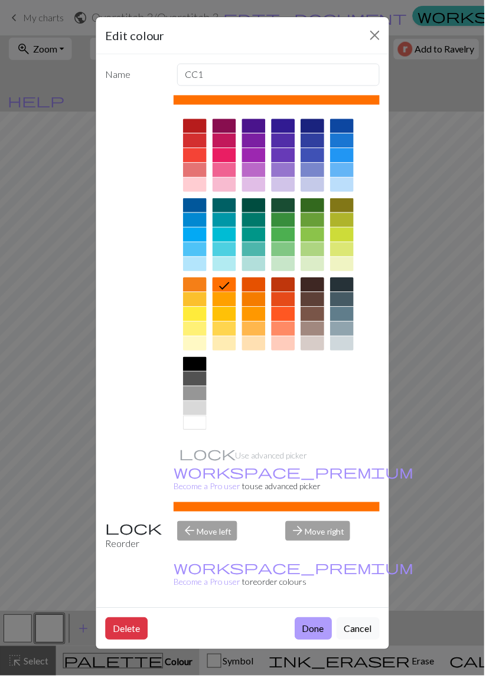
click at [305, 620] on button "Done" at bounding box center [314, 631] width 37 height 22
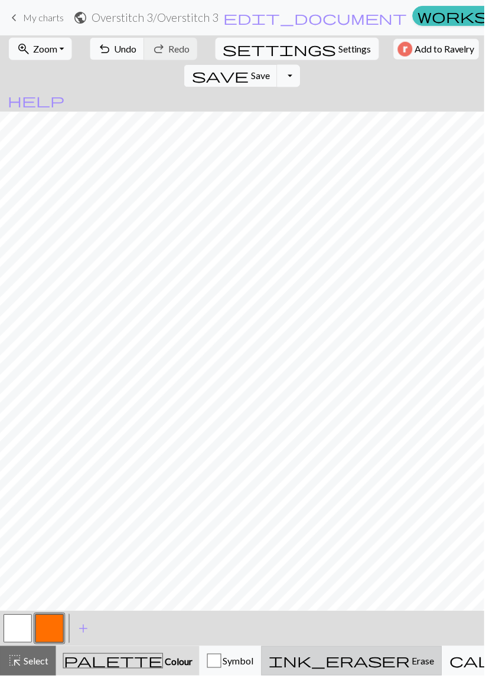
click at [411, 663] on span "Erase" at bounding box center [423, 663] width 24 height 11
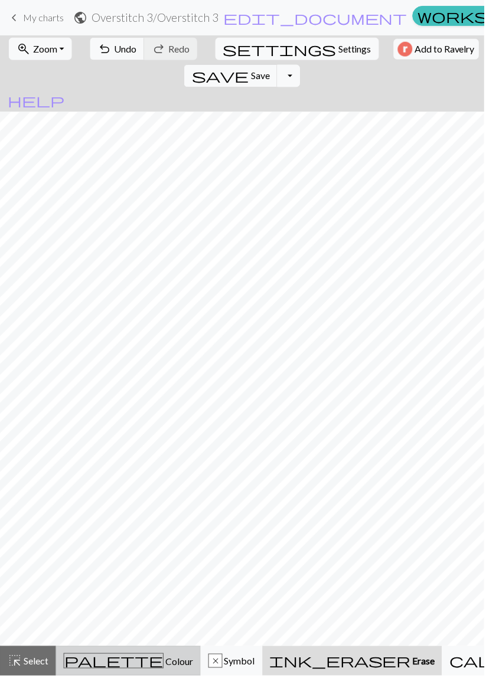
click at [119, 656] on div "palette Colour Colour" at bounding box center [129, 663] width 130 height 15
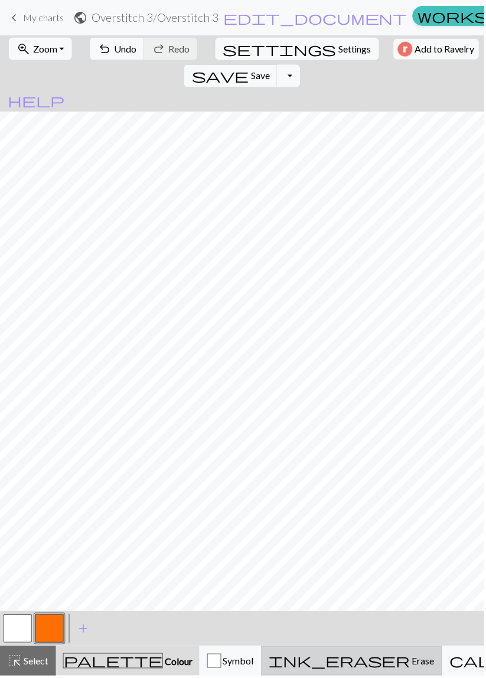
click at [411, 663] on span "Erase" at bounding box center [423, 663] width 24 height 11
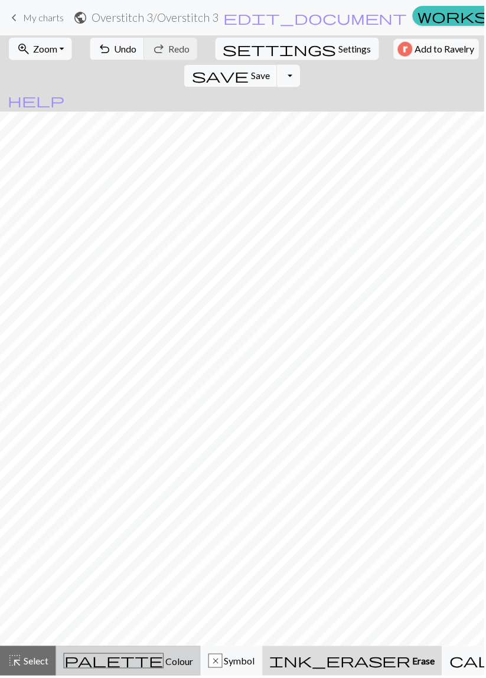
click at [164, 662] on span "Colour" at bounding box center [179, 663] width 30 height 11
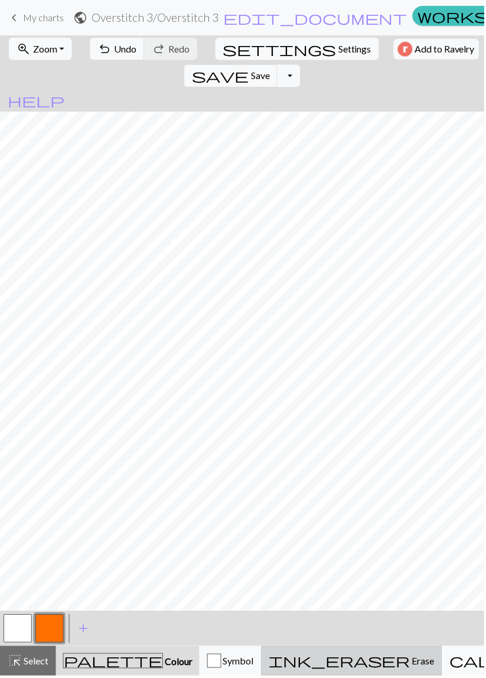
click at [411, 666] on span "Erase" at bounding box center [423, 663] width 24 height 11
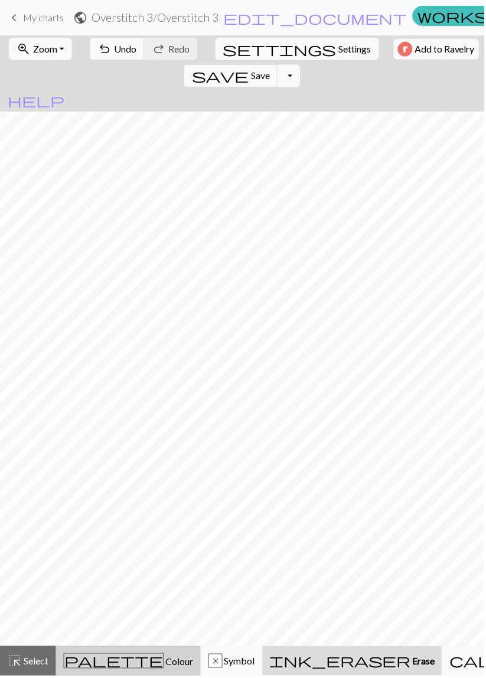
click at [142, 660] on div "palette Colour Colour" at bounding box center [129, 663] width 130 height 15
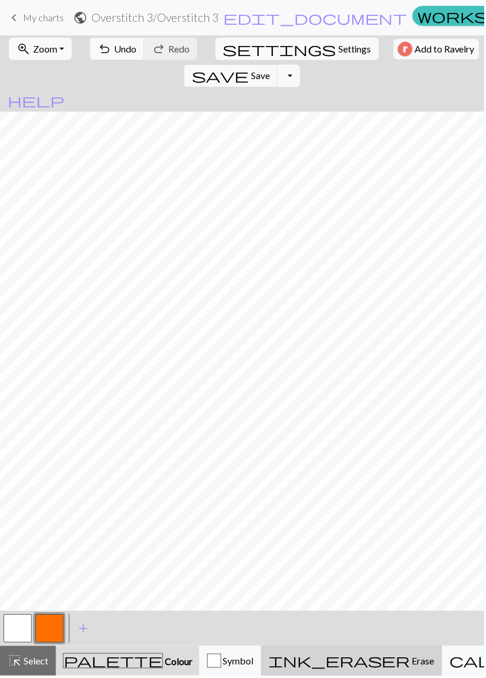
click at [411, 660] on span "Erase" at bounding box center [423, 663] width 24 height 11
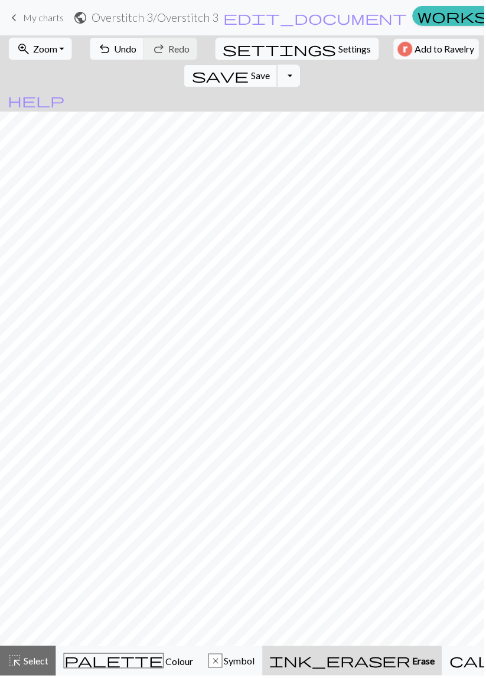
click at [270, 70] on span "Save" at bounding box center [260, 75] width 19 height 11
click at [339, 48] on span "Settings" at bounding box center [355, 49] width 33 height 14
select select "aran"
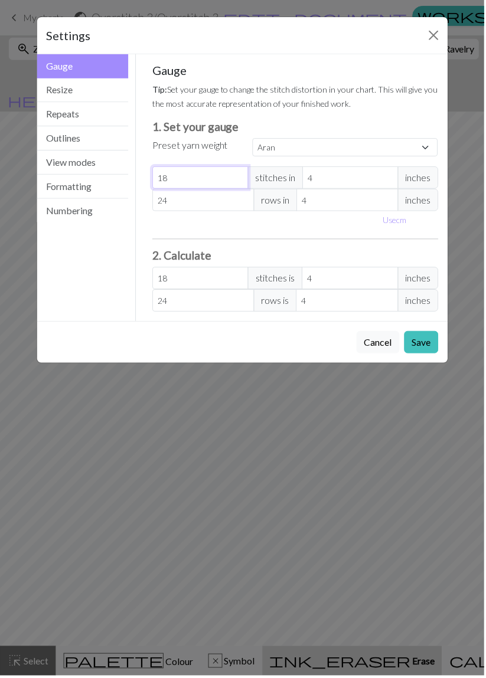
click at [222, 173] on input "18" at bounding box center [201, 178] width 96 height 22
type input "1"
select select "custom"
type input "1"
type input "0"
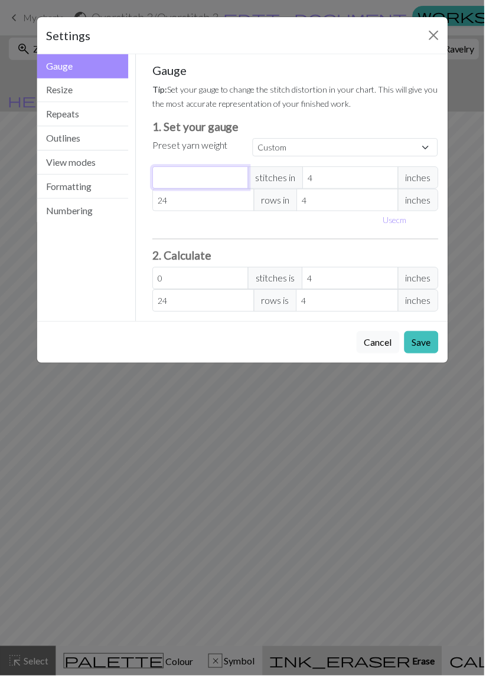
type input "2"
type input "22"
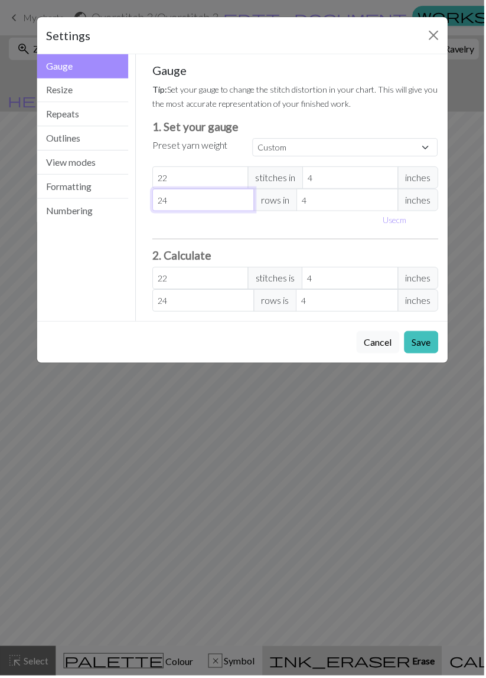
click at [222, 202] on input "24" at bounding box center [204, 200] width 102 height 22
type input "2"
type input "0"
type input "3"
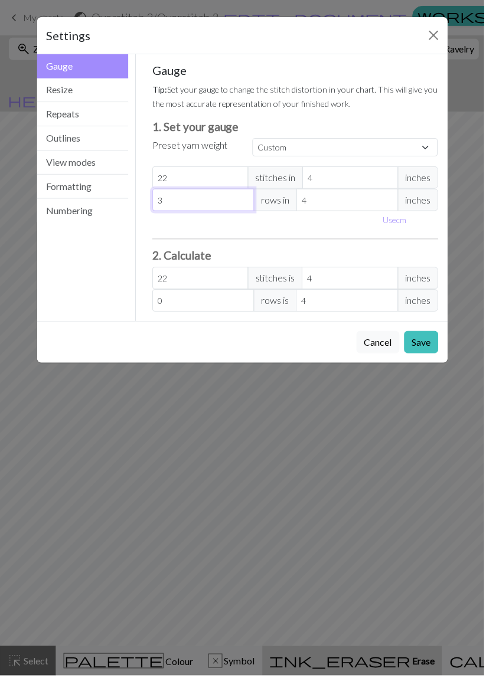
type input "3"
type input "36"
click at [430, 336] on button "Save" at bounding box center [422, 343] width 34 height 22
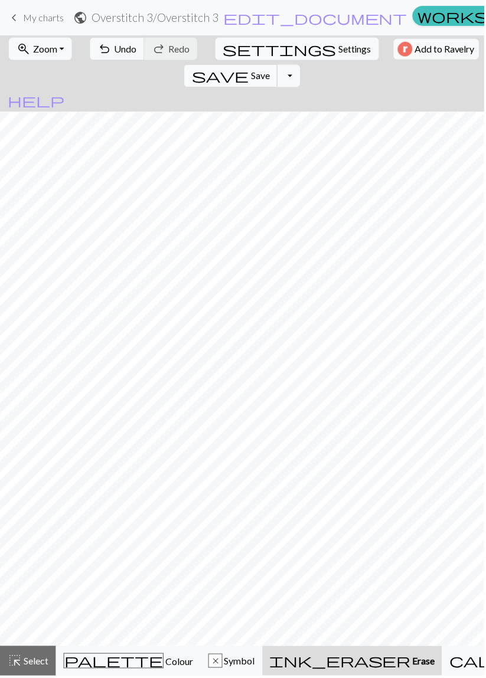
click at [270, 70] on span "Save" at bounding box center [260, 75] width 19 height 11
click at [49, 21] on div "Chart saved" at bounding box center [243, 23] width 486 height 47
click at [36, 14] on span "My charts" at bounding box center [43, 17] width 41 height 11
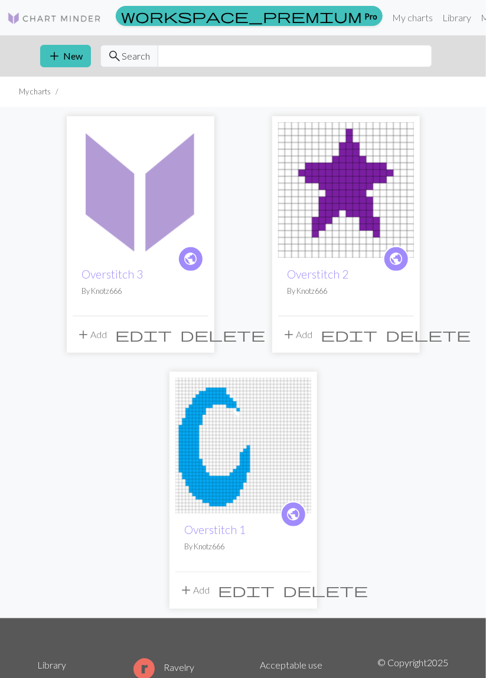
click at [375, 202] on img at bounding box center [346, 190] width 136 height 136
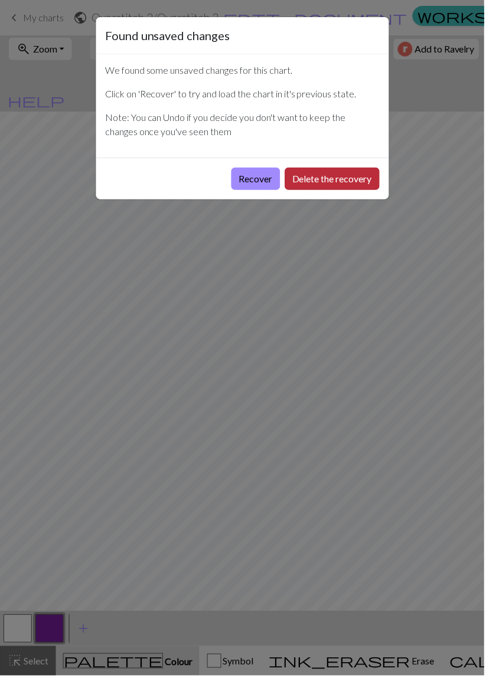
click at [340, 178] on button "Delete the recovery" at bounding box center [333, 179] width 95 height 22
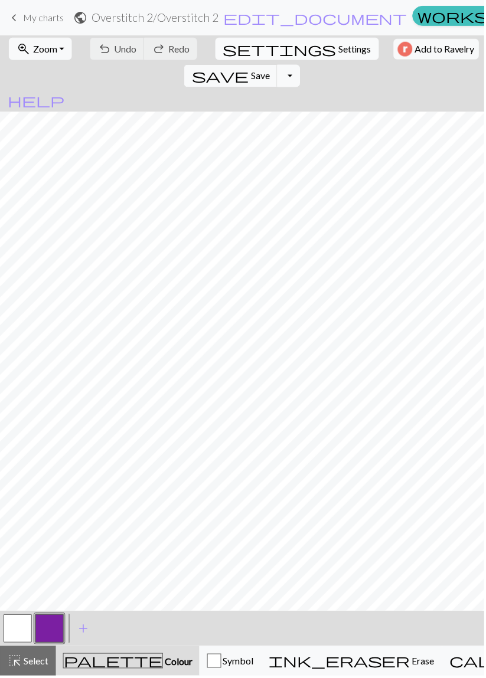
click at [339, 51] on span "Settings" at bounding box center [355, 49] width 33 height 14
select select "aran"
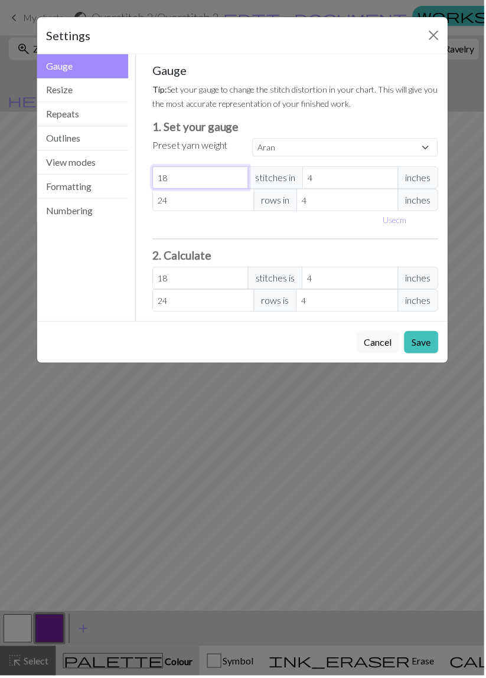
click at [217, 179] on input "18" at bounding box center [201, 178] width 96 height 22
type input "1"
select select "custom"
type input "1"
type input "0"
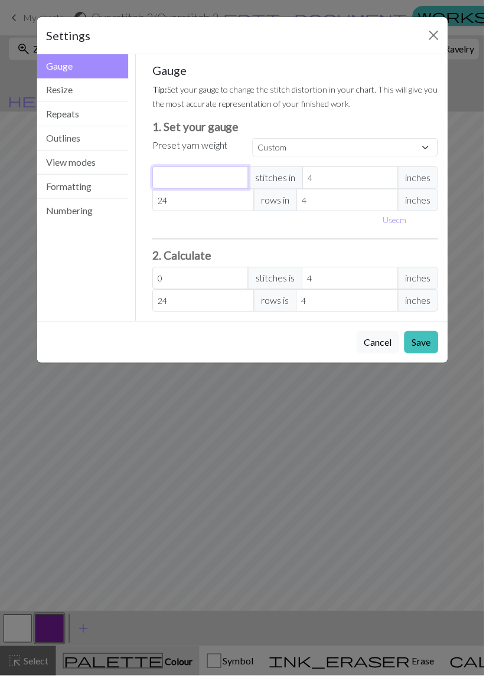
type input "2"
type input "22"
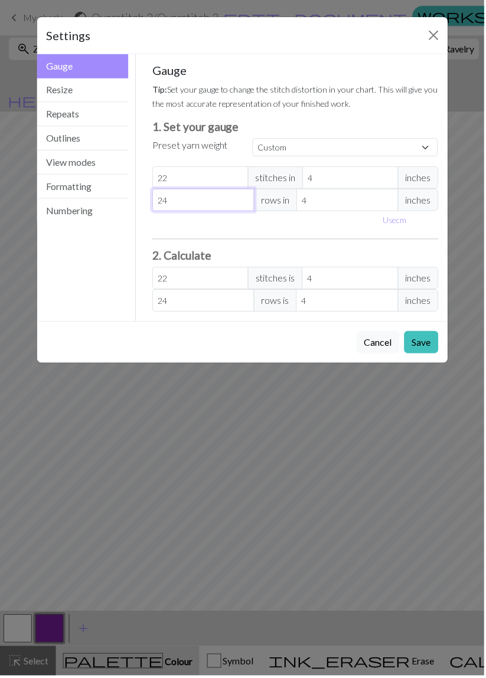
click at [221, 197] on input "24" at bounding box center [204, 200] width 102 height 22
type input "2"
type input "0"
type input "3"
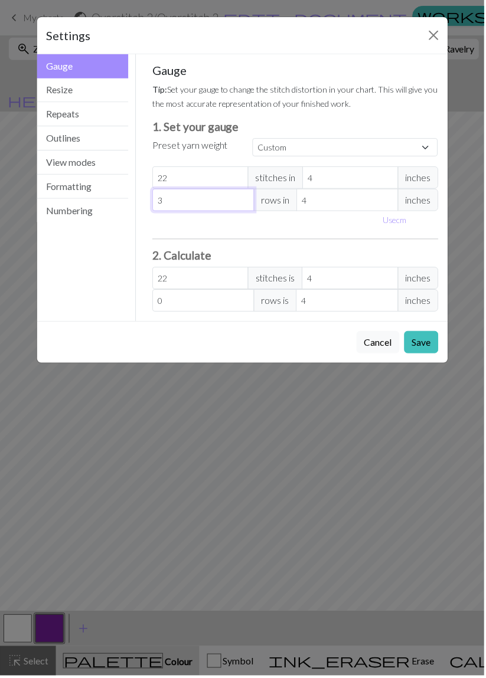
type input "3"
type input "36"
click at [427, 344] on button "Save" at bounding box center [422, 343] width 34 height 22
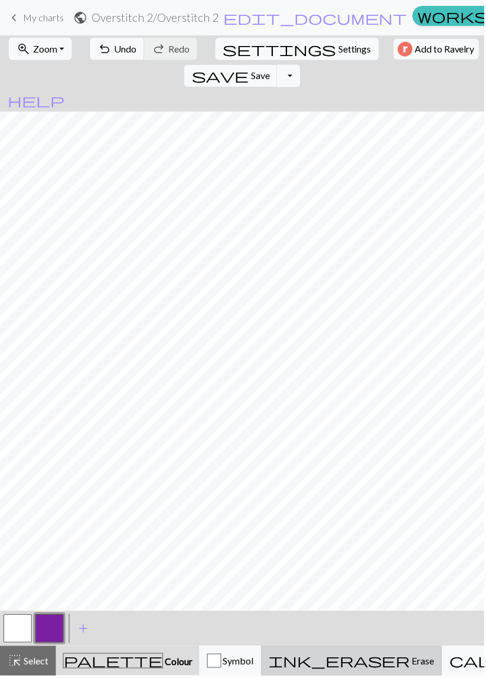
click at [411, 665] on span "Erase" at bounding box center [423, 663] width 24 height 11
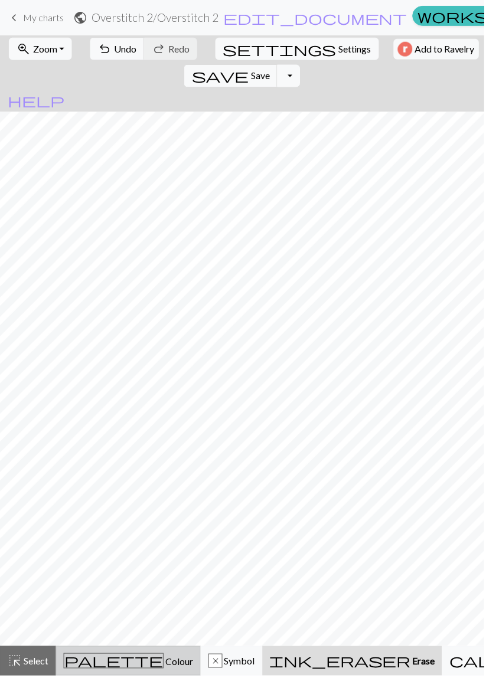
click at [134, 658] on div "palette Colour Colour" at bounding box center [129, 663] width 130 height 15
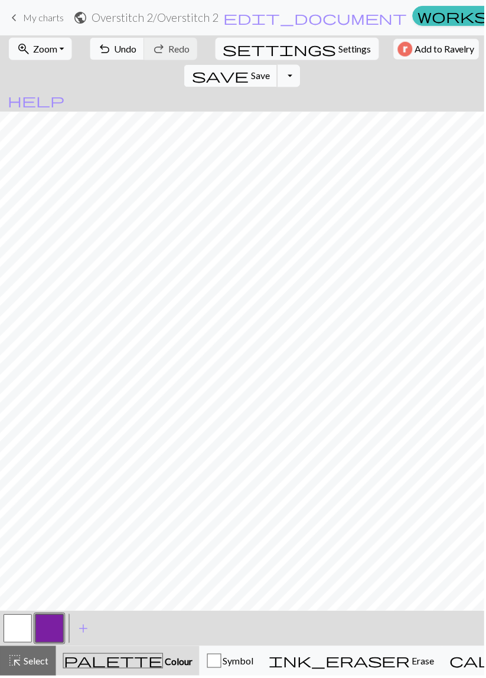
click at [270, 70] on span "Save" at bounding box center [260, 75] width 19 height 11
click at [40, 11] on link "keyboard_arrow_left My charts" at bounding box center [35, 18] width 57 height 20
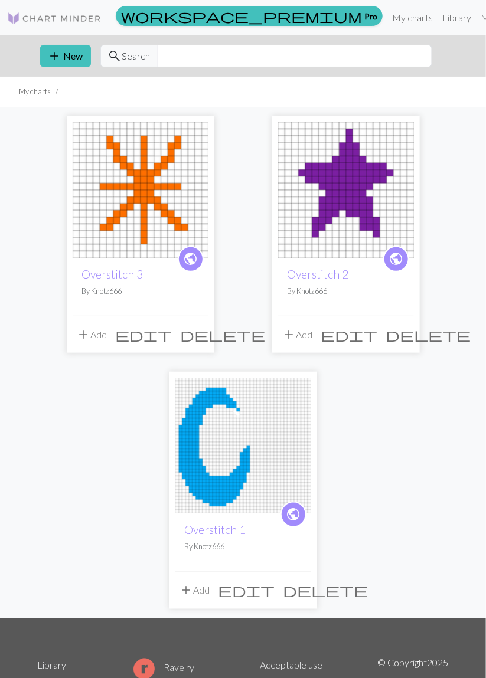
click at [248, 470] on img at bounding box center [243, 446] width 136 height 136
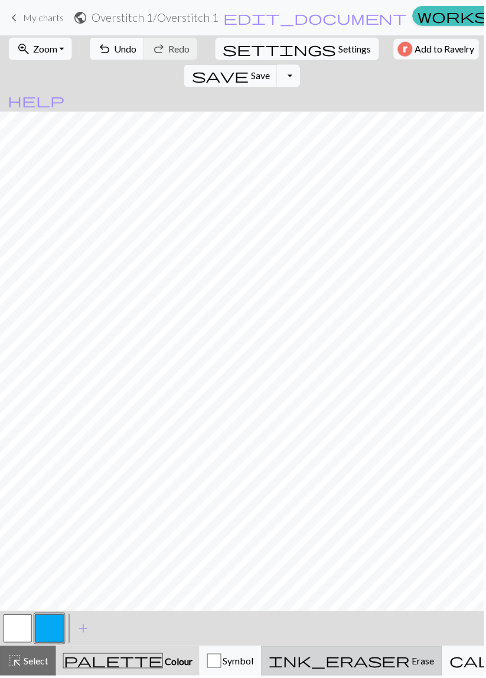
click at [318, 663] on span "ink_eraser" at bounding box center [341, 663] width 142 height 17
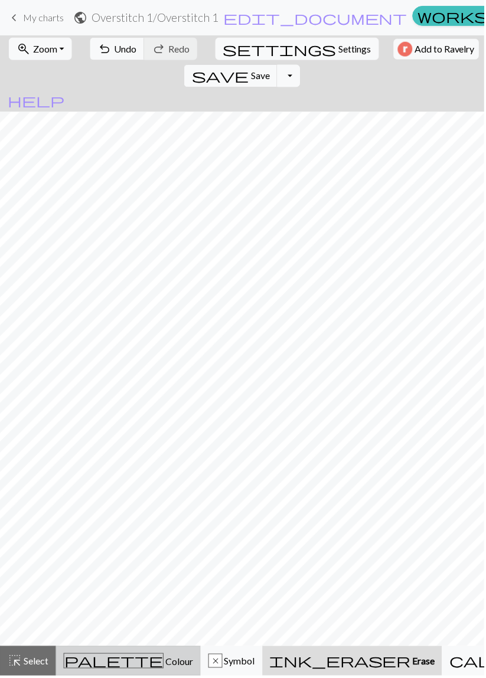
click at [139, 657] on div "palette Colour Colour" at bounding box center [129, 663] width 130 height 15
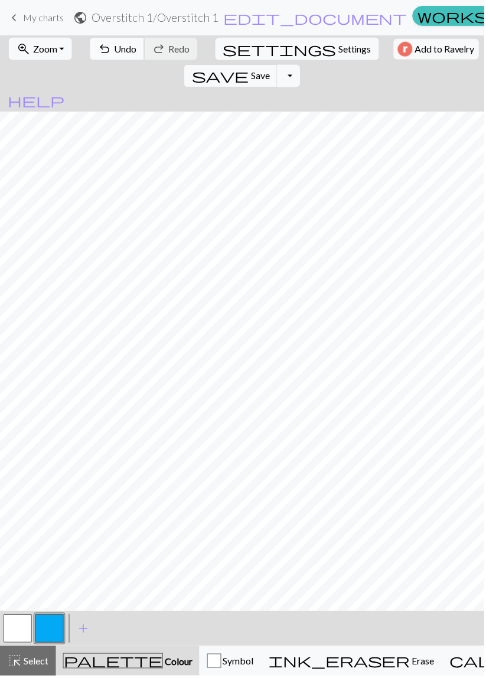
click at [116, 49] on span "Undo" at bounding box center [126, 48] width 22 height 11
click at [117, 49] on span "Undo" at bounding box center [126, 48] width 22 height 11
click at [270, 70] on span "Save" at bounding box center [260, 75] width 19 height 11
click at [34, 16] on div "Chart saved" at bounding box center [243, 23] width 486 height 47
click at [37, 24] on link "keyboard_arrow_left My charts" at bounding box center [35, 18] width 57 height 20
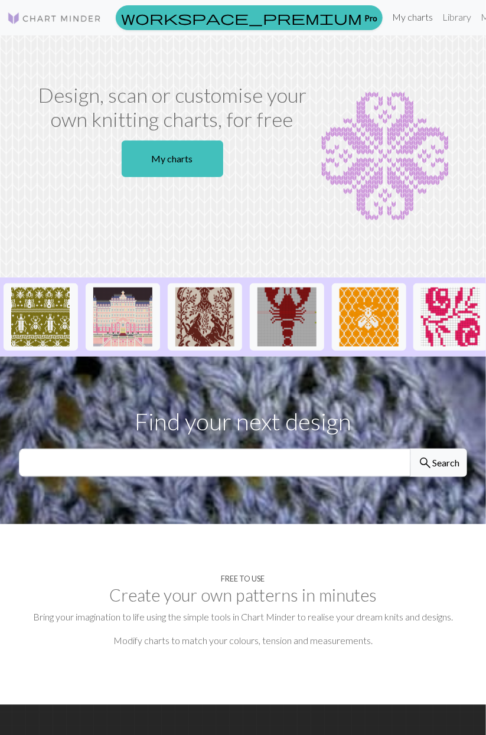
click at [387, 17] on link "My charts" at bounding box center [412, 17] width 50 height 24
